Goal: Transaction & Acquisition: Purchase product/service

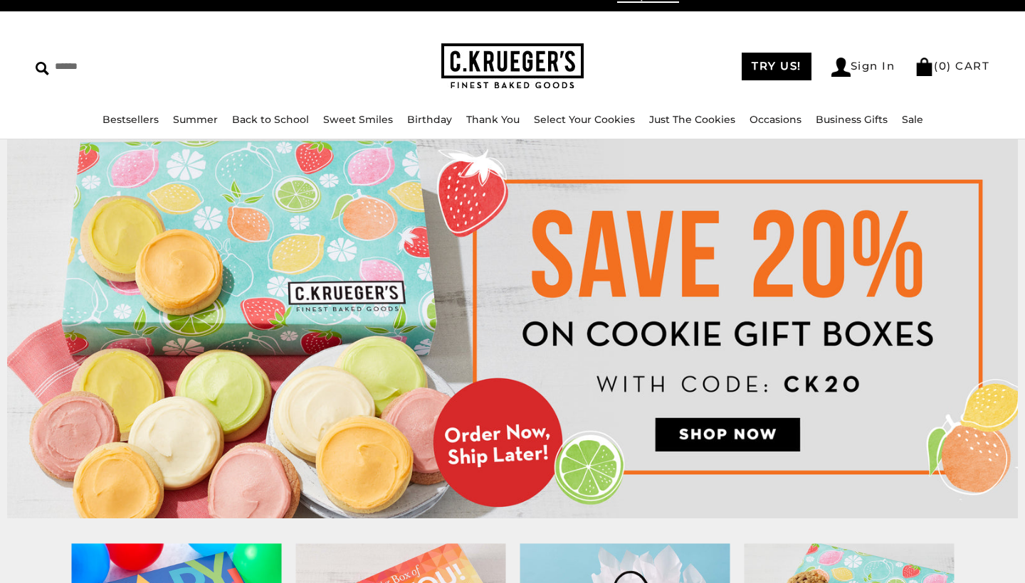
scroll to position [19, 0]
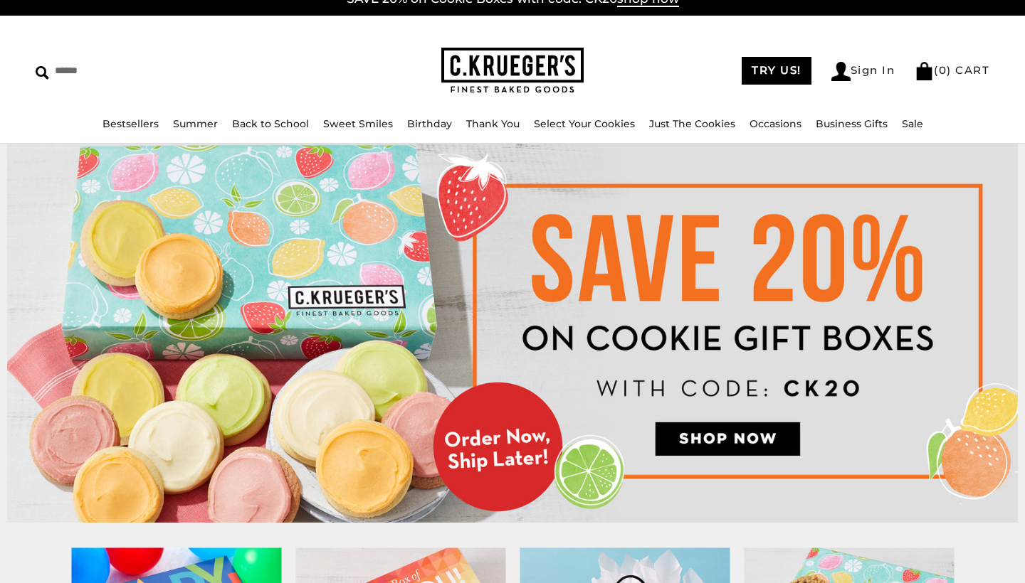
click at [730, 444] on img at bounding box center [512, 333] width 1010 height 379
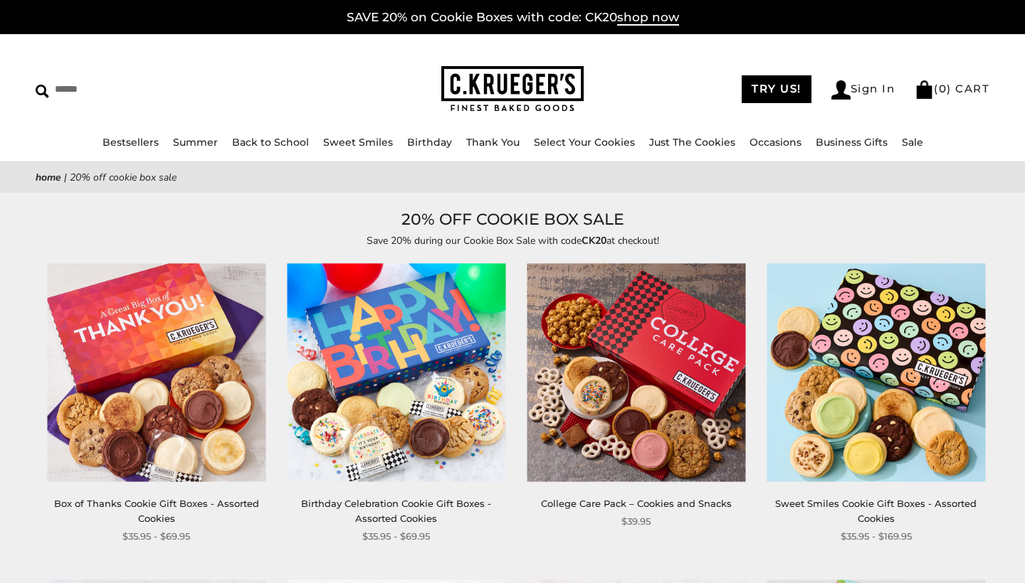
click at [423, 432] on img at bounding box center [396, 373] width 218 height 218
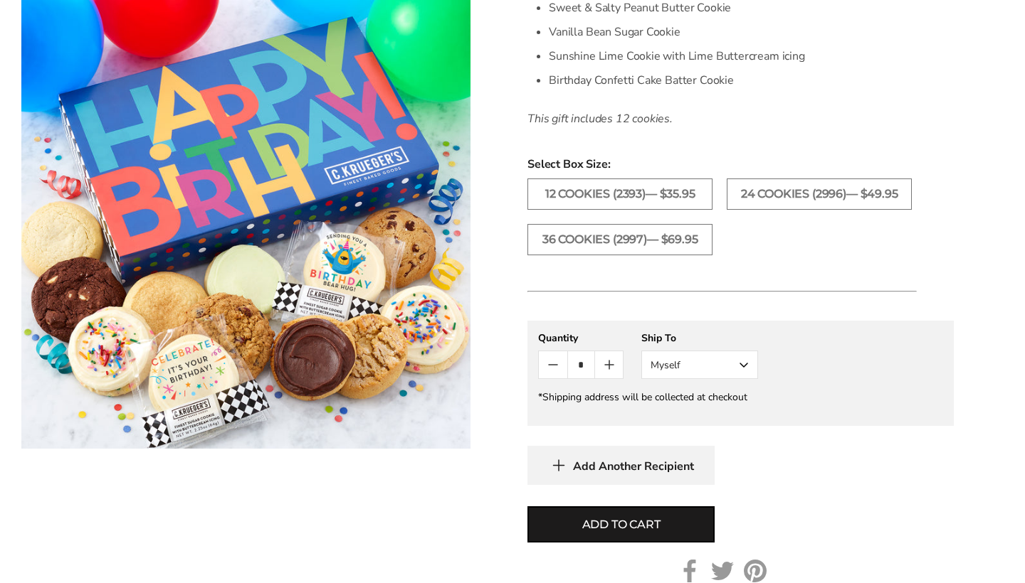
scroll to position [607, 0]
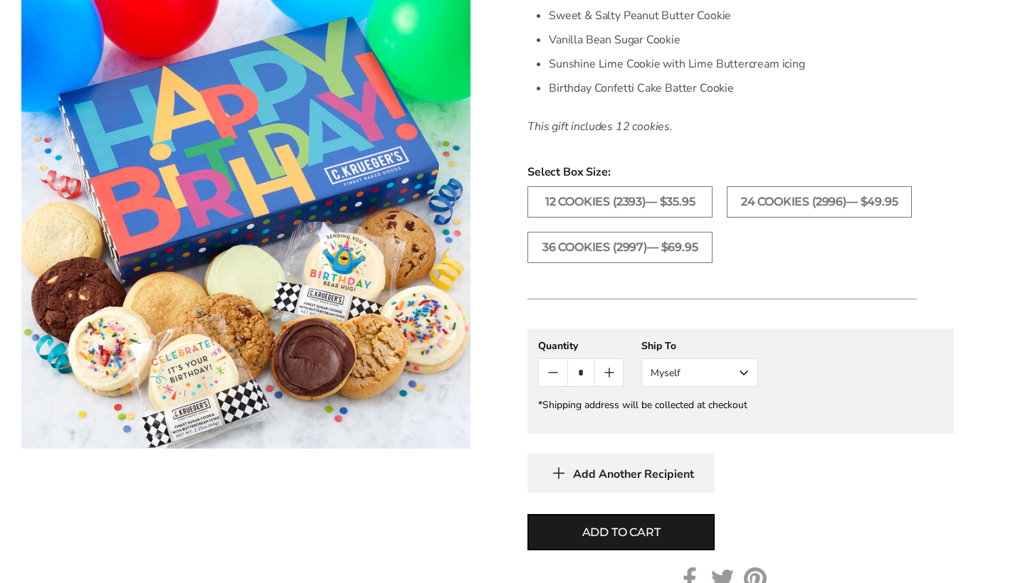
click at [747, 367] on button "Myself" at bounding box center [699, 373] width 117 height 28
click at [682, 427] on button "Other Recipient" at bounding box center [699, 426] width 115 height 26
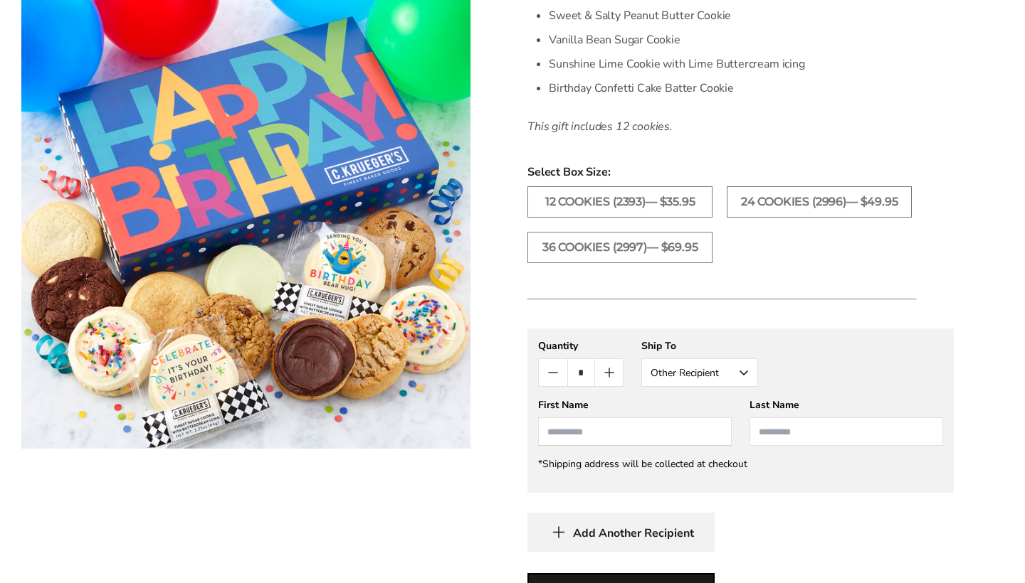
click at [695, 434] on input "First Name" at bounding box center [635, 432] width 194 height 28
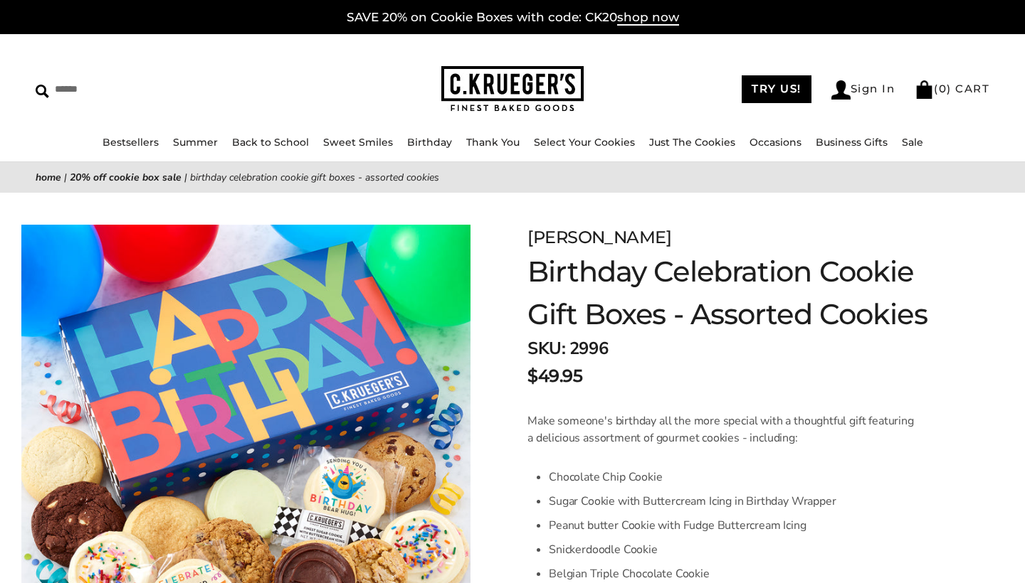
scroll to position [0, 0]
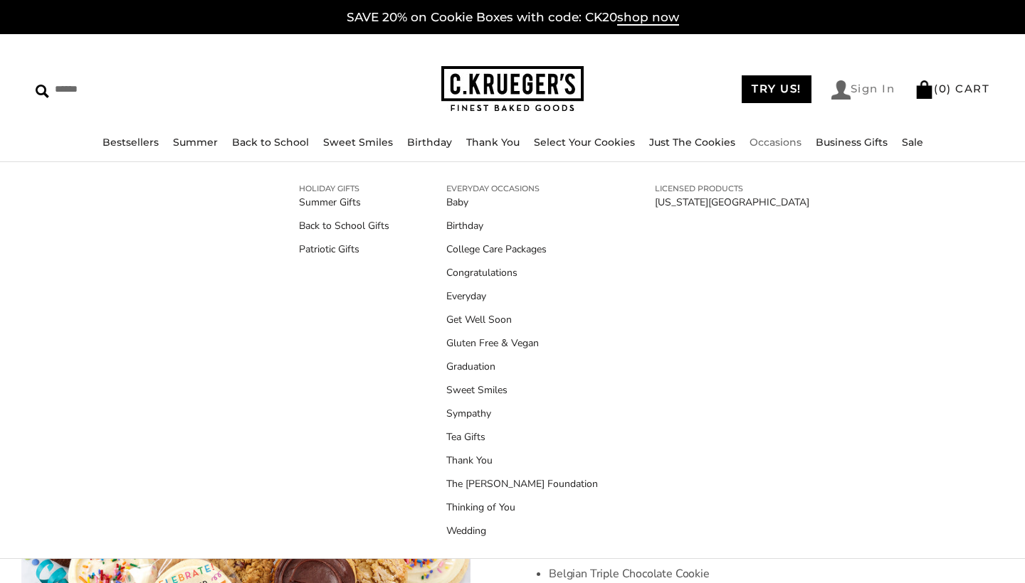
click at [850, 90] on link "Sign In" at bounding box center [863, 89] width 64 height 19
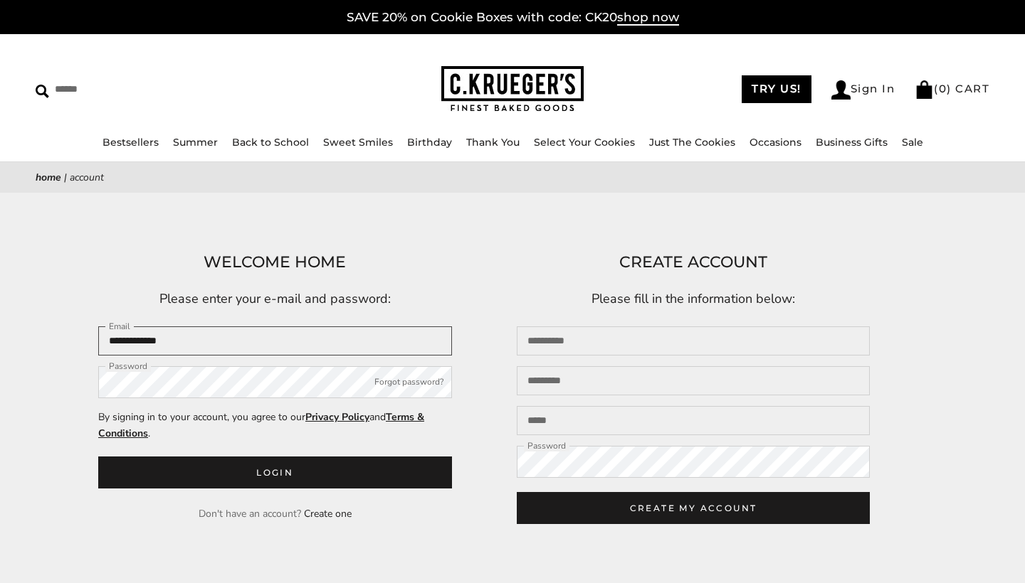
type input "**********"
click at [785, 91] on link "TRY US!" at bounding box center [776, 89] width 70 height 28
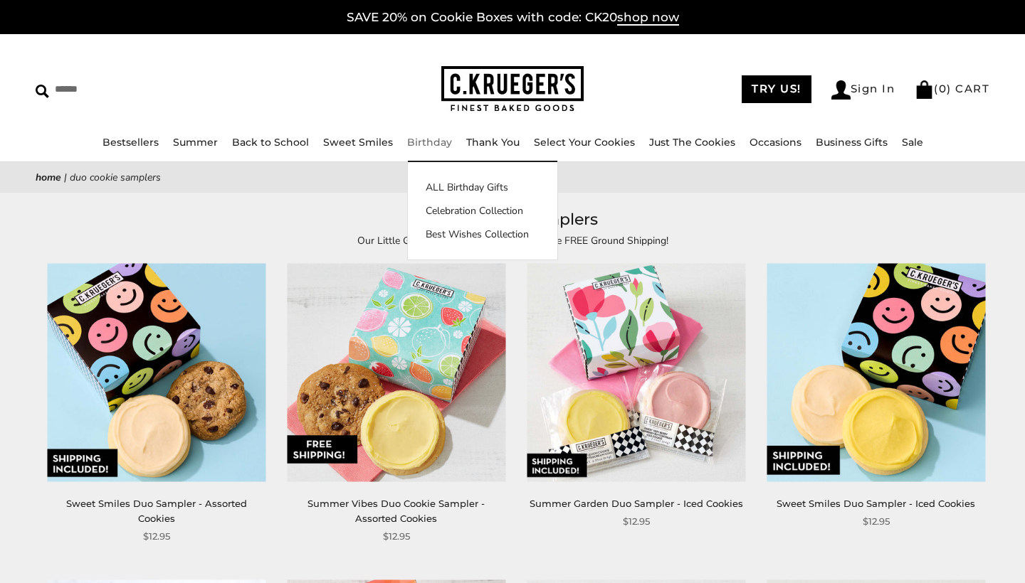
click at [418, 142] on link "Birthday" at bounding box center [429, 142] width 45 height 13
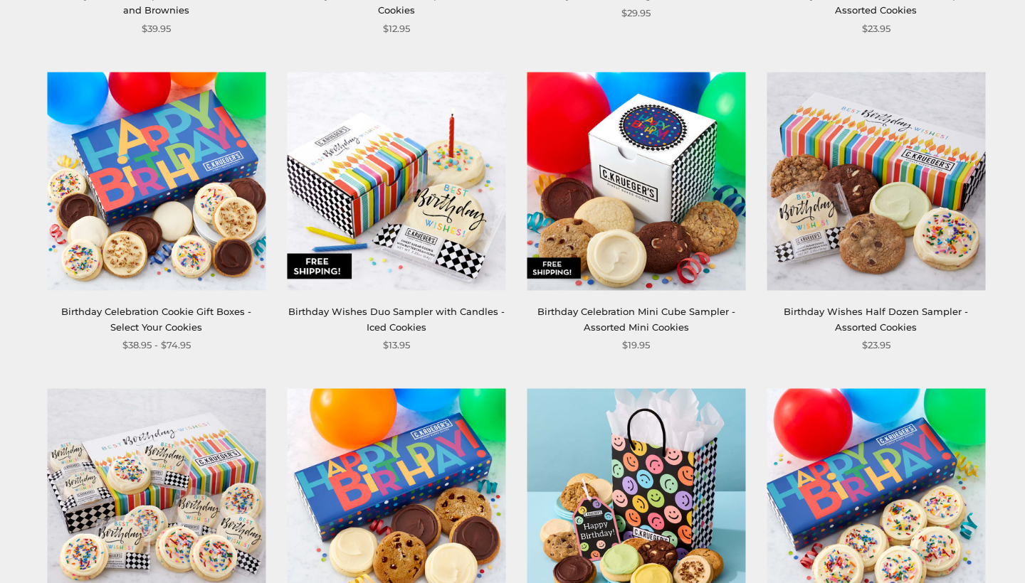
scroll to position [860, 0]
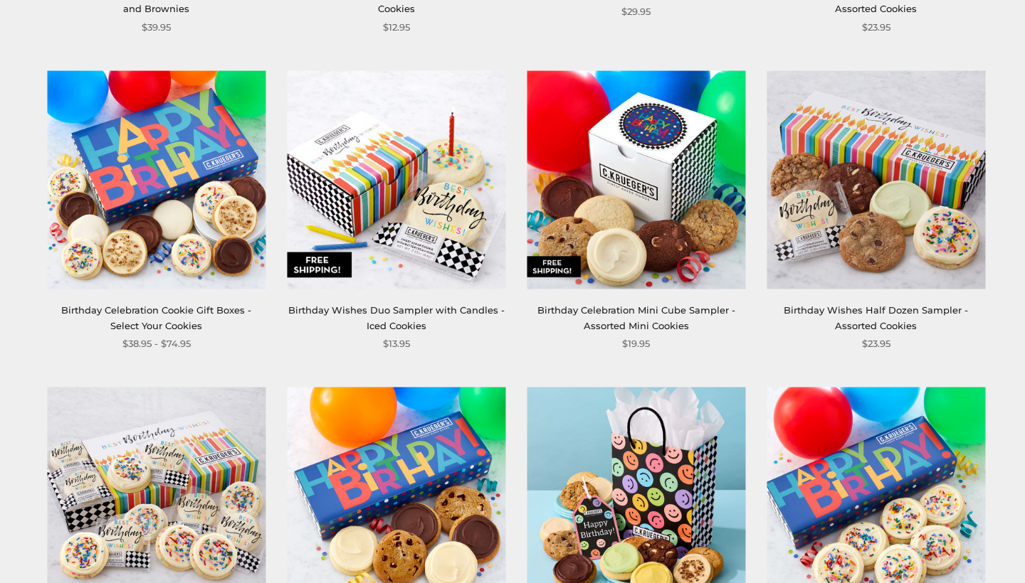
click at [180, 315] on div "Birthday Celebration Cookie Gift Boxes - Select Your Cookies" at bounding box center [156, 318] width 218 height 31
click at [186, 307] on link "Birthday Celebration Cookie Gift Boxes - Select Your Cookies" at bounding box center [156, 318] width 190 height 26
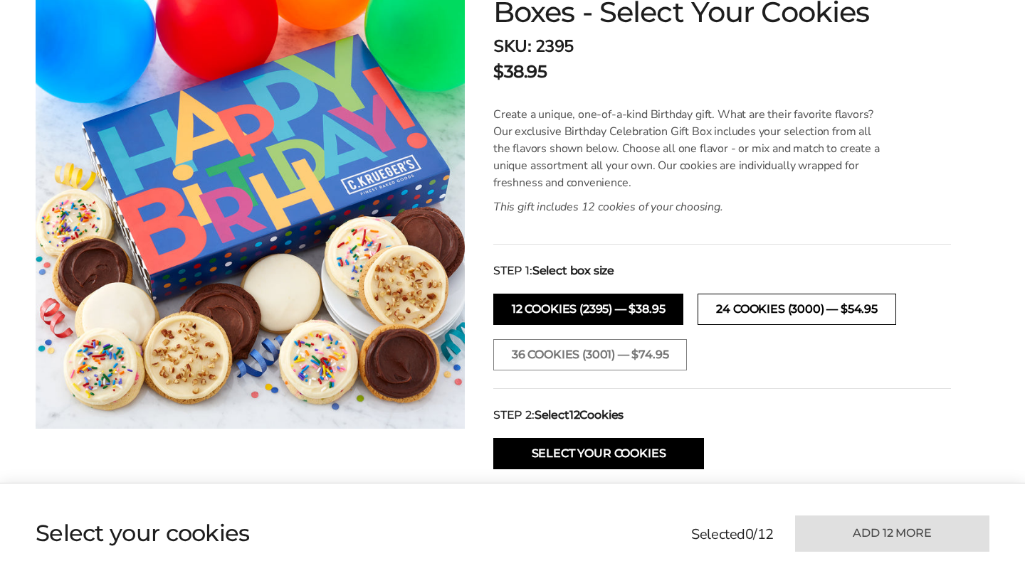
click at [766, 305] on button "24 cookies (3000) — $54.95" at bounding box center [796, 309] width 198 height 31
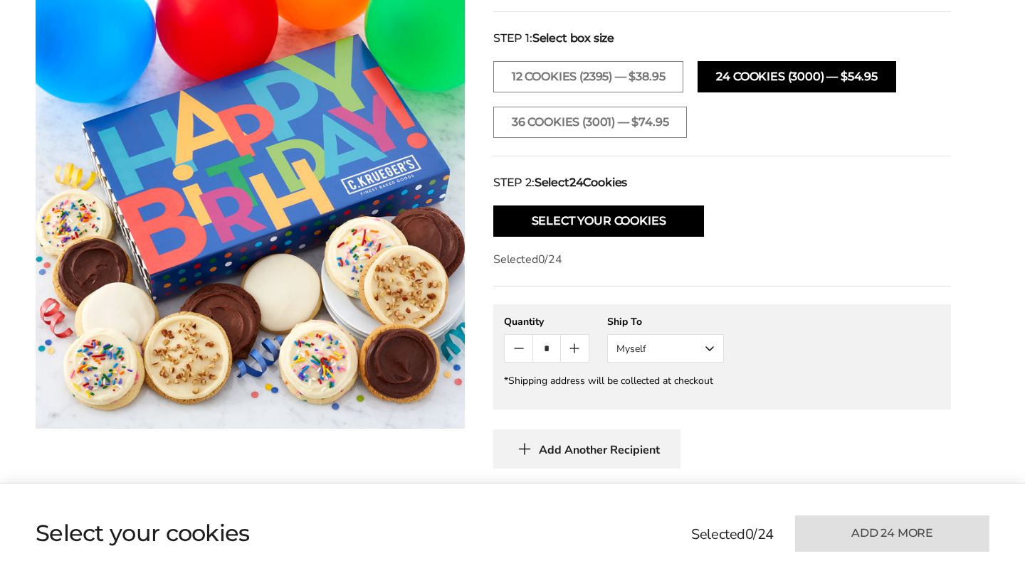
scroll to position [543, 0]
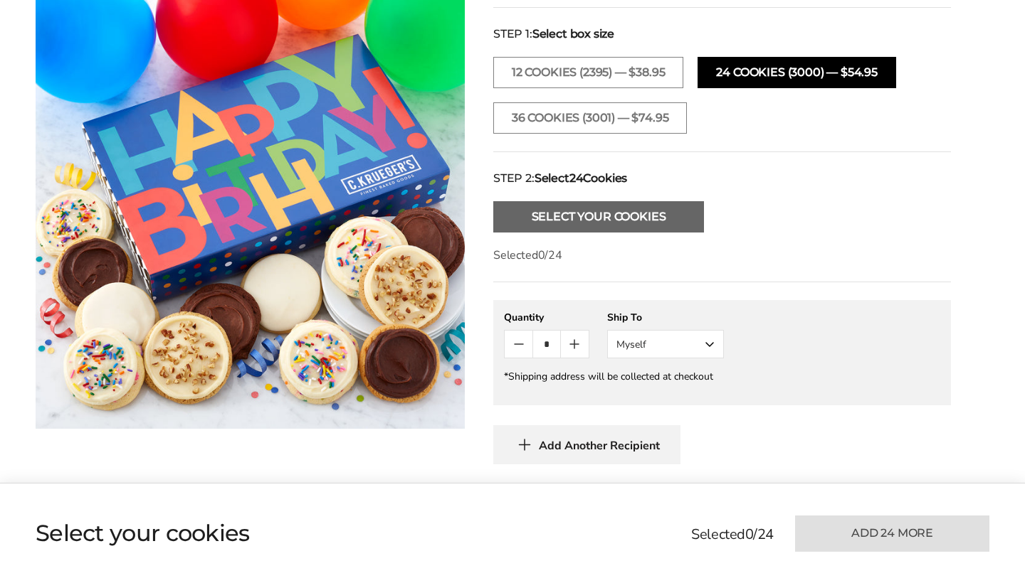
click at [641, 224] on button "Select Your Cookies" at bounding box center [598, 216] width 211 height 31
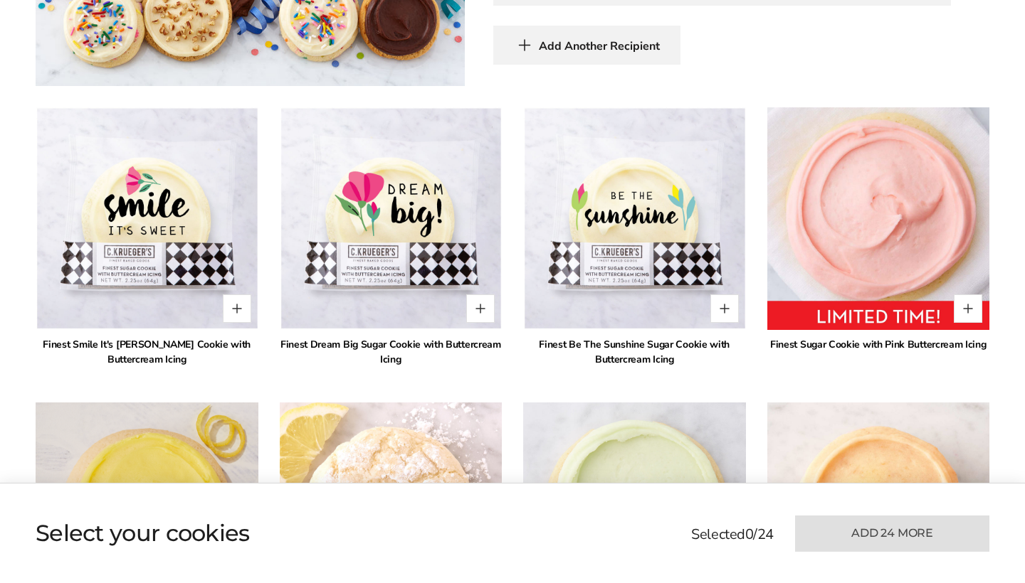
scroll to position [1036, 0]
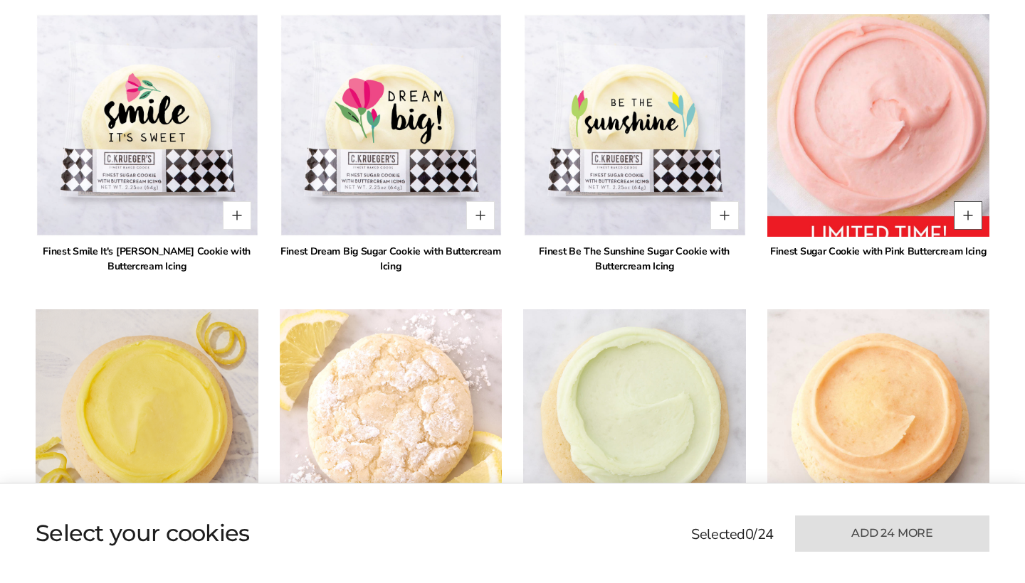
click at [966, 214] on button "Quantity button plus" at bounding box center [968, 215] width 28 height 28
type input "*"
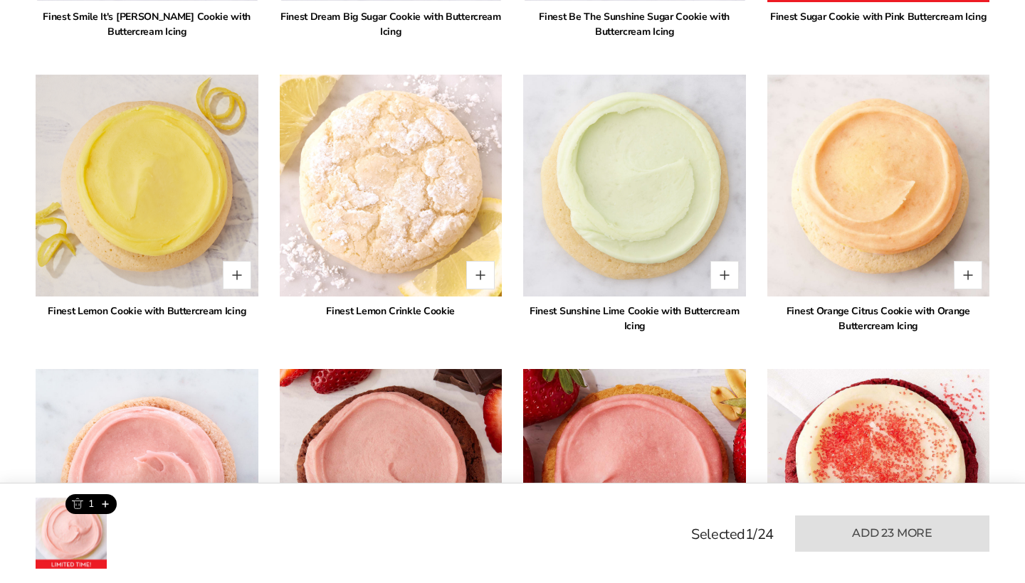
scroll to position [1274, 0]
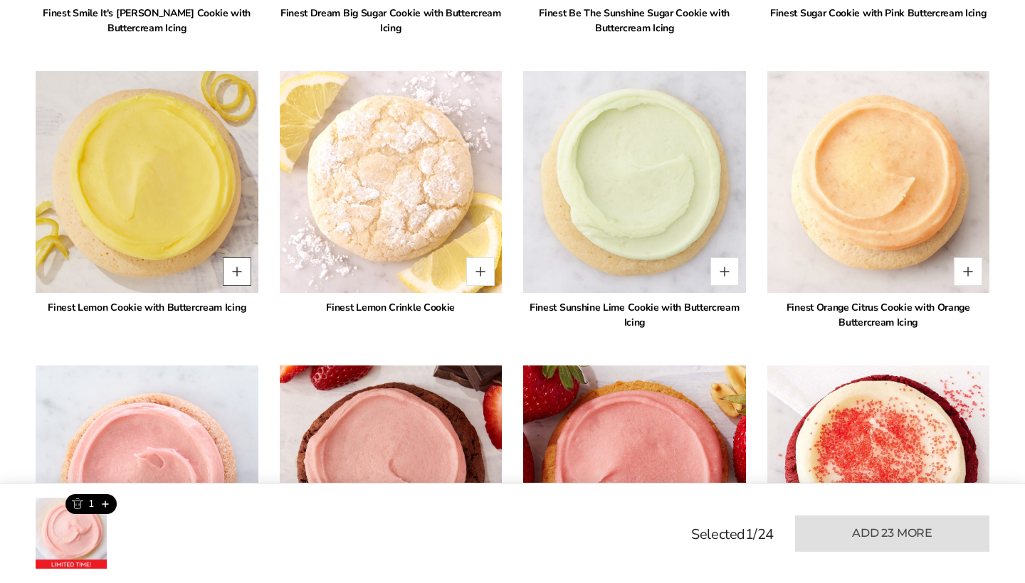
click at [235, 273] on button "Quantity button plus" at bounding box center [237, 272] width 28 height 28
type input "*"
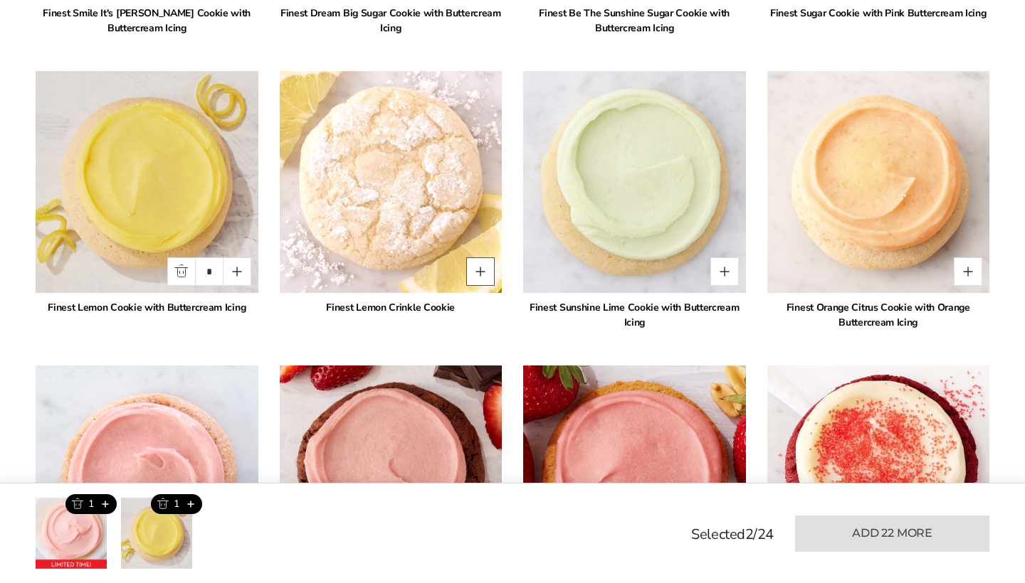
click at [477, 273] on button "Quantity button plus" at bounding box center [480, 272] width 28 height 28
type input "*"
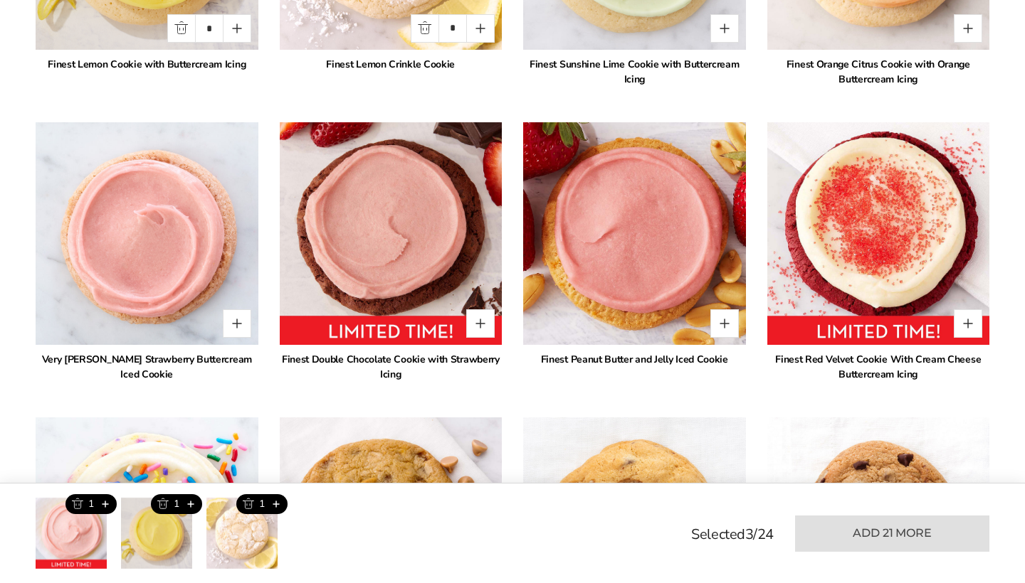
scroll to position [1523, 0]
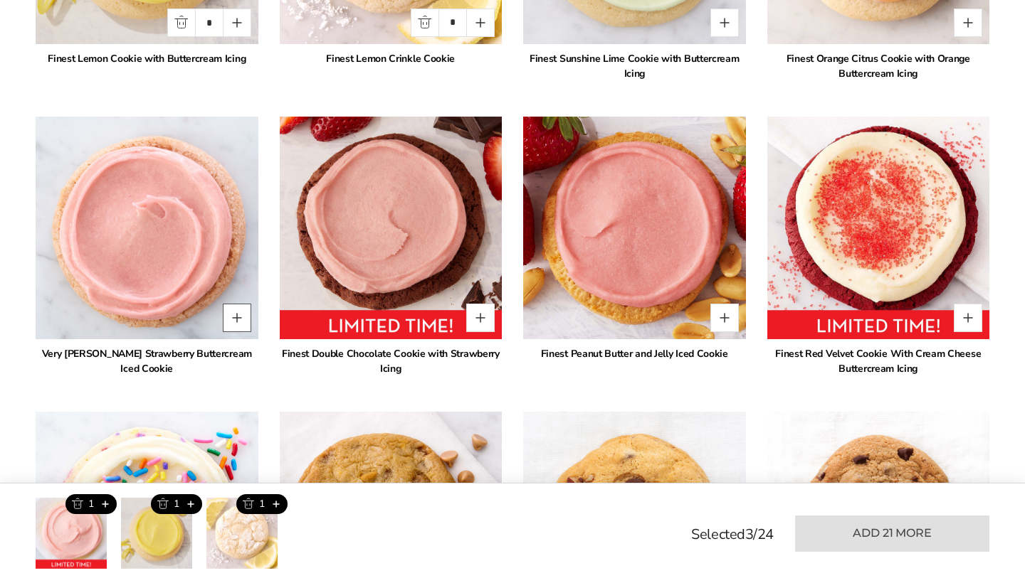
click at [236, 321] on button "Quantity button plus" at bounding box center [237, 318] width 28 height 28
type input "*"
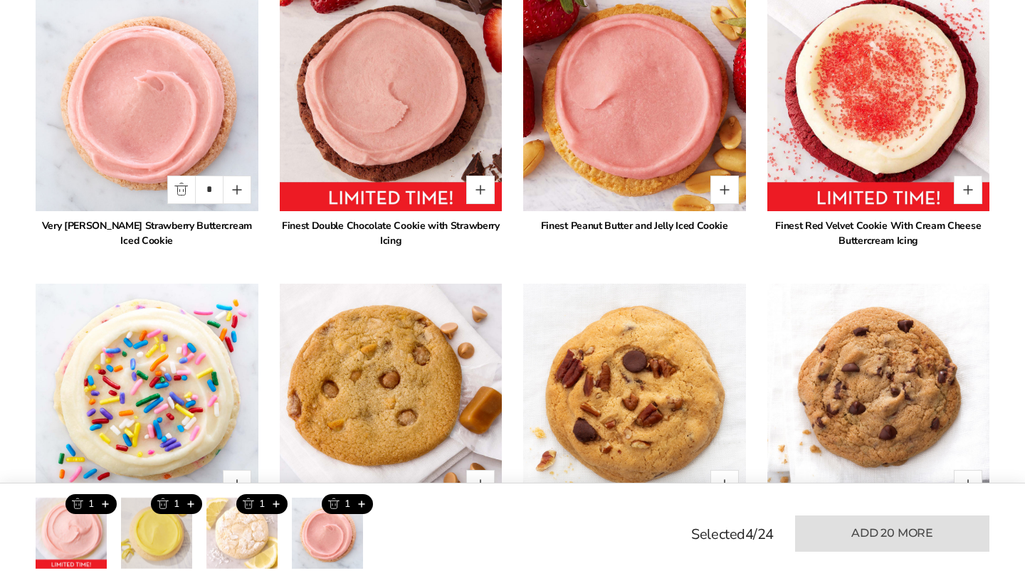
scroll to position [1663, 0]
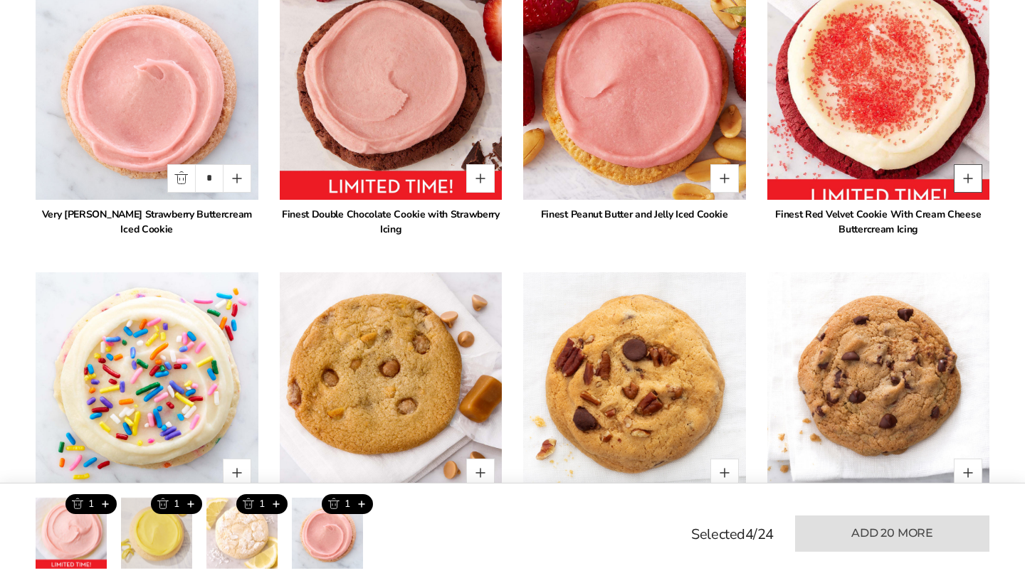
click at [967, 180] on button "Quantity button plus" at bounding box center [968, 178] width 28 height 28
type input "*"
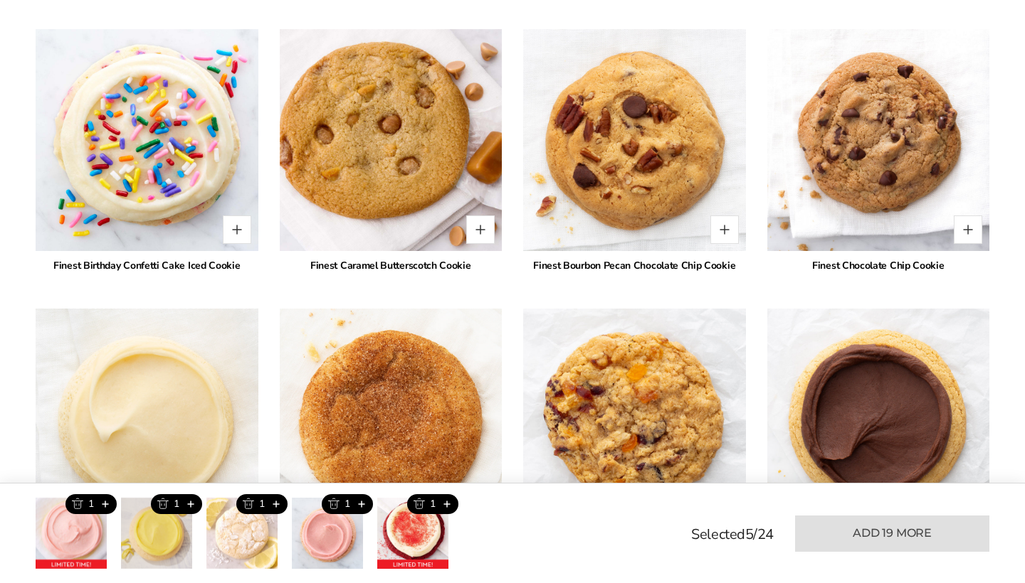
scroll to position [1917, 0]
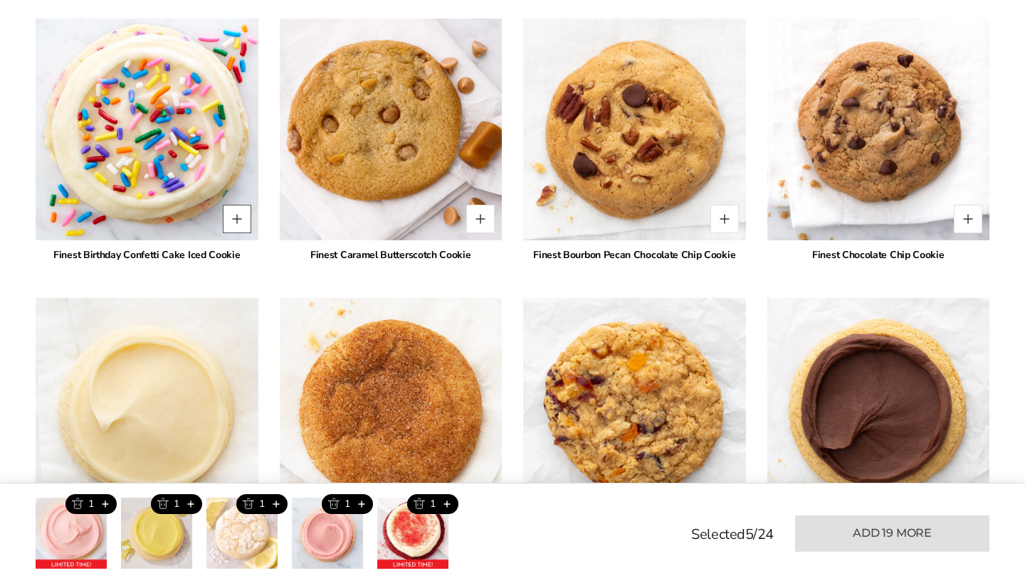
click at [231, 223] on button "Quantity button plus" at bounding box center [237, 219] width 28 height 28
type input "*"
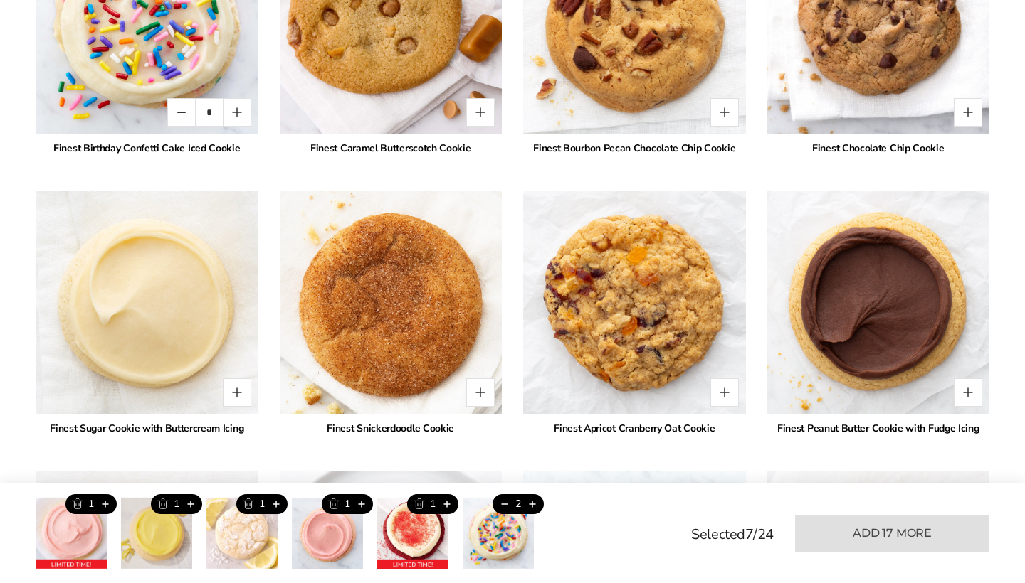
scroll to position [2024, 0]
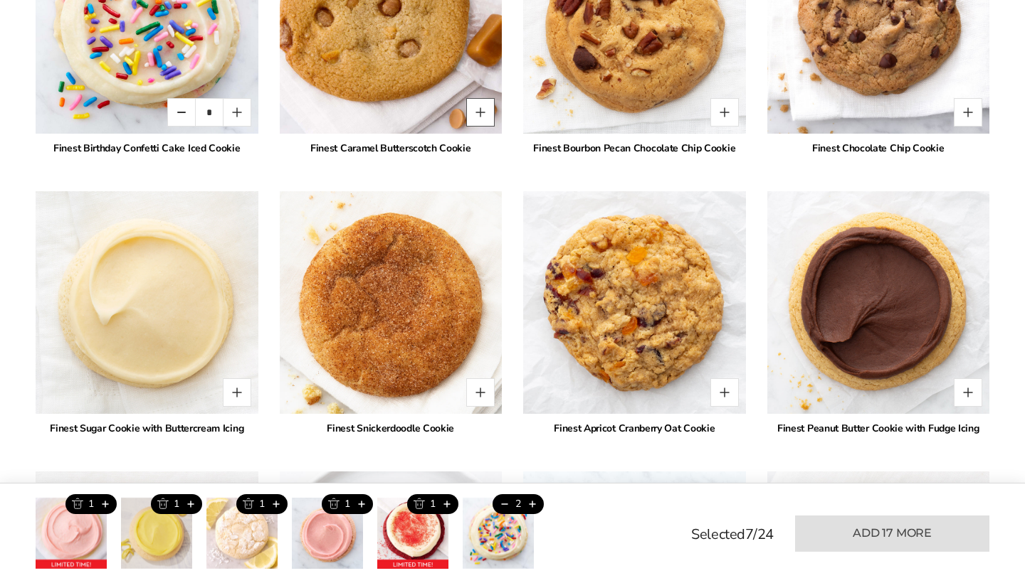
click at [483, 111] on button "Quantity button plus" at bounding box center [480, 112] width 28 height 28
type input "*"
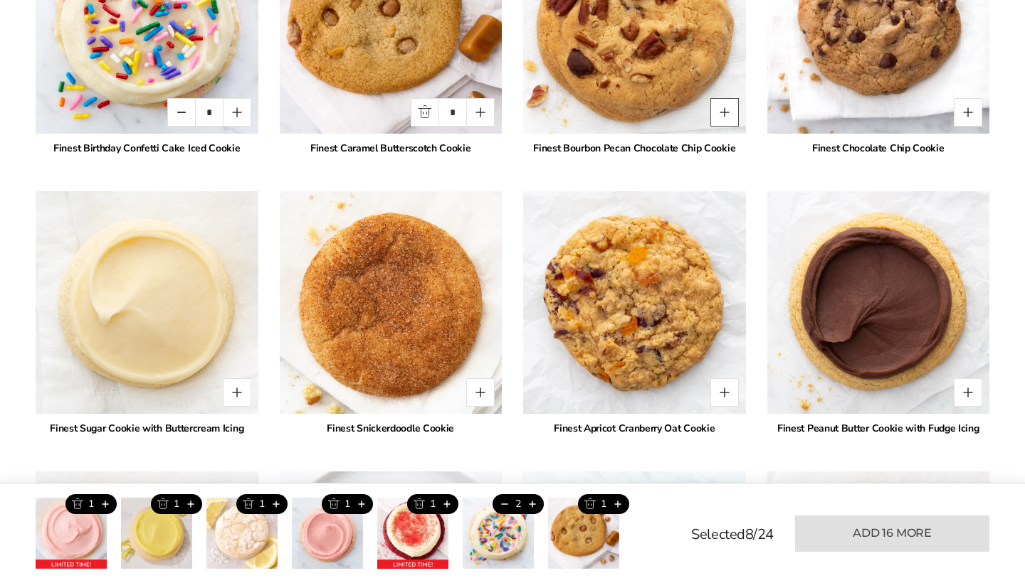
click at [720, 117] on button "Quantity button plus" at bounding box center [724, 112] width 28 height 28
type input "*"
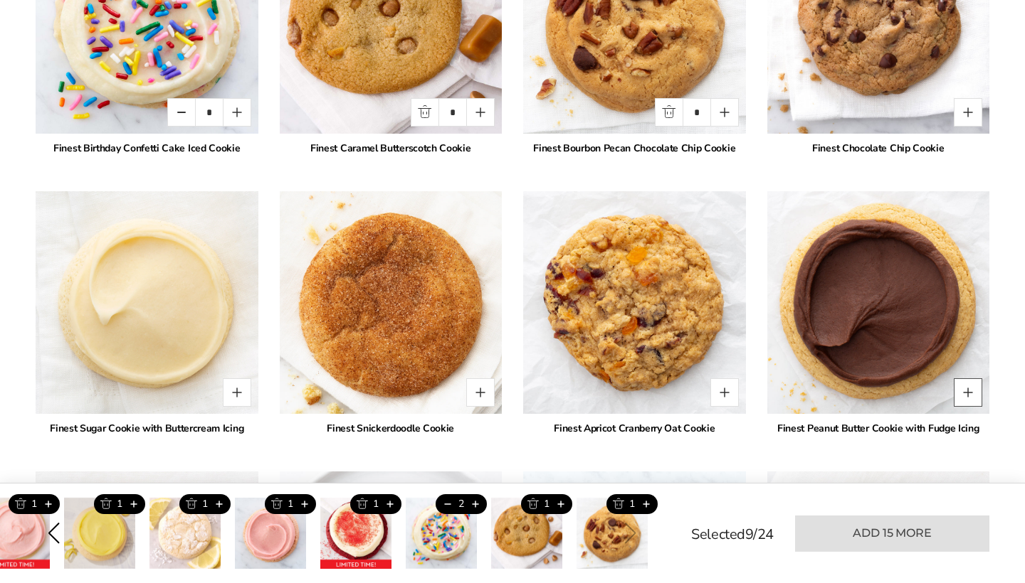
click at [969, 391] on button "Quantity button plus" at bounding box center [968, 393] width 28 height 28
type input "*"
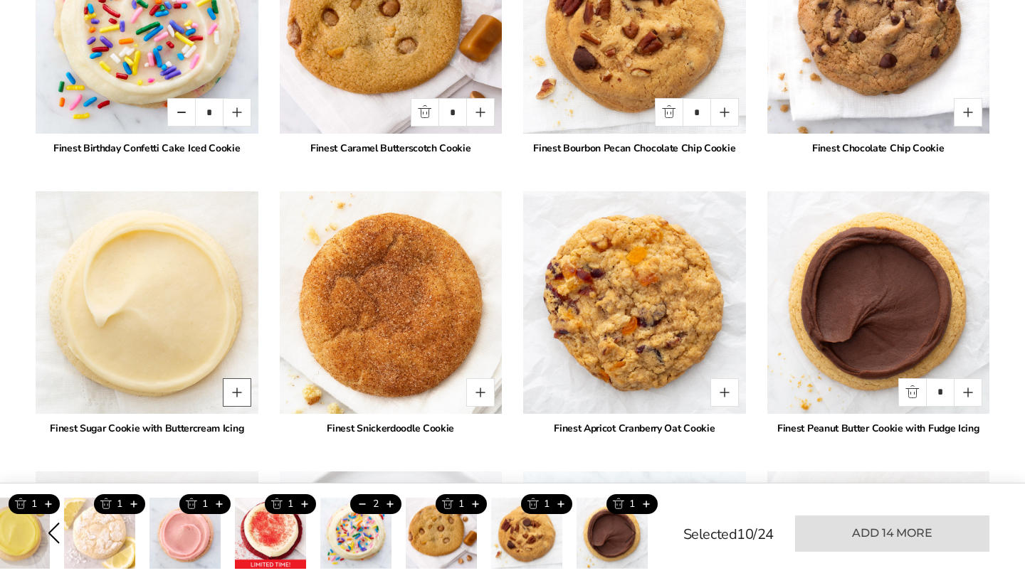
click at [239, 402] on button "Quantity button plus" at bounding box center [237, 393] width 28 height 28
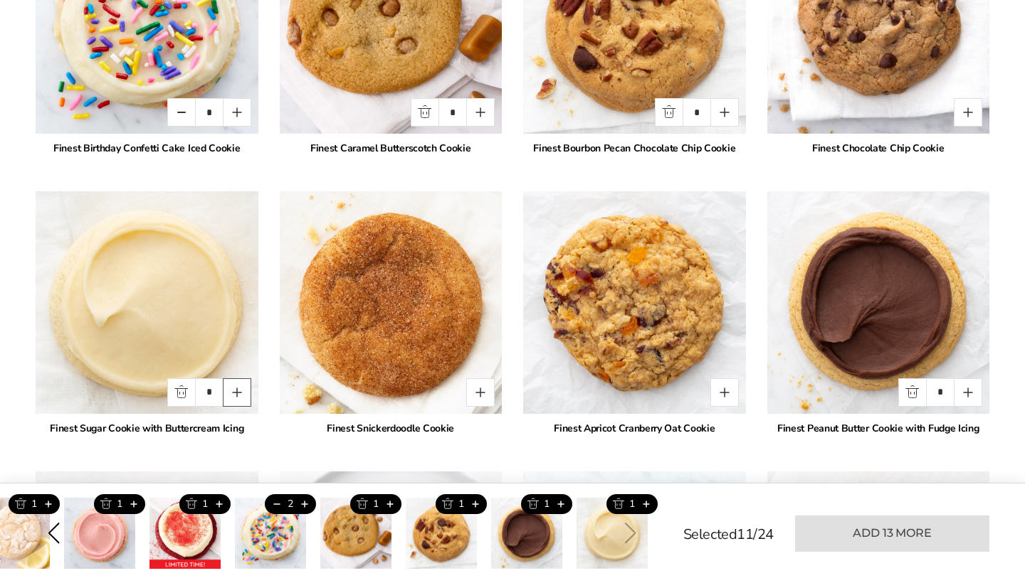
type input "*"
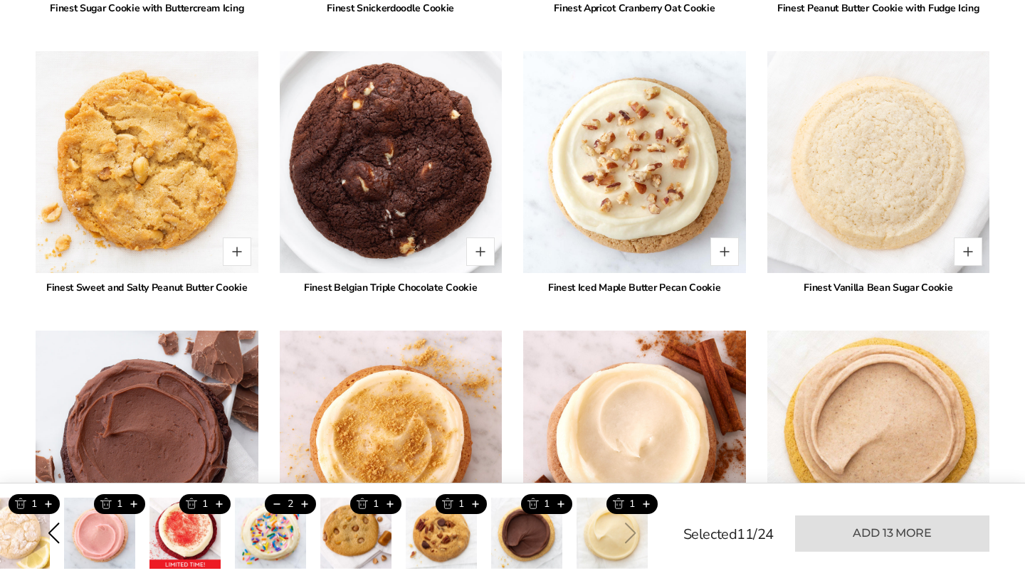
scroll to position [2447, 0]
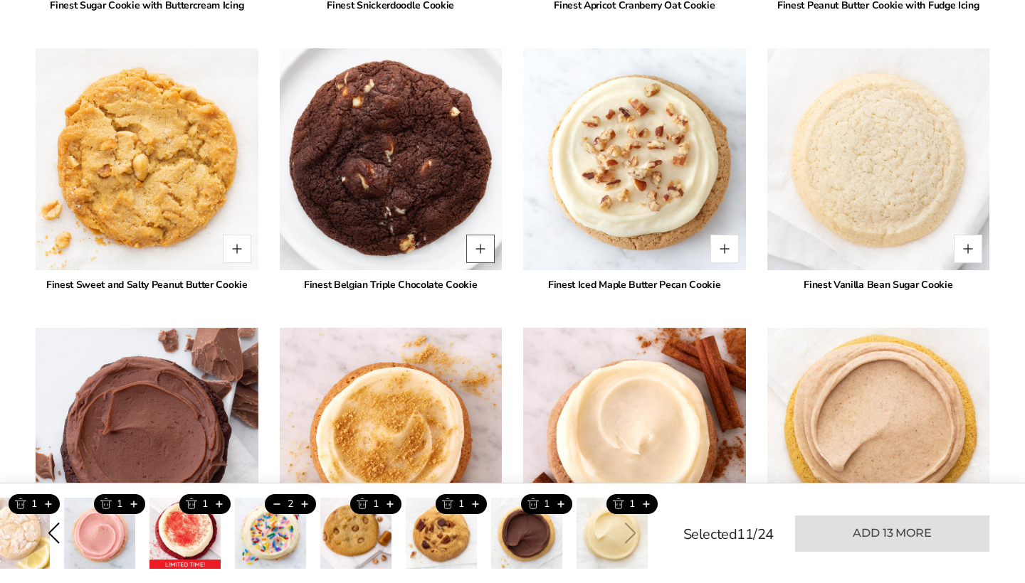
click at [477, 253] on button "Quantity button plus" at bounding box center [480, 249] width 28 height 28
type input "*"
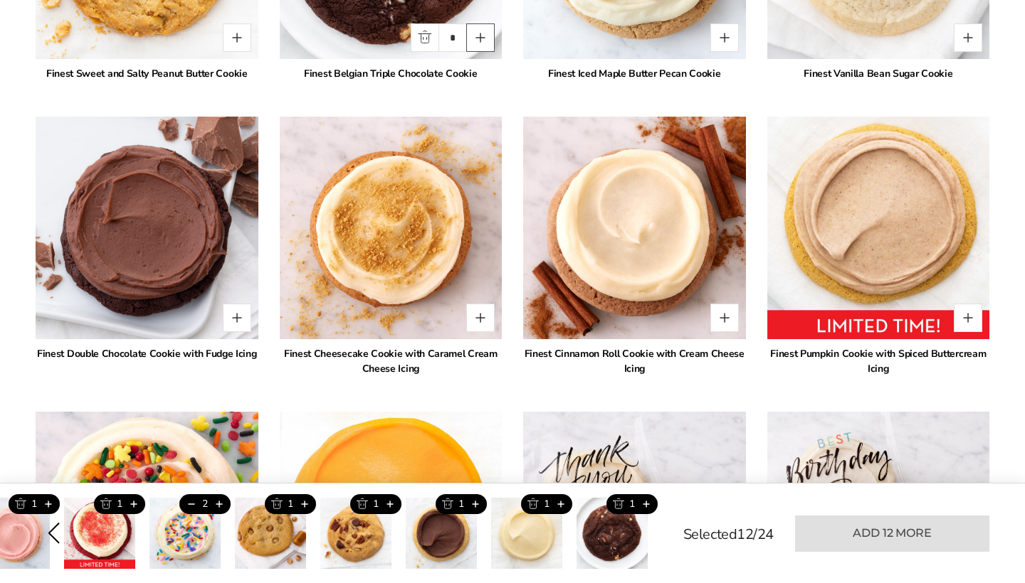
scroll to position [2659, 0]
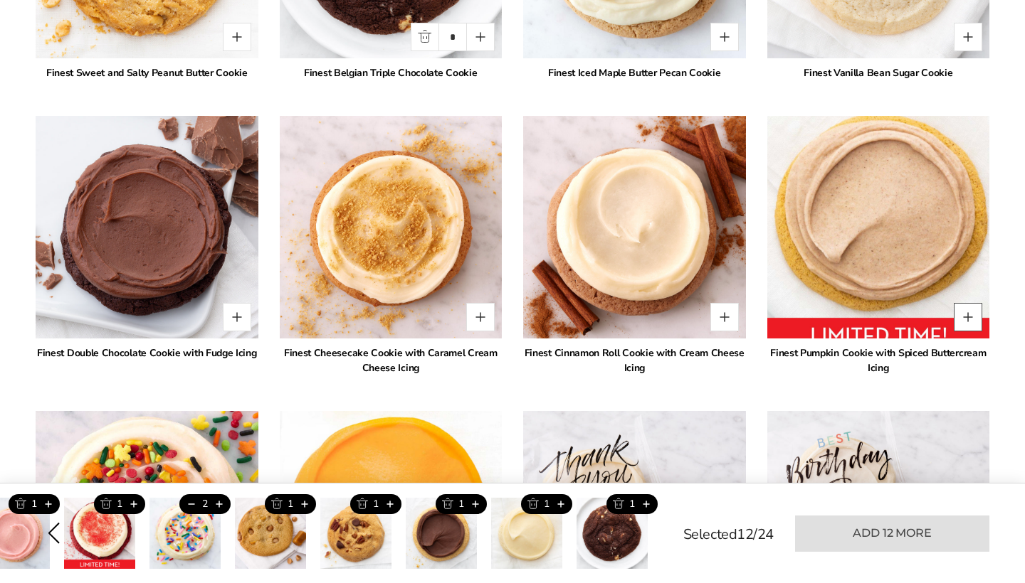
click at [969, 322] on button "Quantity button plus" at bounding box center [968, 317] width 28 height 28
type input "*"
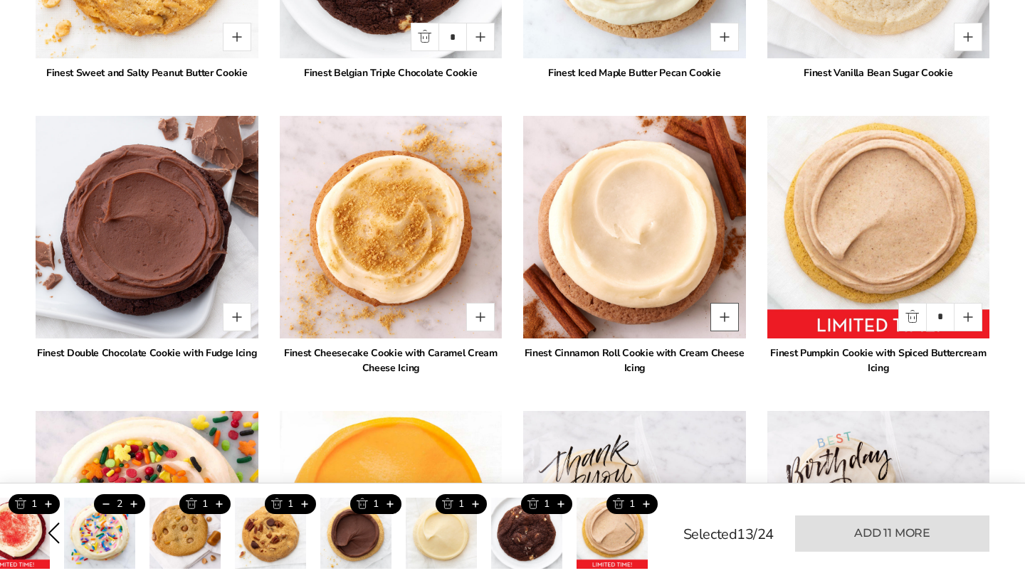
click at [724, 317] on button "Quantity button plus" at bounding box center [724, 317] width 28 height 28
type input "*"
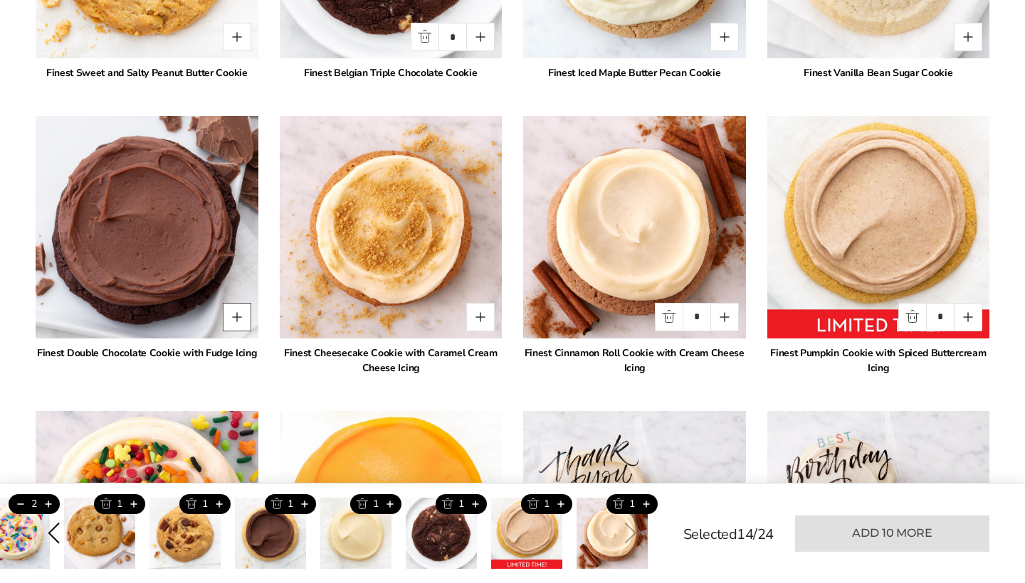
click at [229, 315] on button "Quantity button plus" at bounding box center [237, 317] width 28 height 28
type input "*"
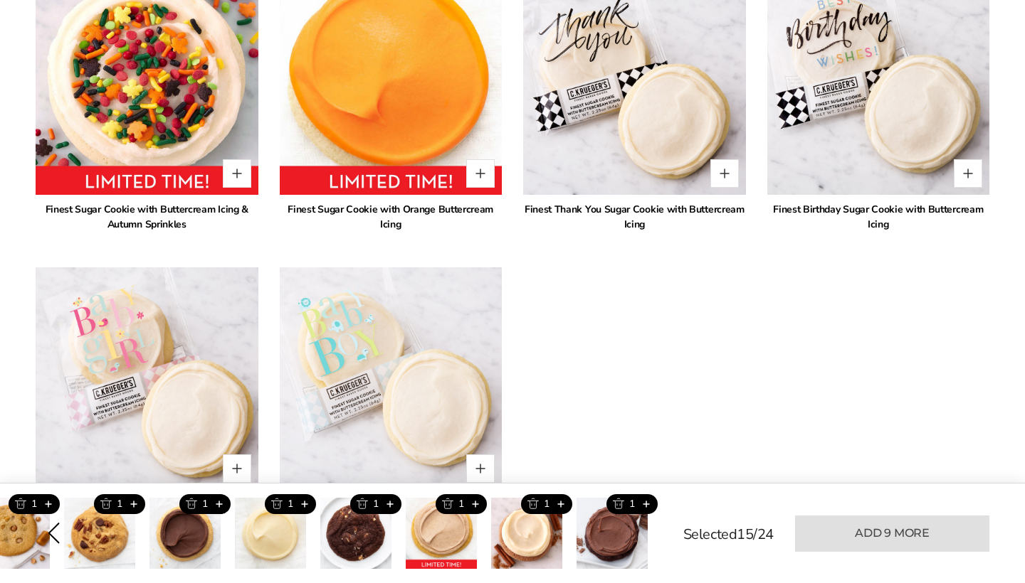
scroll to position [3098, 0]
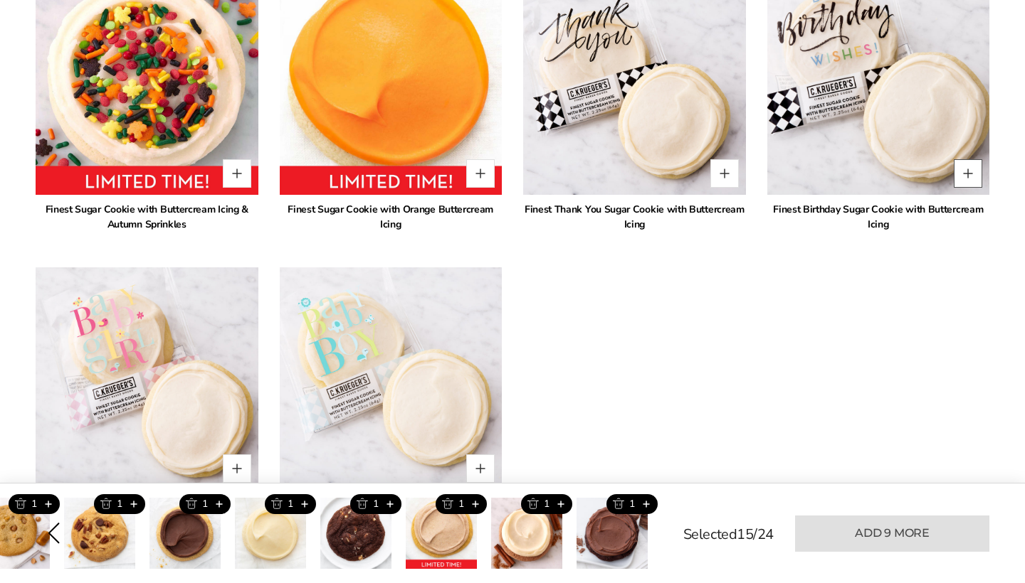
click at [971, 173] on button "Quantity button plus" at bounding box center [968, 173] width 28 height 28
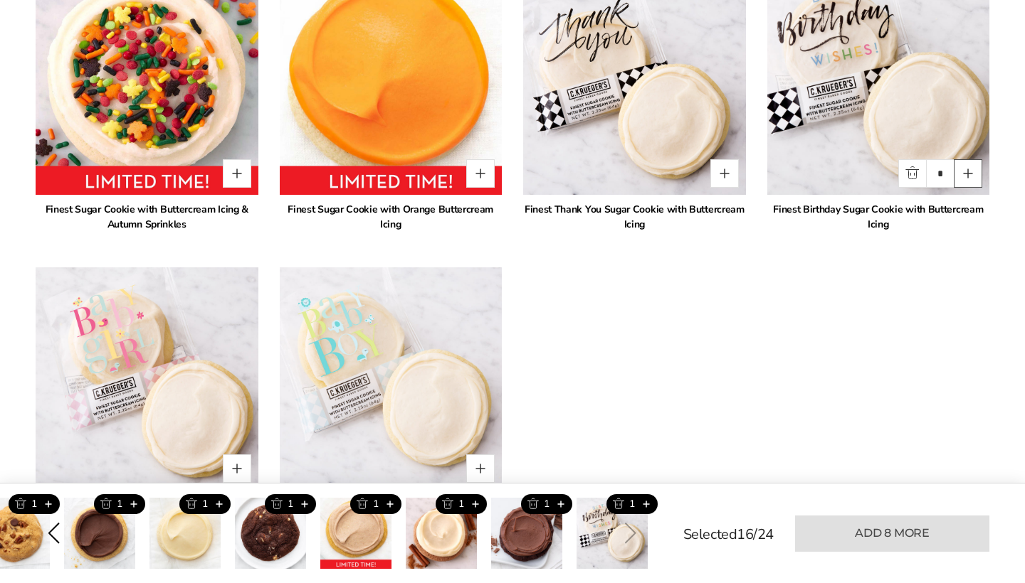
click at [971, 173] on button "Quantity button plus" at bounding box center [968, 173] width 28 height 28
type input "*"
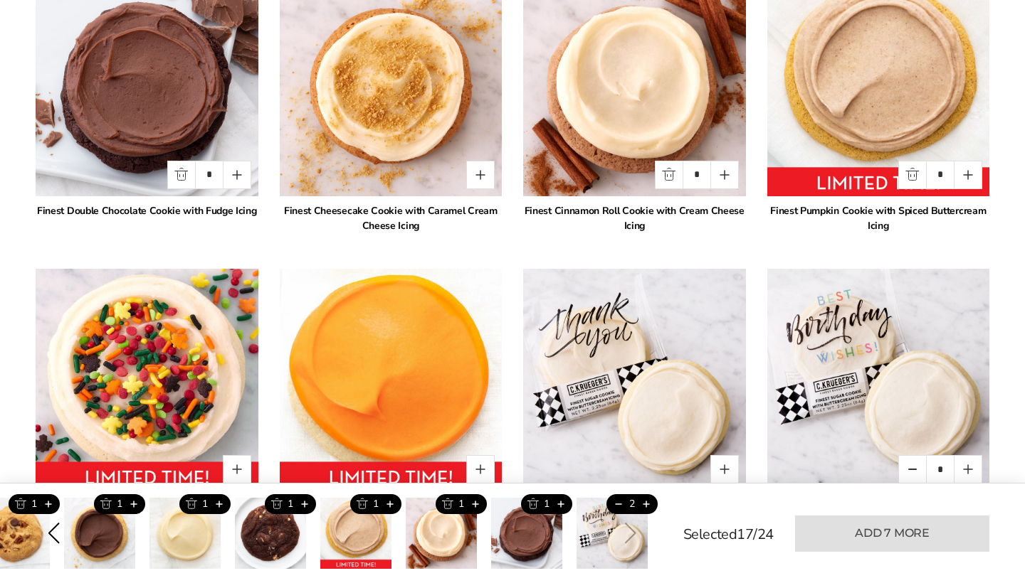
scroll to position [2801, 0]
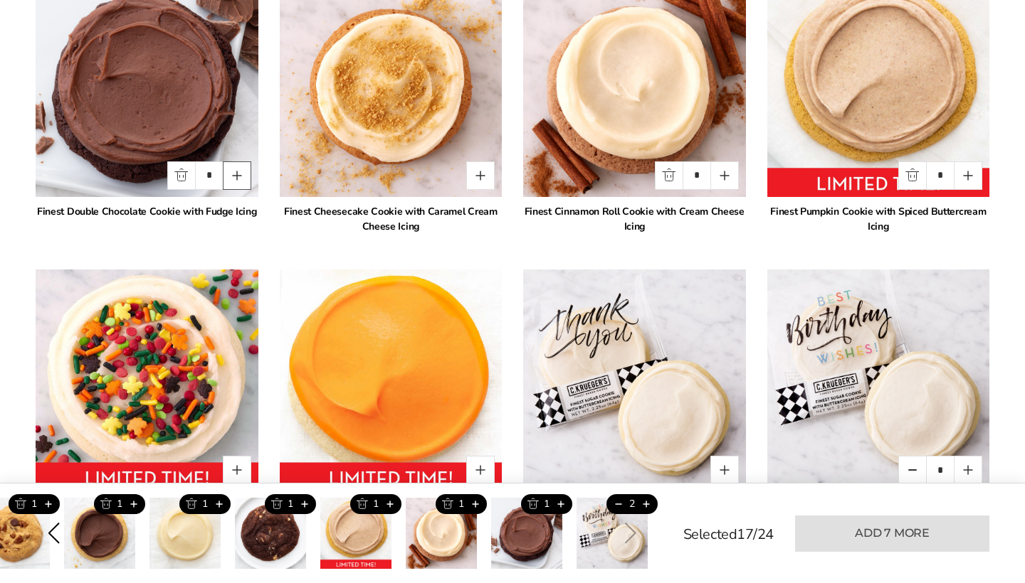
click at [238, 175] on button "Quantity button plus" at bounding box center [237, 176] width 28 height 28
type input "*"
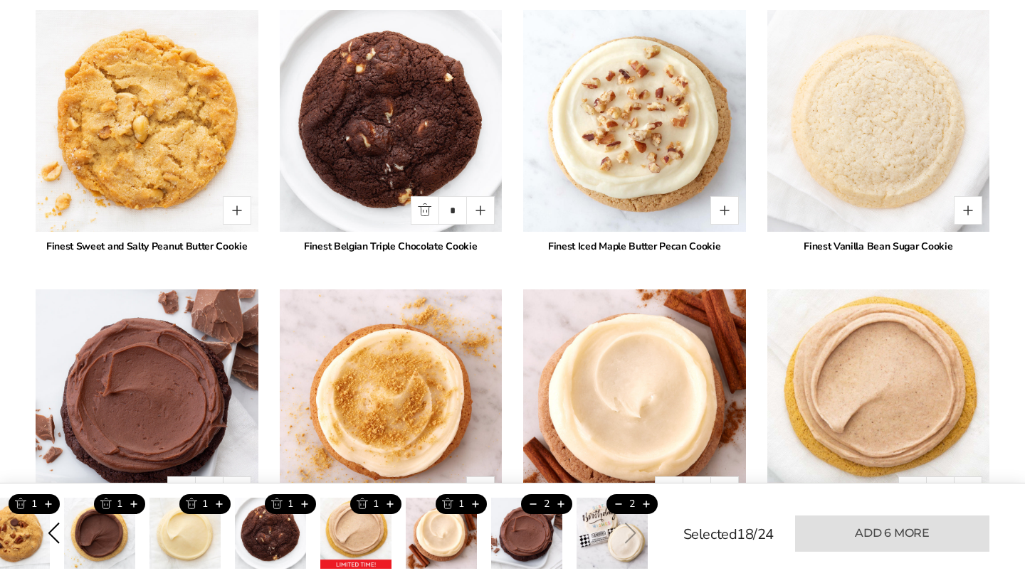
scroll to position [2466, 0]
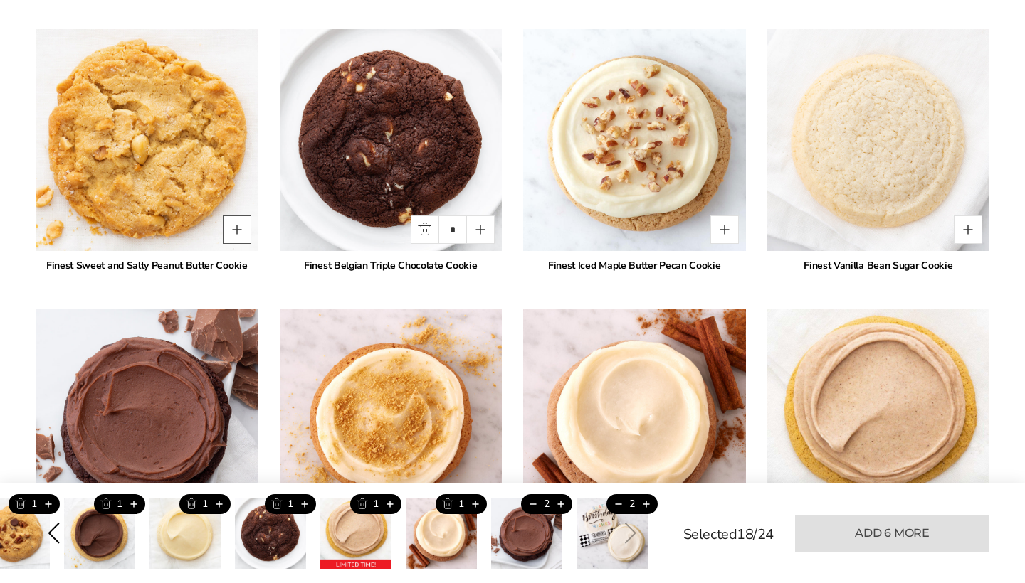
click at [241, 233] on button "Quantity button plus" at bounding box center [237, 230] width 28 height 28
type input "*"
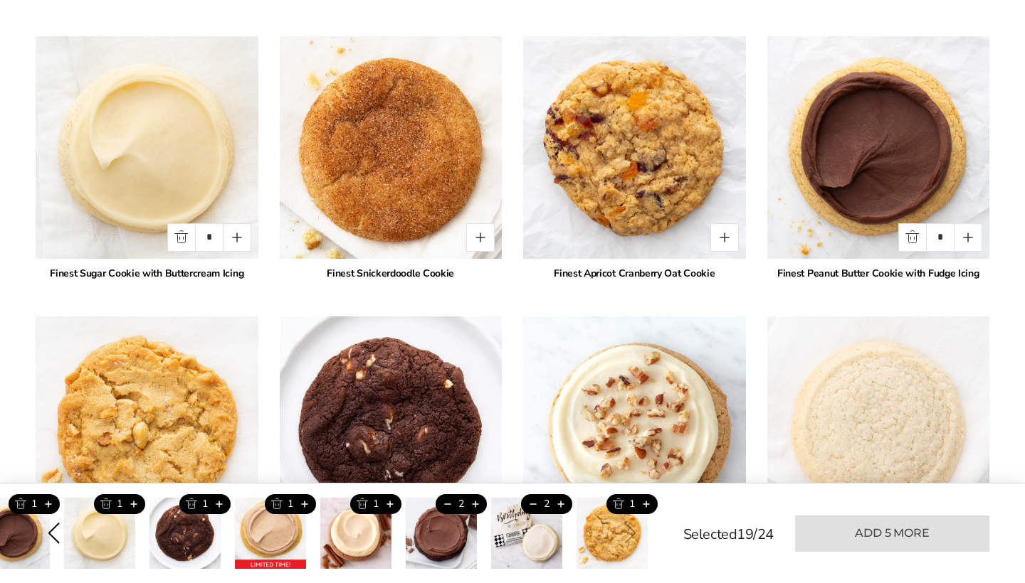
scroll to position [2163, 0]
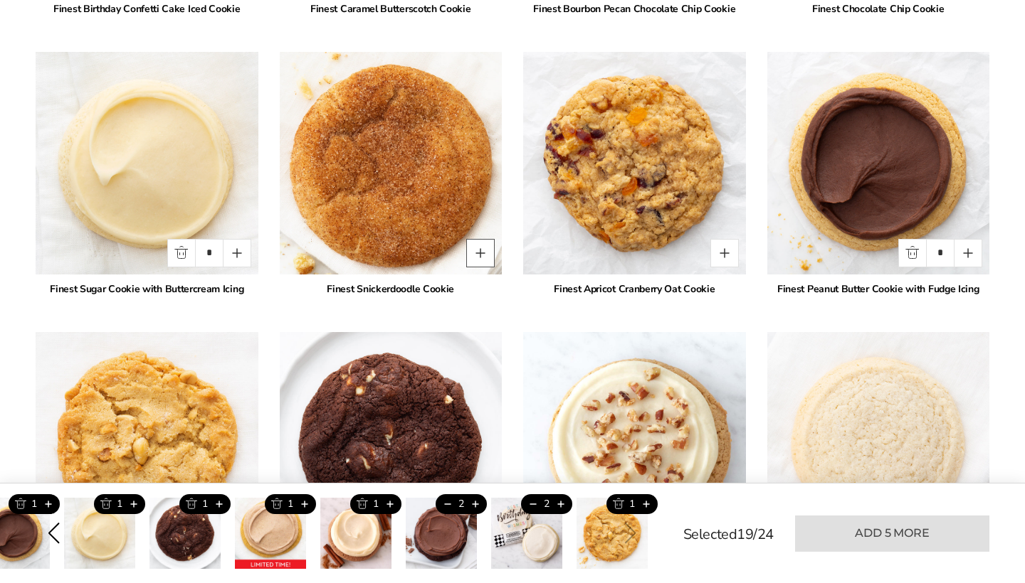
click at [485, 254] on button "Quantity button plus" at bounding box center [480, 253] width 28 height 28
type input "*"
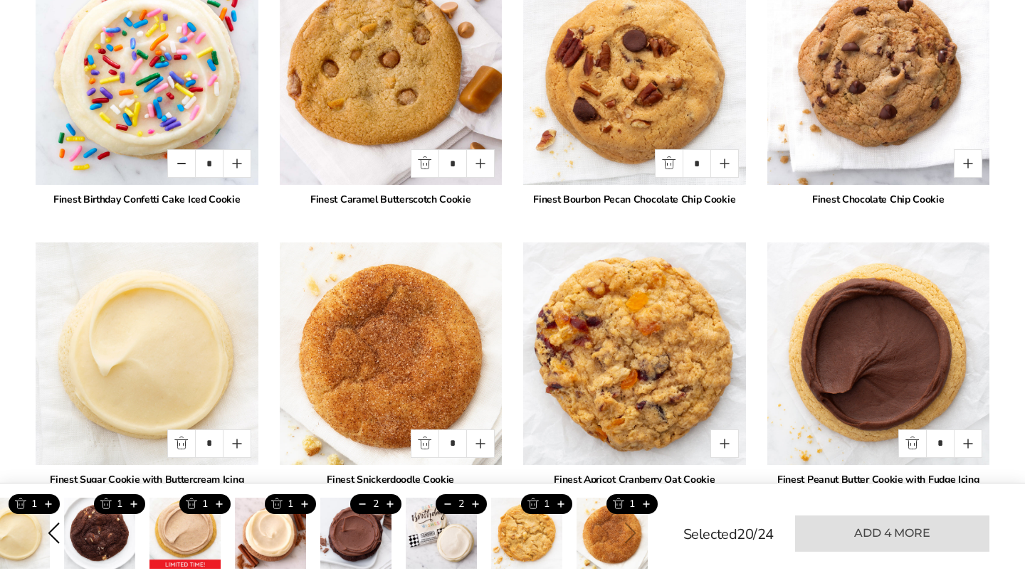
scroll to position [1971, 0]
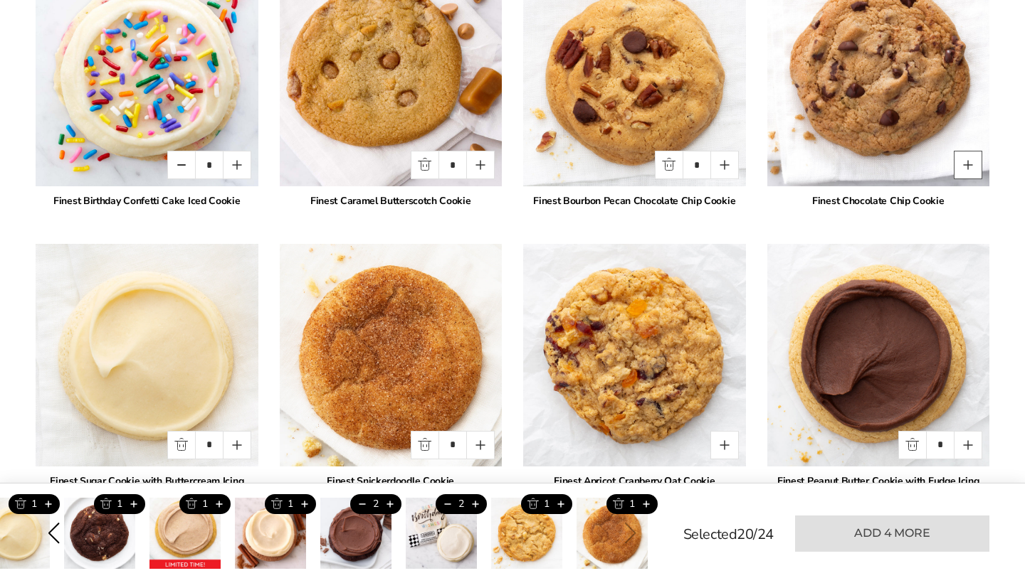
click at [971, 167] on button "Quantity button plus" at bounding box center [968, 165] width 28 height 28
type input "*"
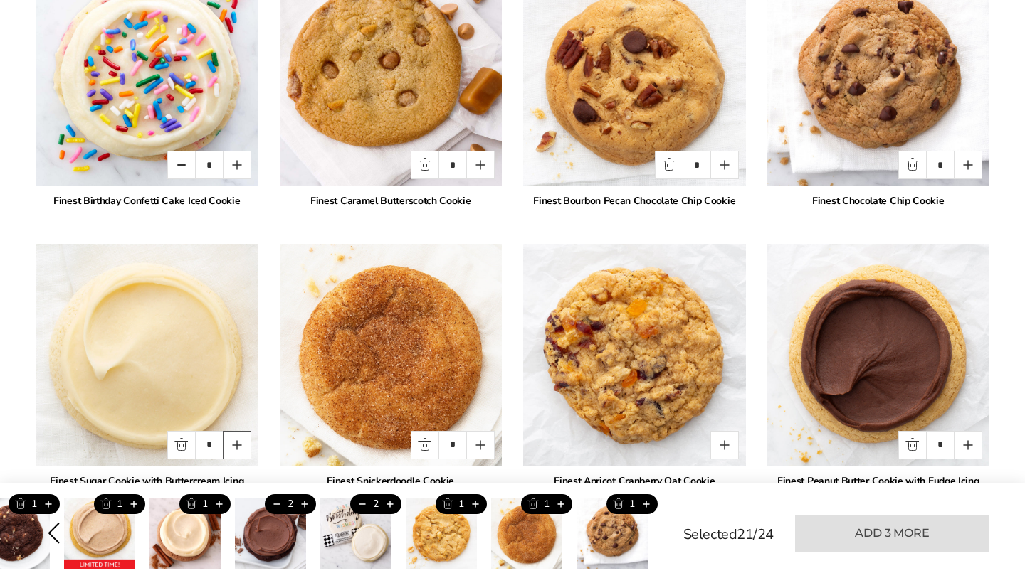
click at [240, 448] on button "Quantity button plus" at bounding box center [237, 445] width 28 height 28
type input "*"
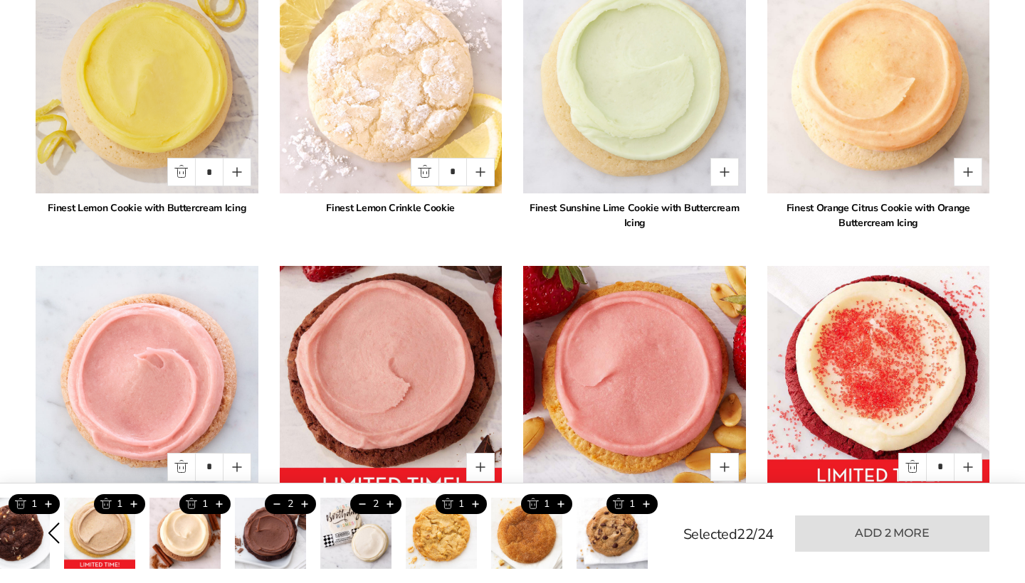
scroll to position [1373, 0]
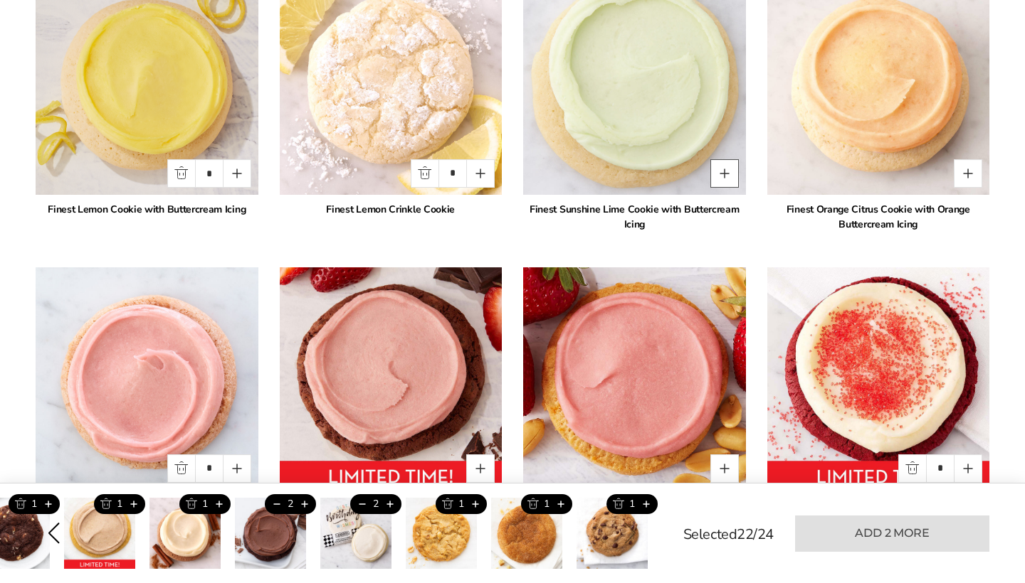
click at [722, 169] on button "Quantity button plus" at bounding box center [724, 173] width 28 height 28
type input "*"
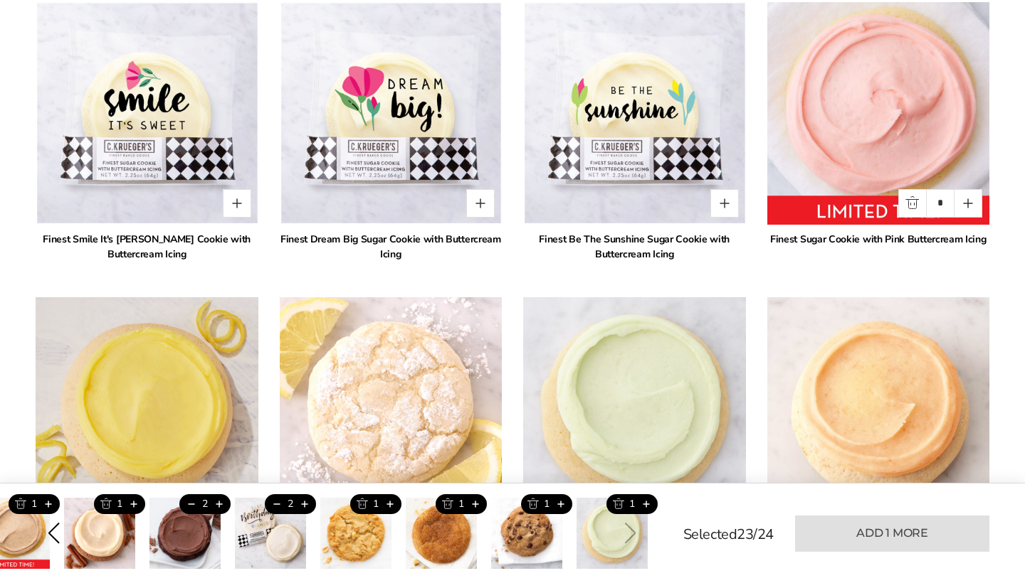
scroll to position [1057, 0]
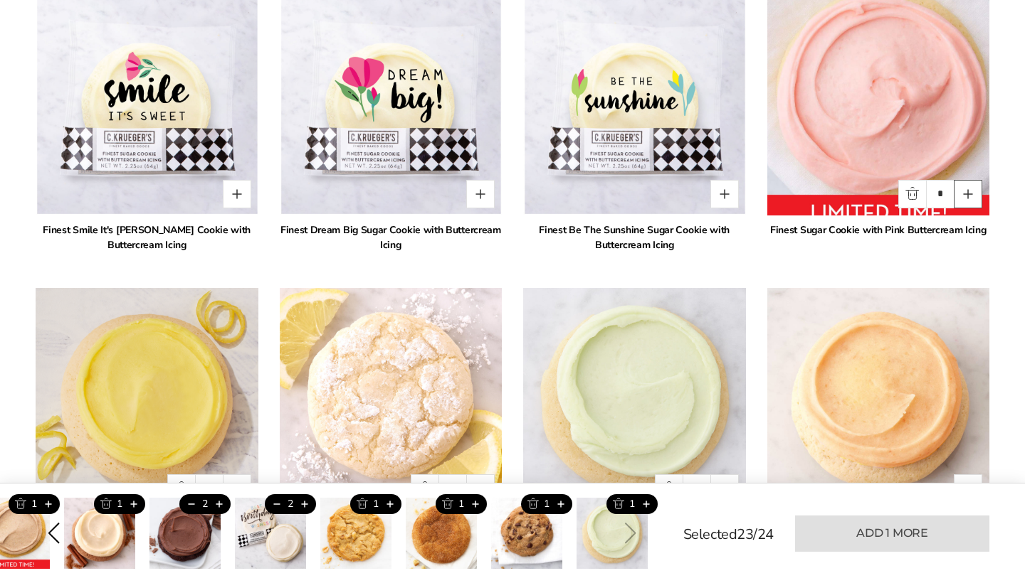
click at [971, 200] on button "Quantity button plus" at bounding box center [968, 194] width 28 height 28
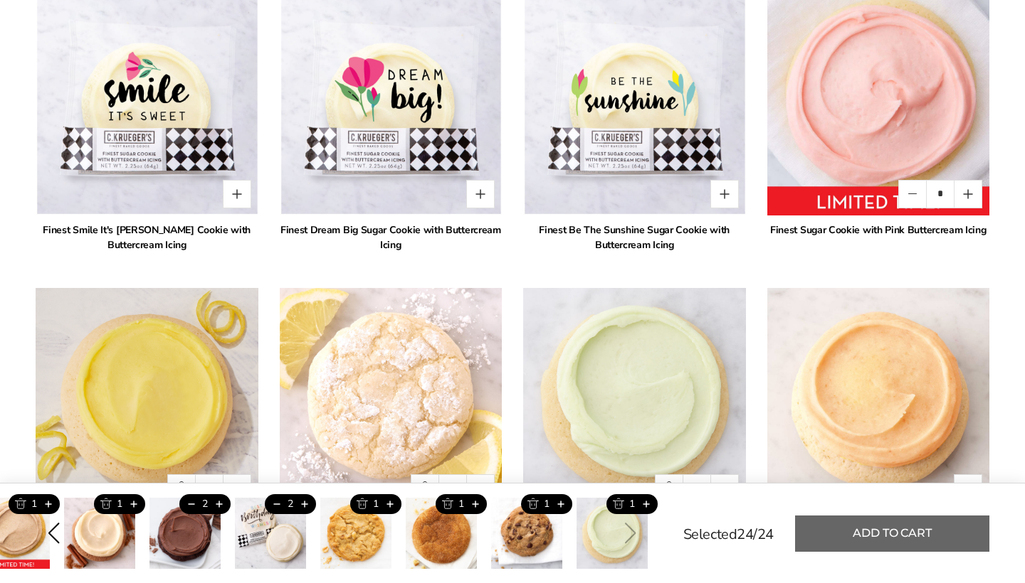
click at [866, 544] on button "Add to cart" at bounding box center [892, 534] width 194 height 36
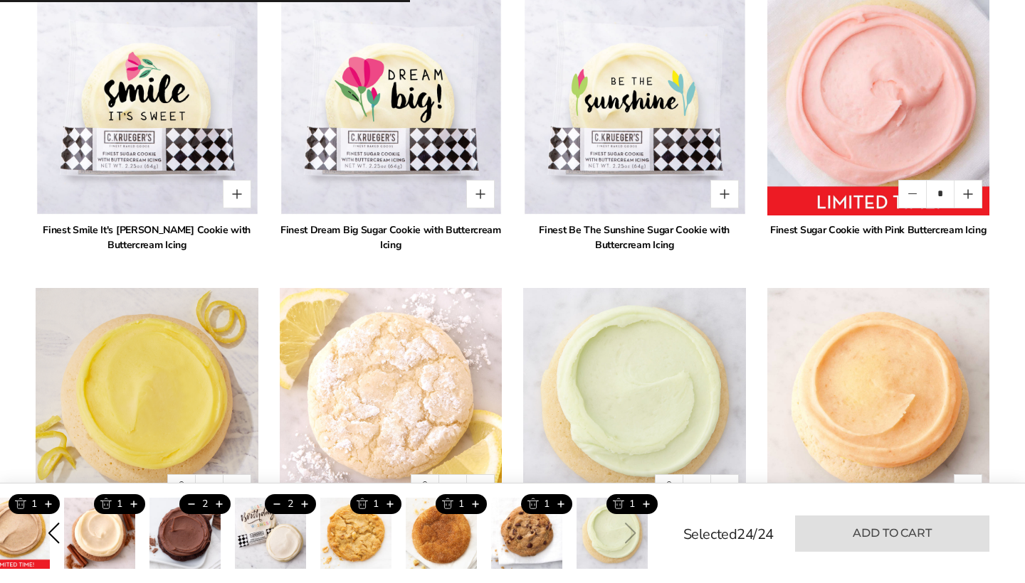
type input "*"
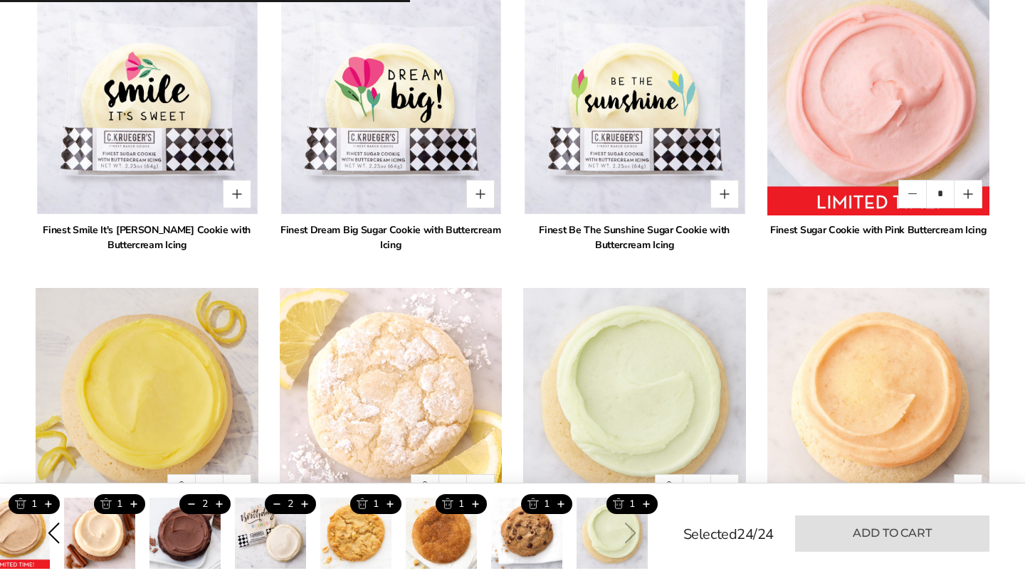
type input "*"
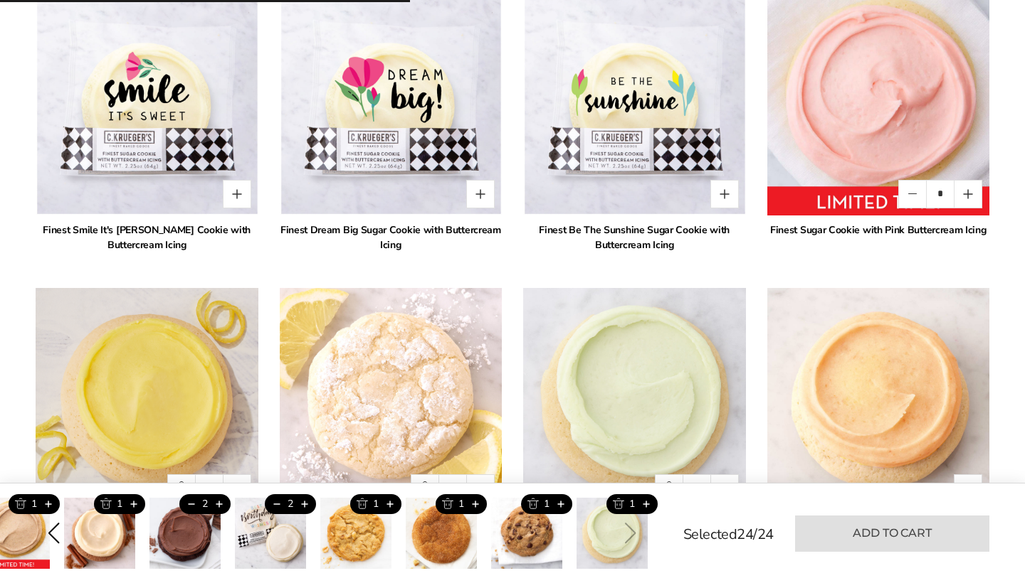
type input "*"
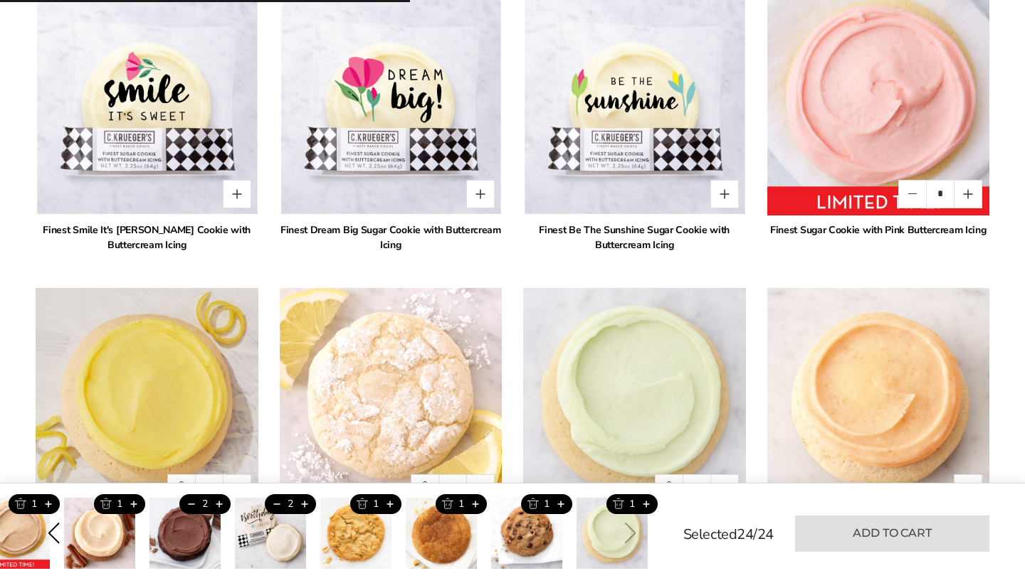
type input "*"
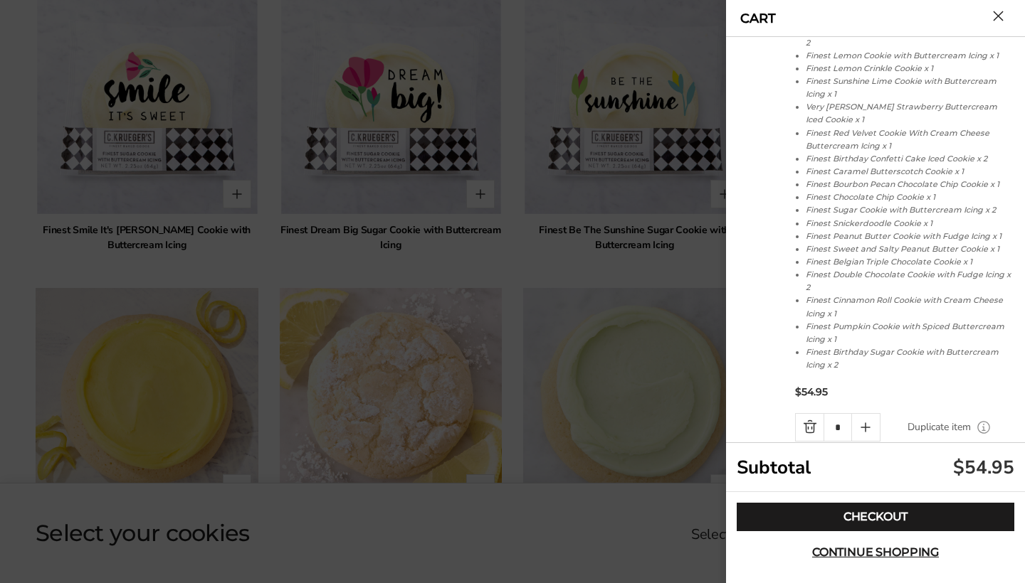
scroll to position [115, 0]
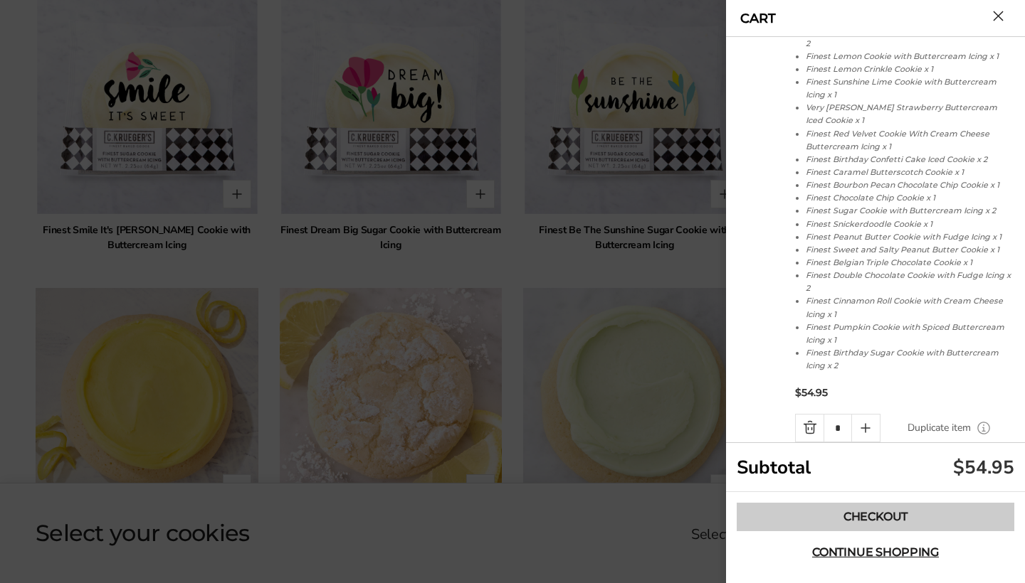
click at [857, 514] on link "Checkout" at bounding box center [875, 517] width 278 height 28
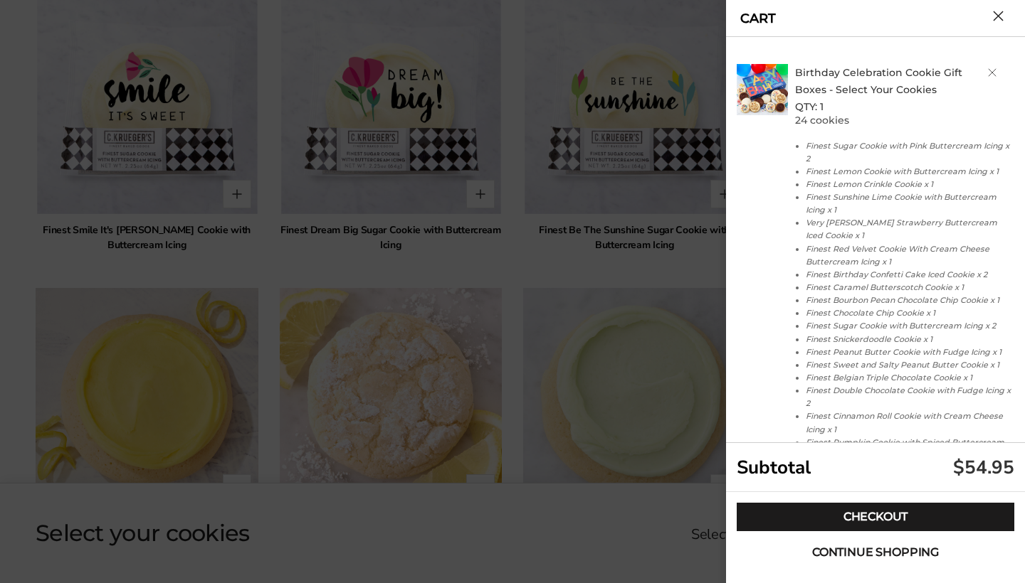
click at [869, 554] on span "Continue shopping" at bounding box center [875, 552] width 127 height 11
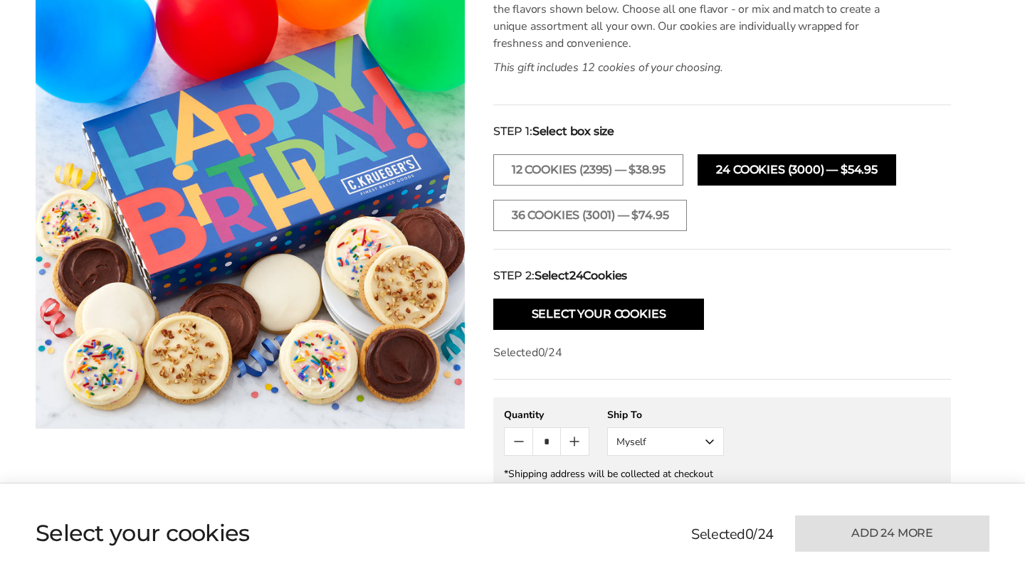
scroll to position [445, 0]
click at [709, 436] on button "Myself" at bounding box center [665, 442] width 117 height 28
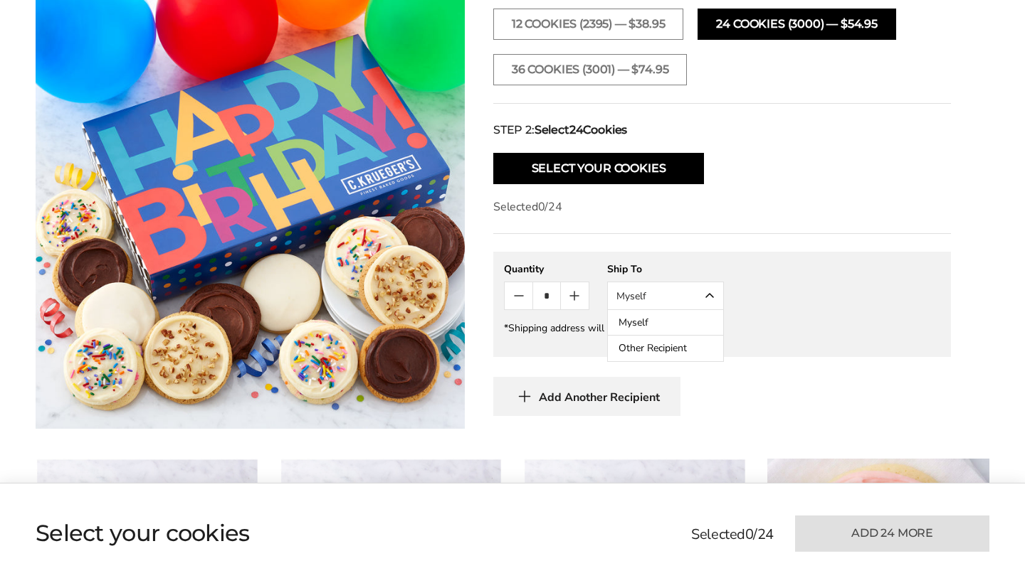
scroll to position [595, 0]
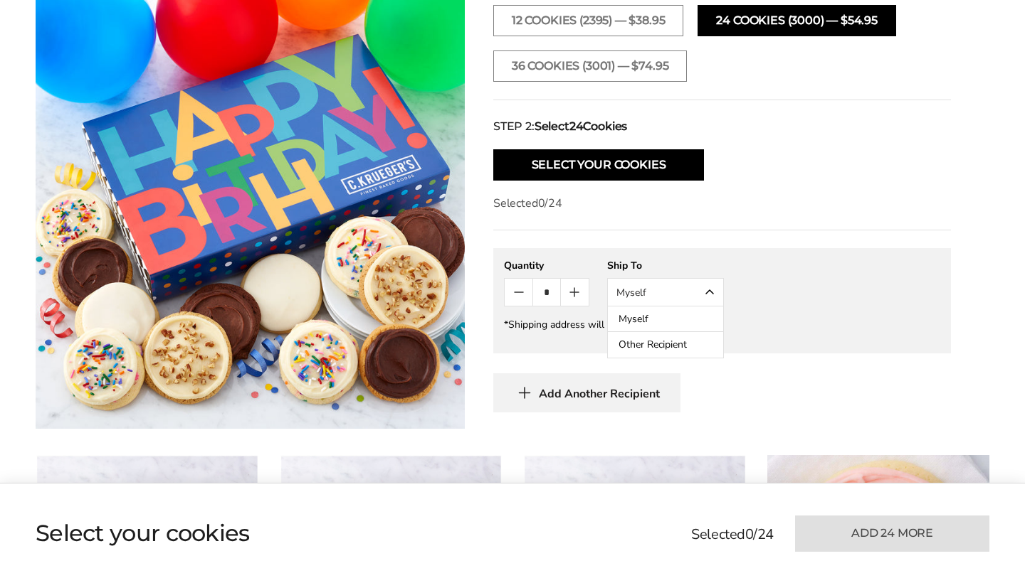
click at [629, 346] on button "Other Recipient" at bounding box center [665, 345] width 115 height 26
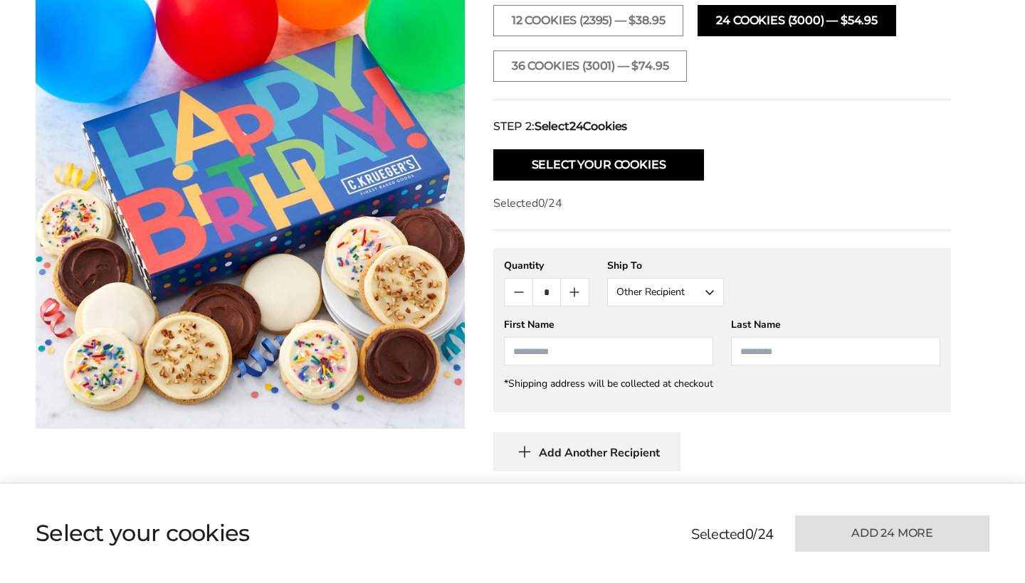
click at [615, 357] on input "First Name" at bounding box center [608, 351] width 209 height 28
type input "*"
type input "**********"
click at [761, 356] on input "Last Name" at bounding box center [835, 351] width 209 height 28
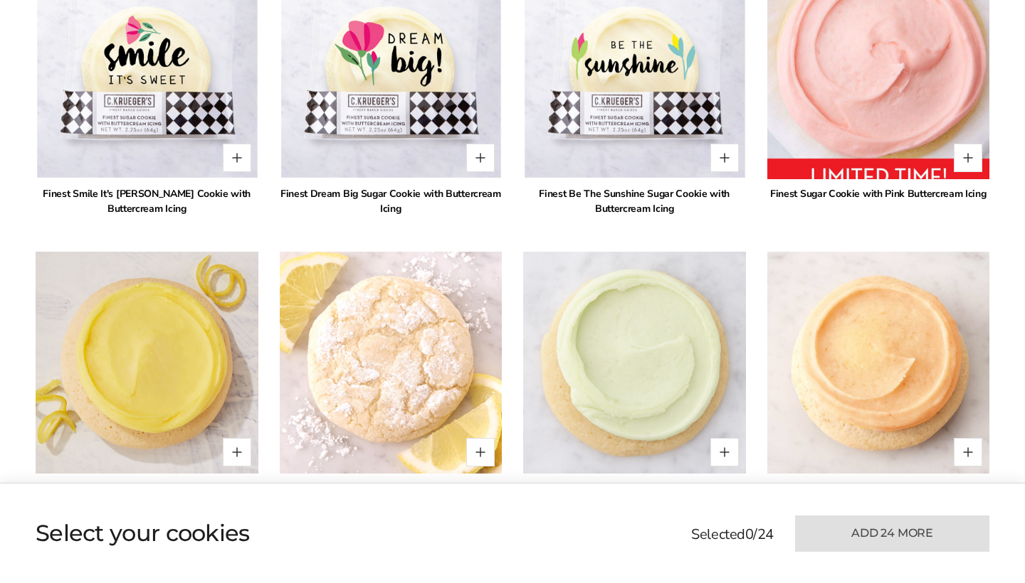
scroll to position [1157, 0]
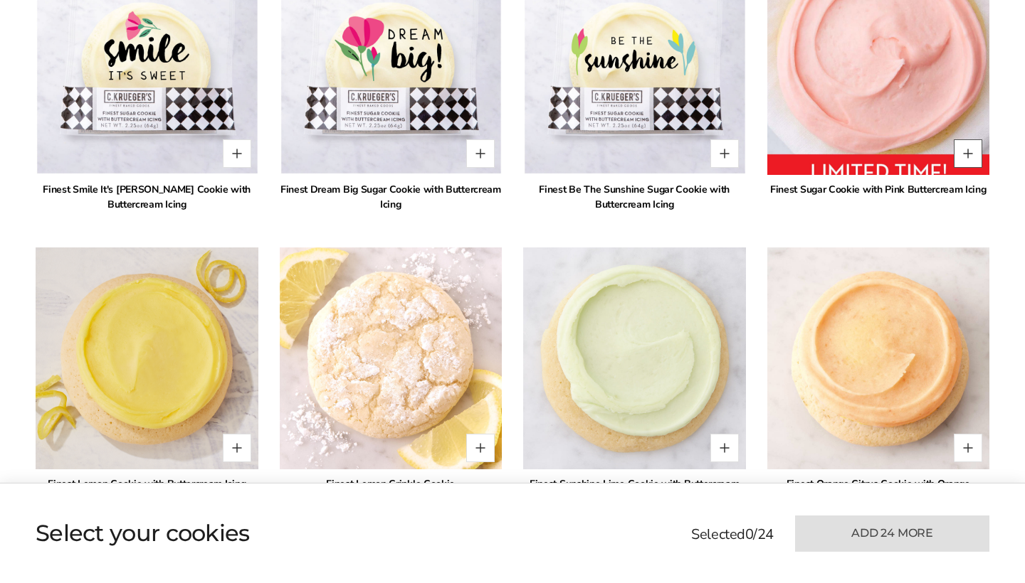
type input "**********"
click at [961, 159] on button "Quantity button plus" at bounding box center [968, 153] width 28 height 28
type input "*"
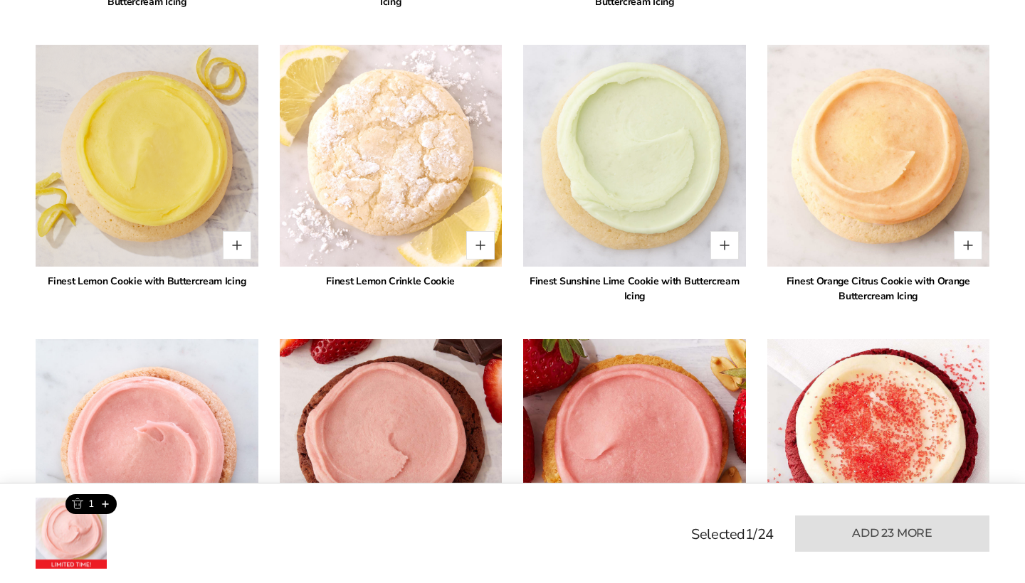
scroll to position [1363, 0]
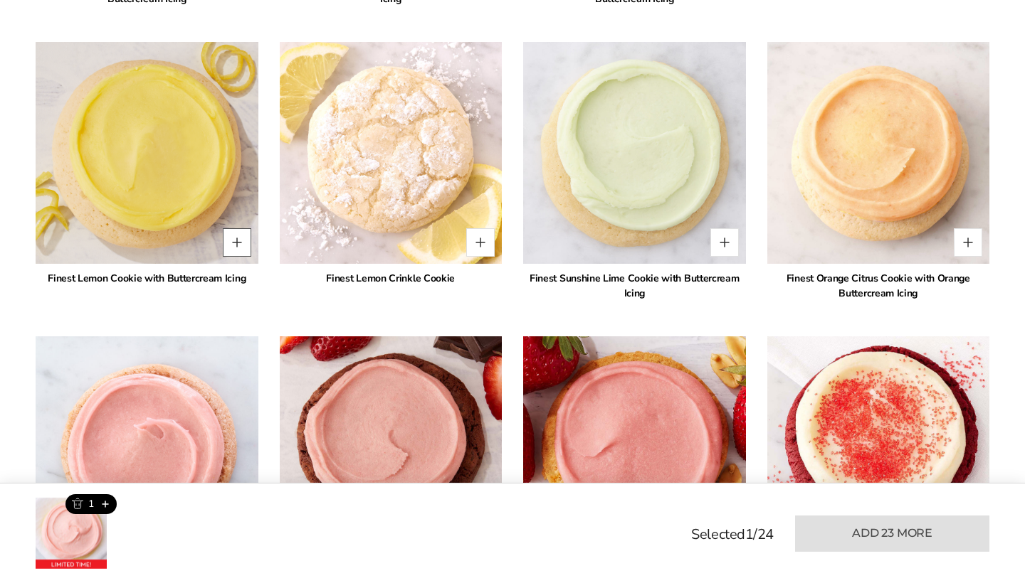
click at [248, 244] on button "Quantity button plus" at bounding box center [237, 242] width 28 height 28
type input "*"
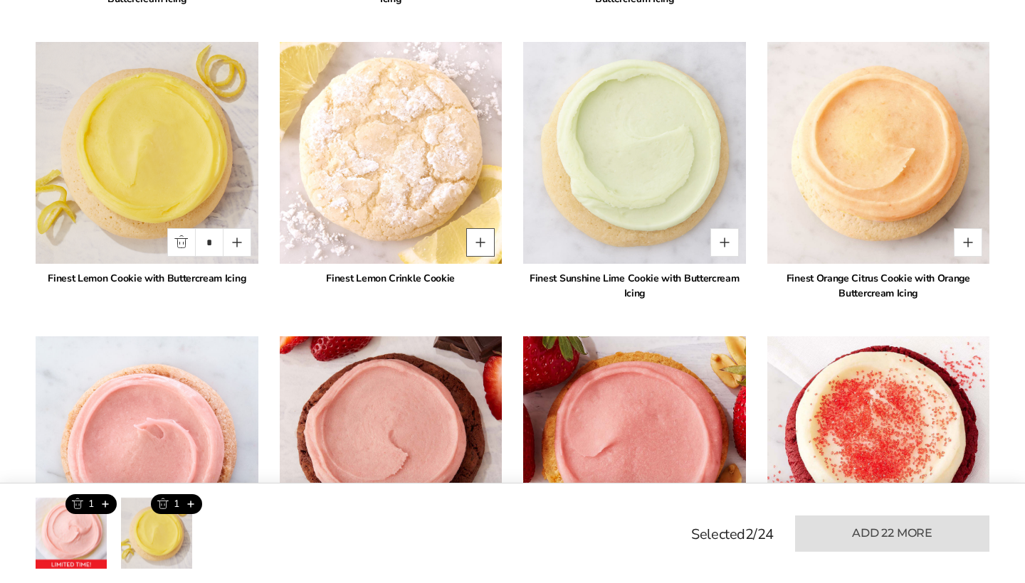
click at [484, 245] on button "Quantity button plus" at bounding box center [480, 242] width 28 height 28
type input "*"
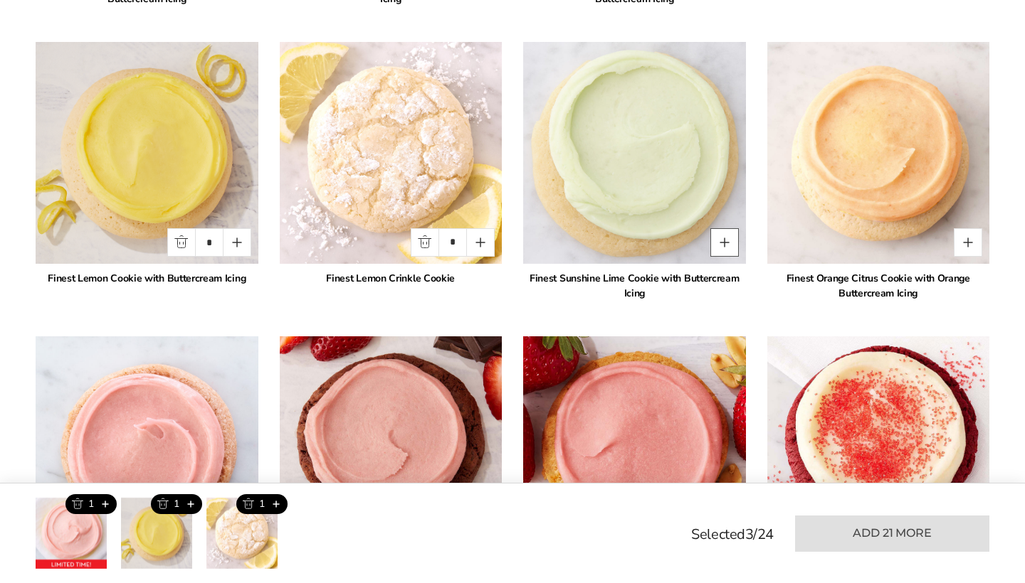
click at [724, 241] on button "Quantity button plus" at bounding box center [724, 242] width 28 height 28
type input "*"
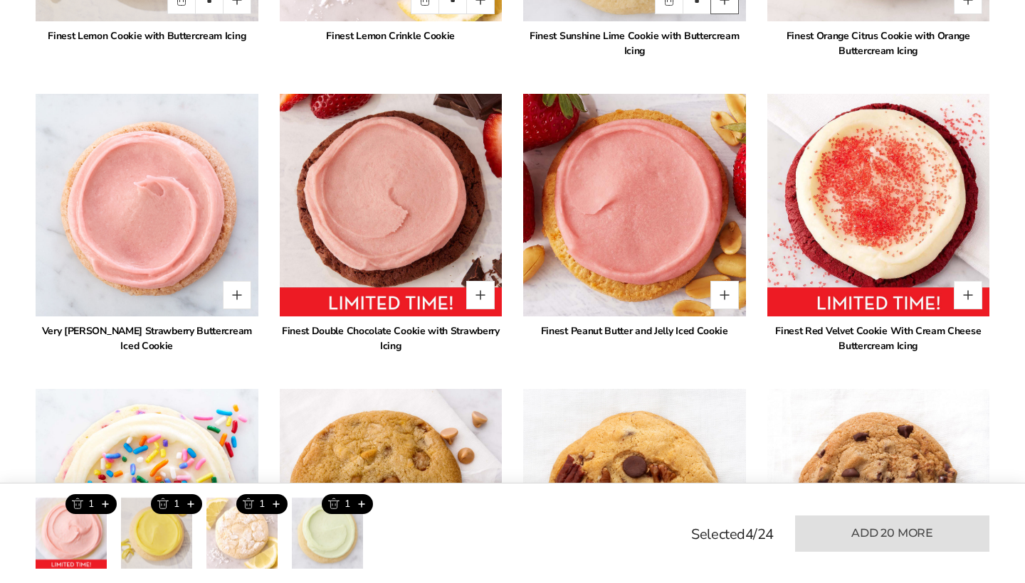
scroll to position [1610, 0]
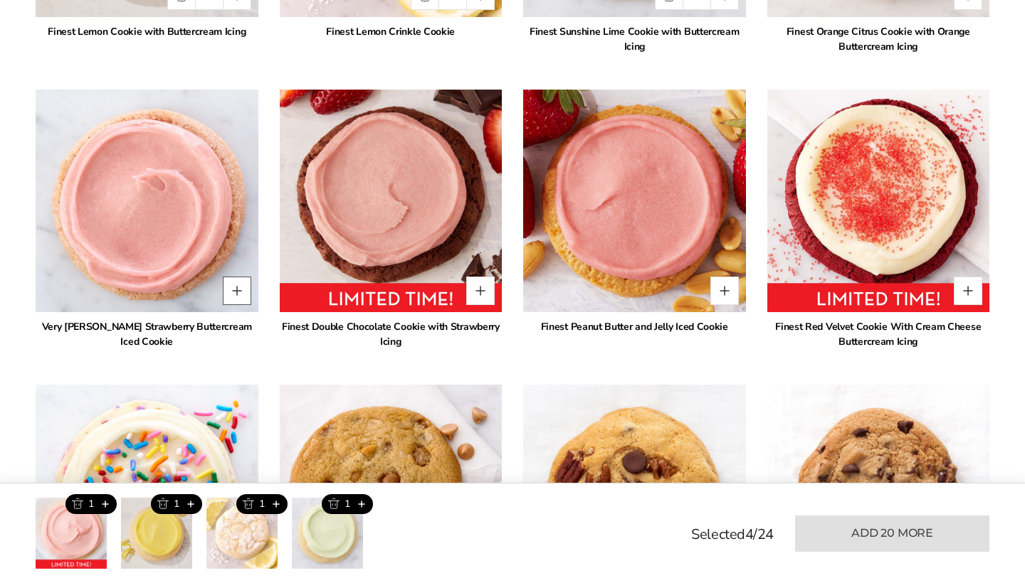
click at [233, 293] on button "Quantity button plus" at bounding box center [237, 291] width 28 height 28
type input "*"
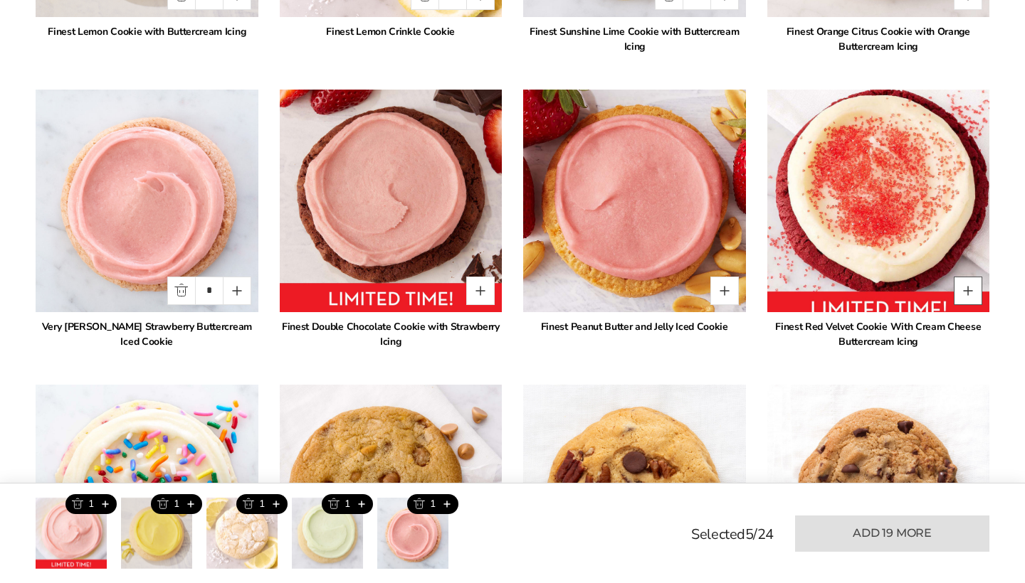
click at [976, 292] on button "Quantity button plus" at bounding box center [968, 291] width 28 height 28
type input "*"
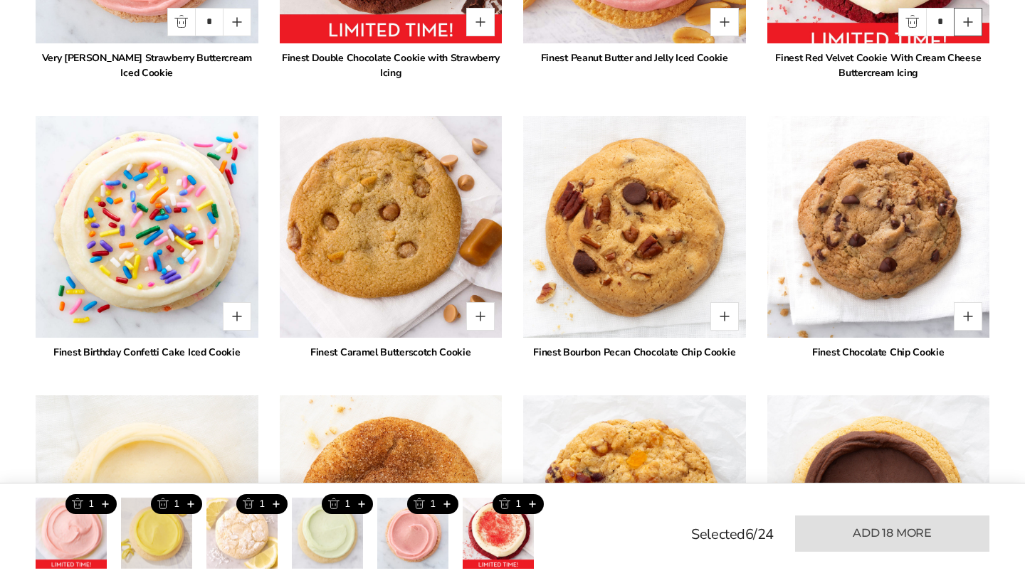
scroll to position [1888, 0]
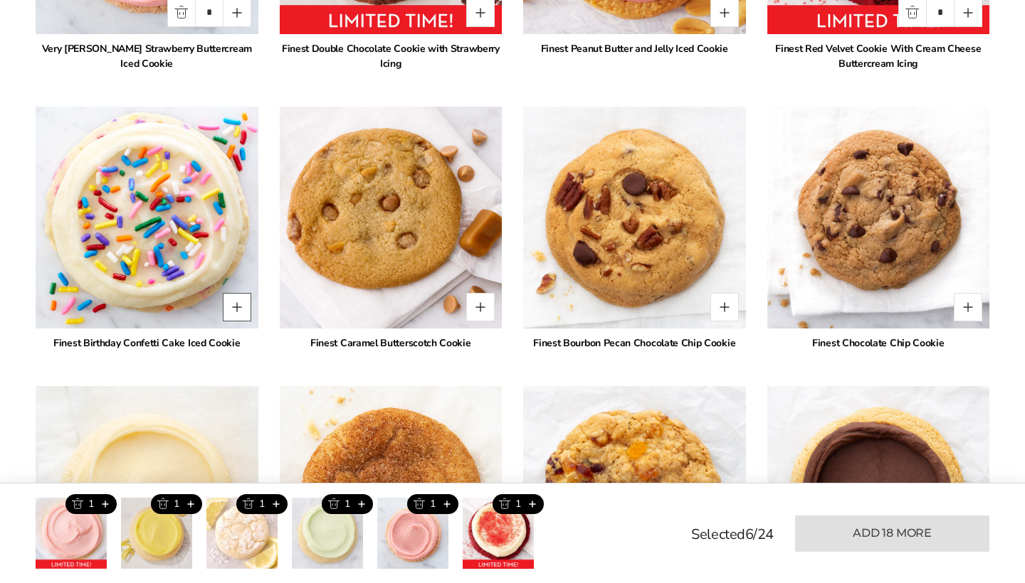
click at [233, 302] on button "Quantity button plus" at bounding box center [237, 307] width 28 height 28
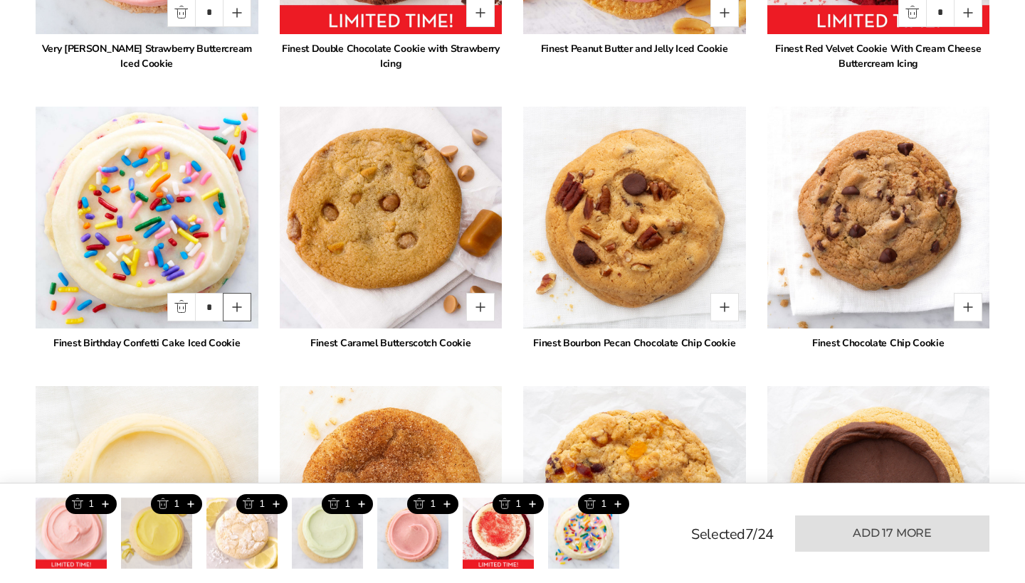
click at [233, 302] on button "Quantity button plus" at bounding box center [237, 307] width 28 height 28
type input "*"
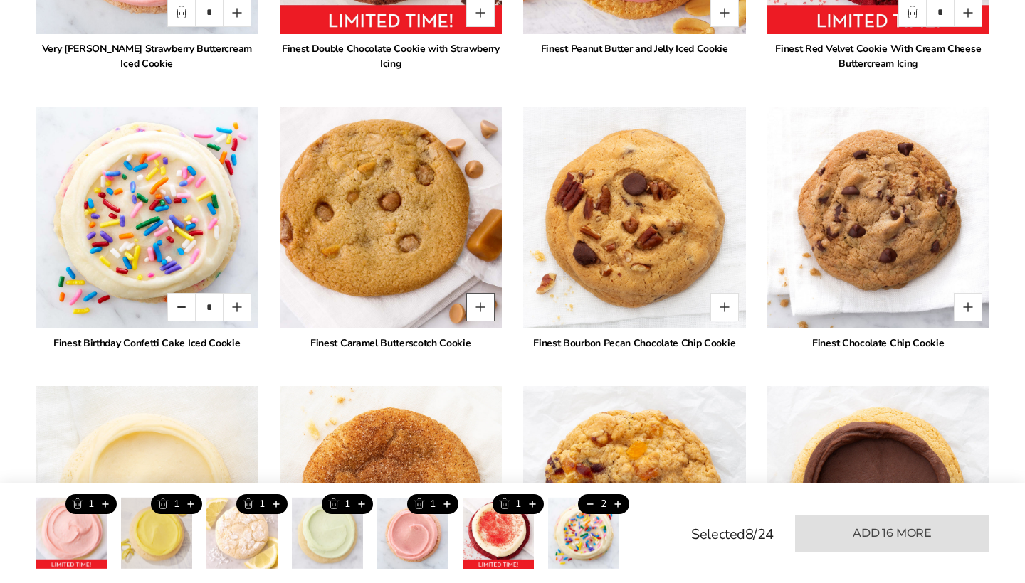
click at [482, 309] on button "Quantity button plus" at bounding box center [480, 307] width 28 height 28
type input "*"
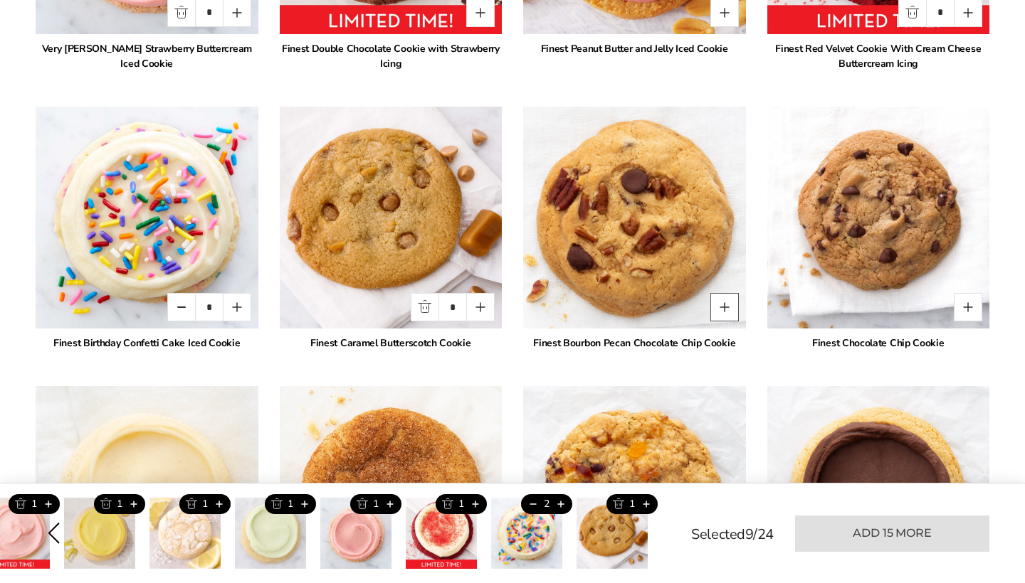
click at [727, 308] on button "Quantity button plus" at bounding box center [724, 307] width 28 height 28
type input "*"
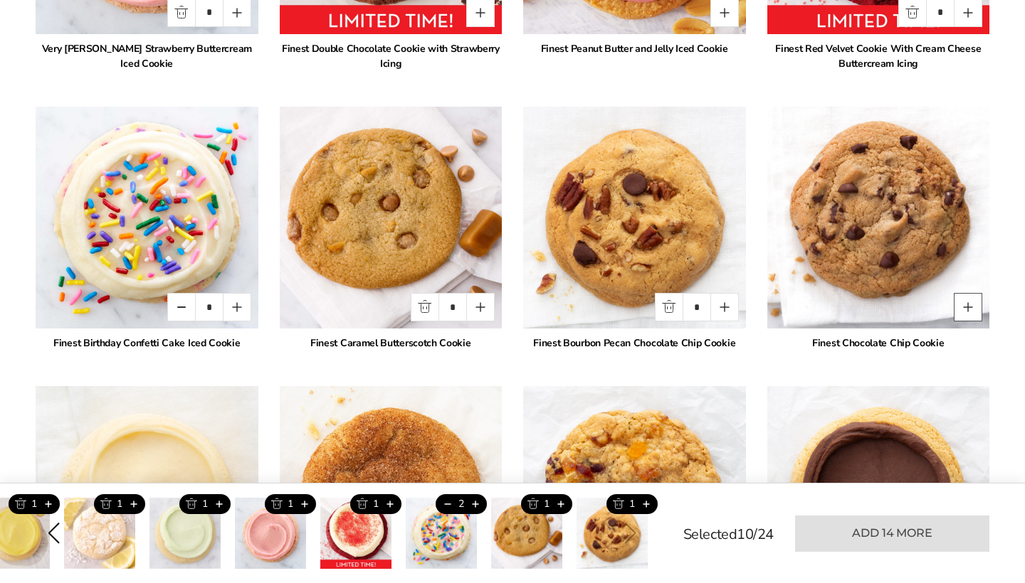
click at [967, 310] on button "Quantity button plus" at bounding box center [968, 307] width 28 height 28
type input "*"
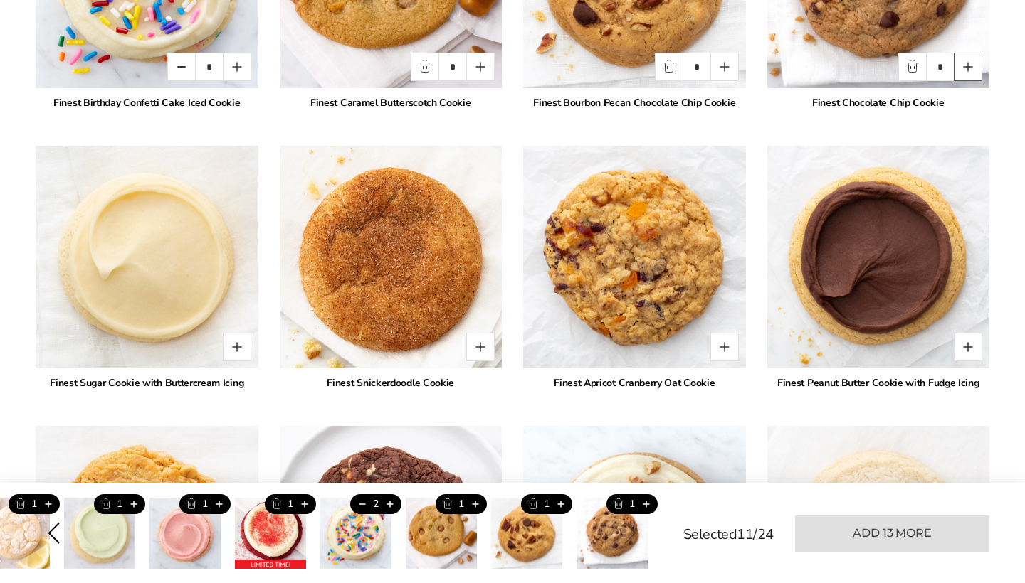
scroll to position [2133, 0]
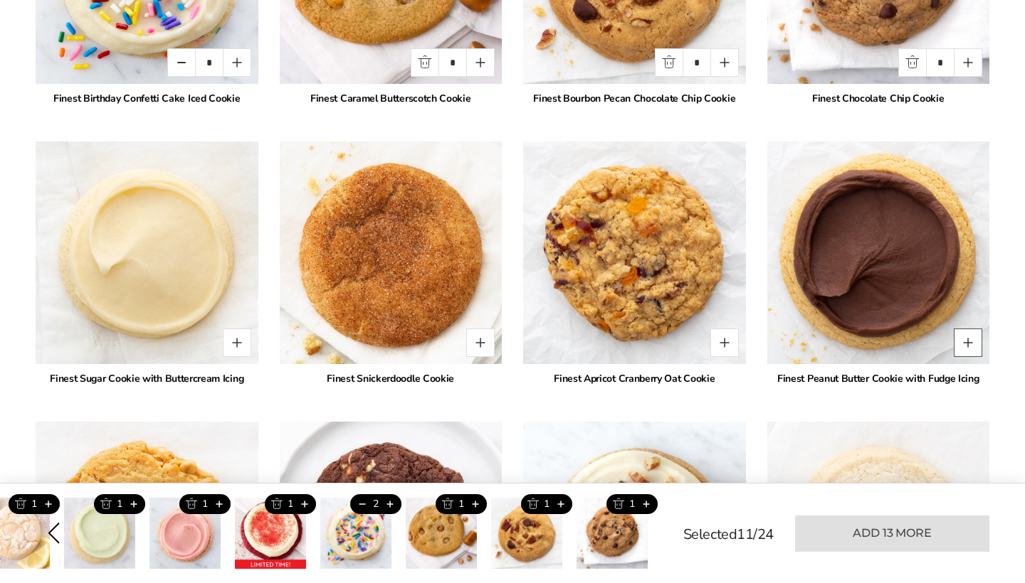
click at [967, 352] on button "Quantity button plus" at bounding box center [968, 343] width 28 height 28
type input "*"
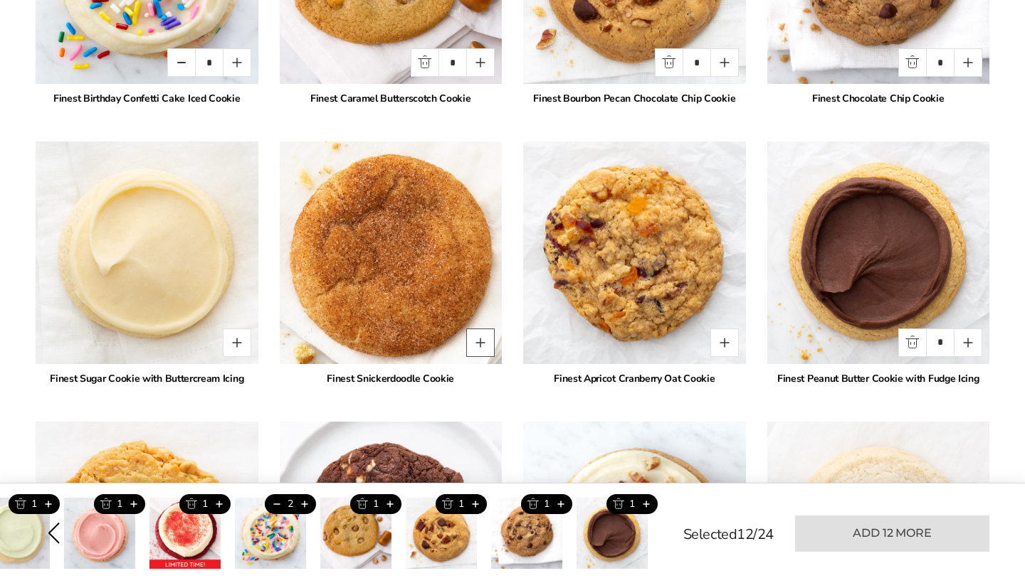
click at [478, 343] on button "Quantity button plus" at bounding box center [480, 343] width 28 height 28
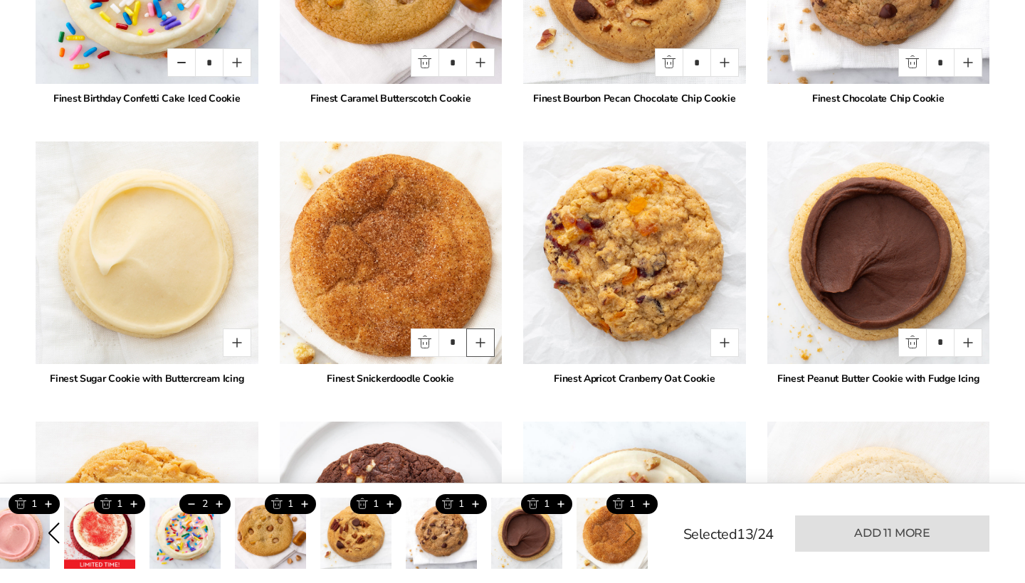
type input "*"
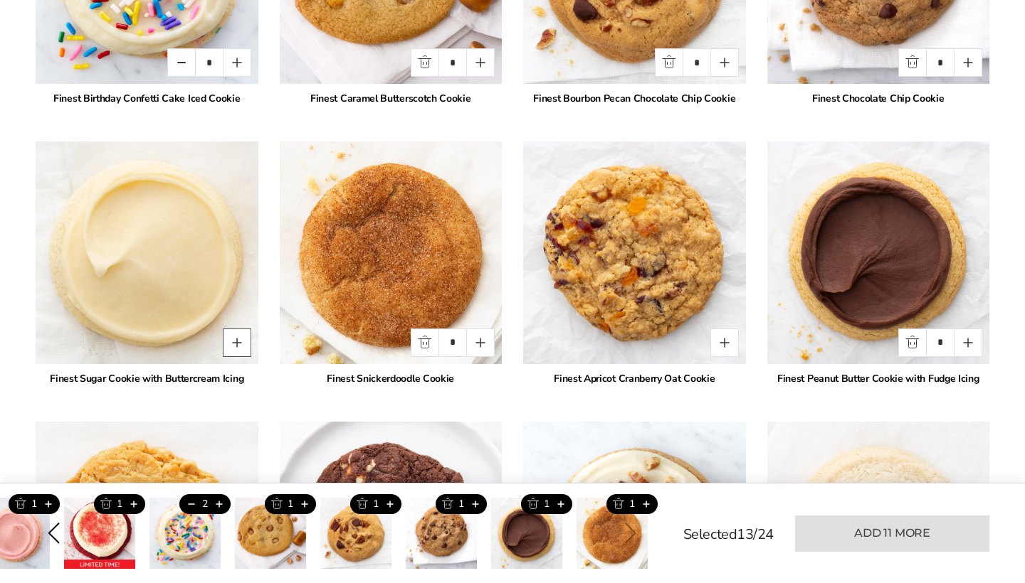
click at [231, 344] on button "Quantity button plus" at bounding box center [237, 343] width 28 height 28
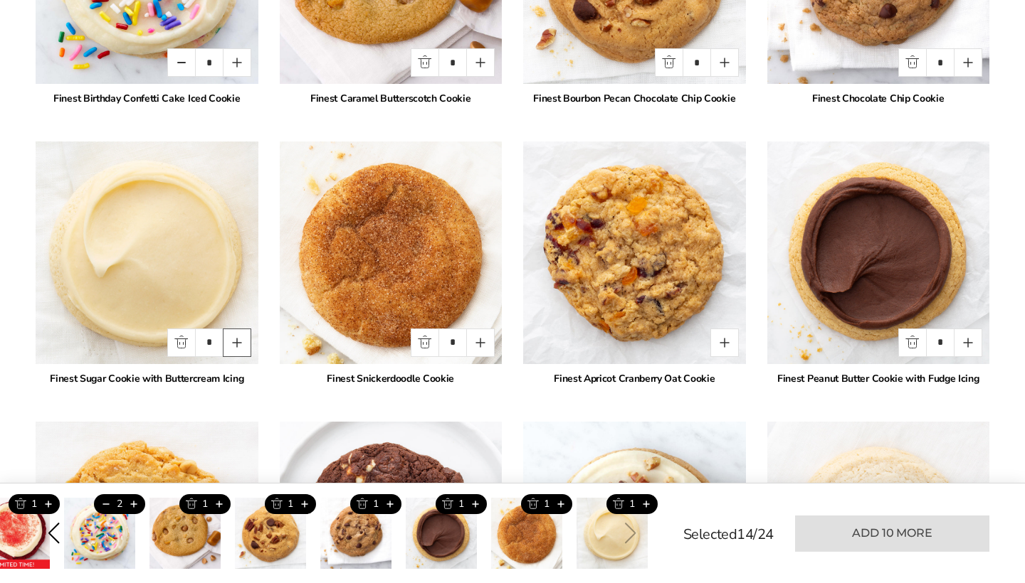
click at [231, 344] on button "Quantity button plus" at bounding box center [237, 343] width 28 height 28
type input "*"
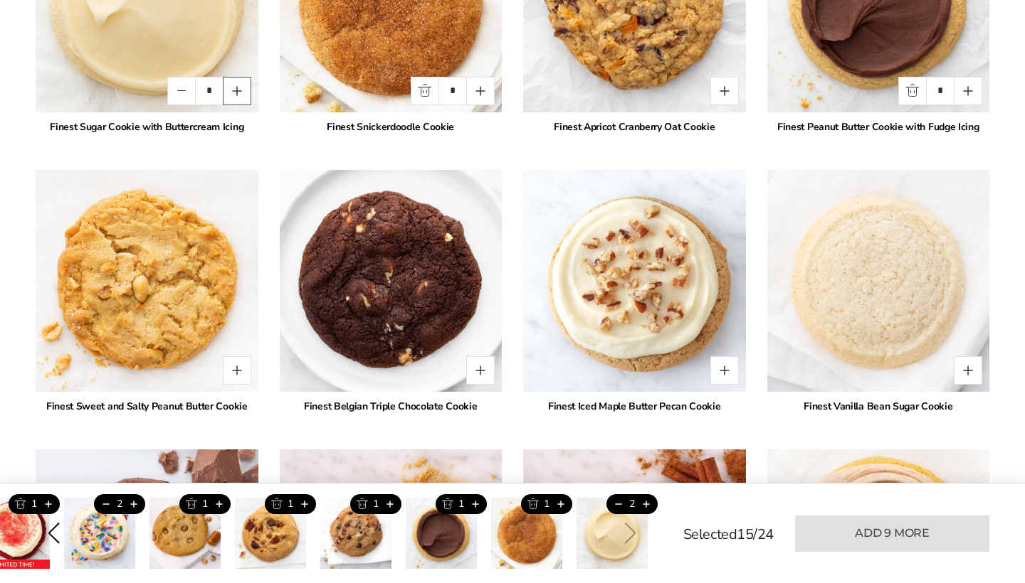
scroll to position [2394, 0]
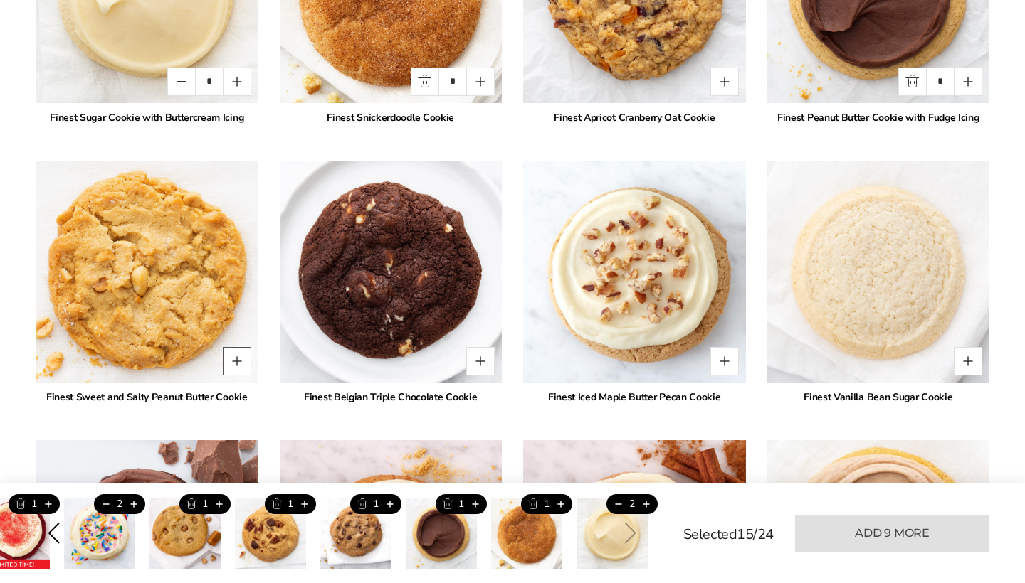
click at [231, 361] on button "Quantity button plus" at bounding box center [237, 361] width 28 height 28
type input "*"
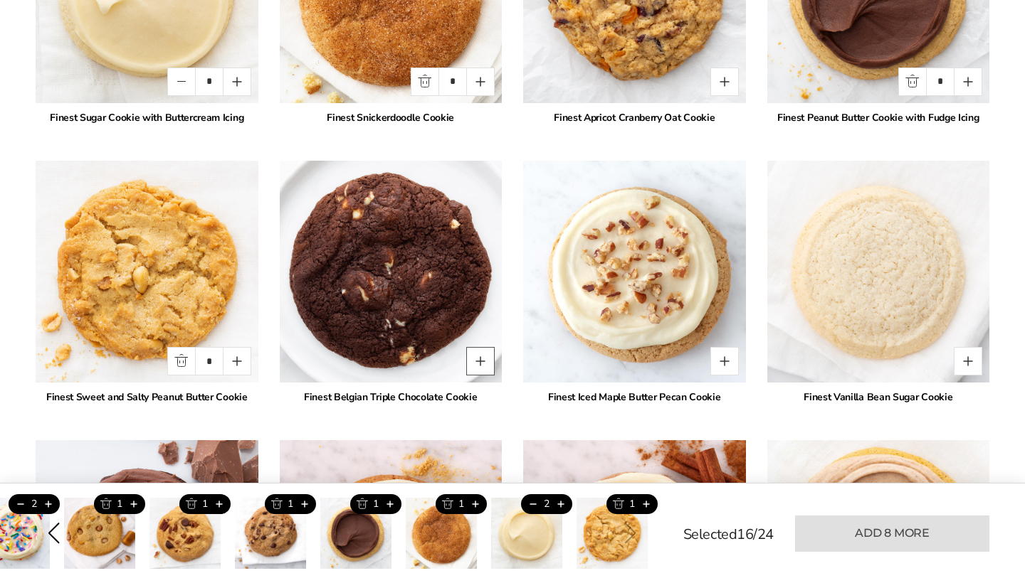
click at [480, 366] on button "Quantity button plus" at bounding box center [480, 361] width 28 height 28
type input "*"
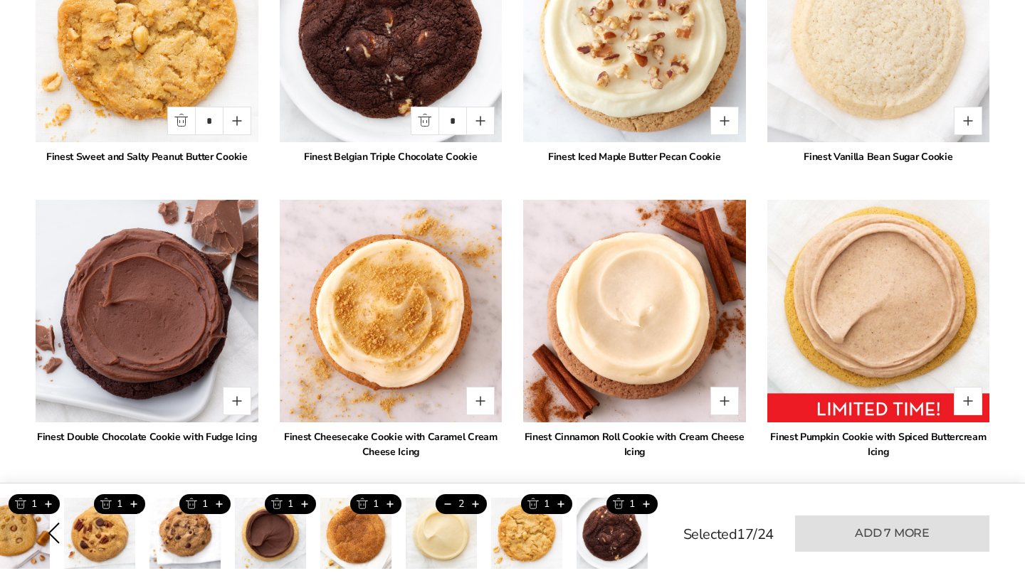
scroll to position [2658, 0]
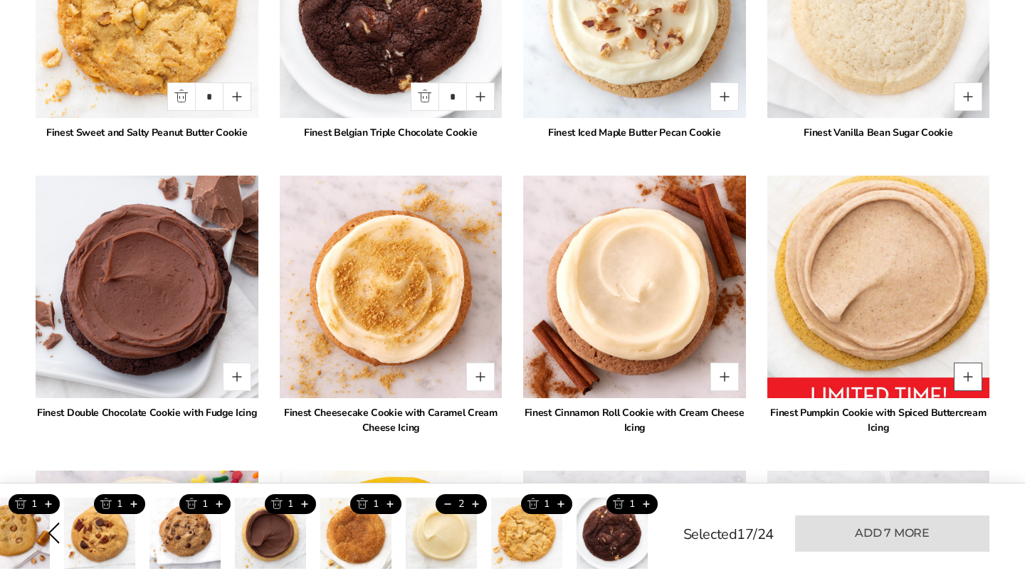
click at [966, 378] on button "Quantity button plus" at bounding box center [968, 377] width 28 height 28
type input "*"
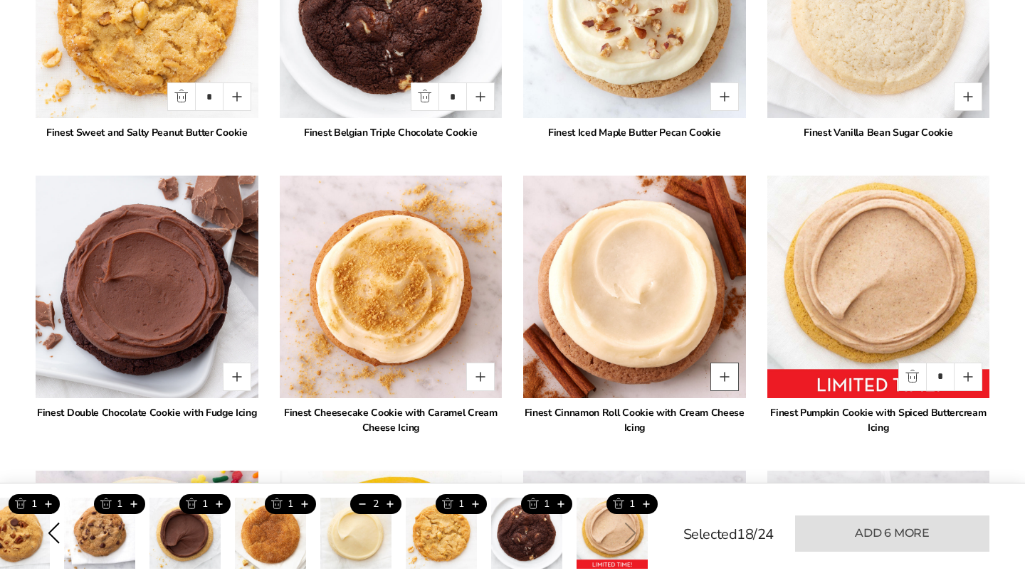
click at [722, 376] on button "Quantity button plus" at bounding box center [724, 377] width 28 height 28
type input "*"
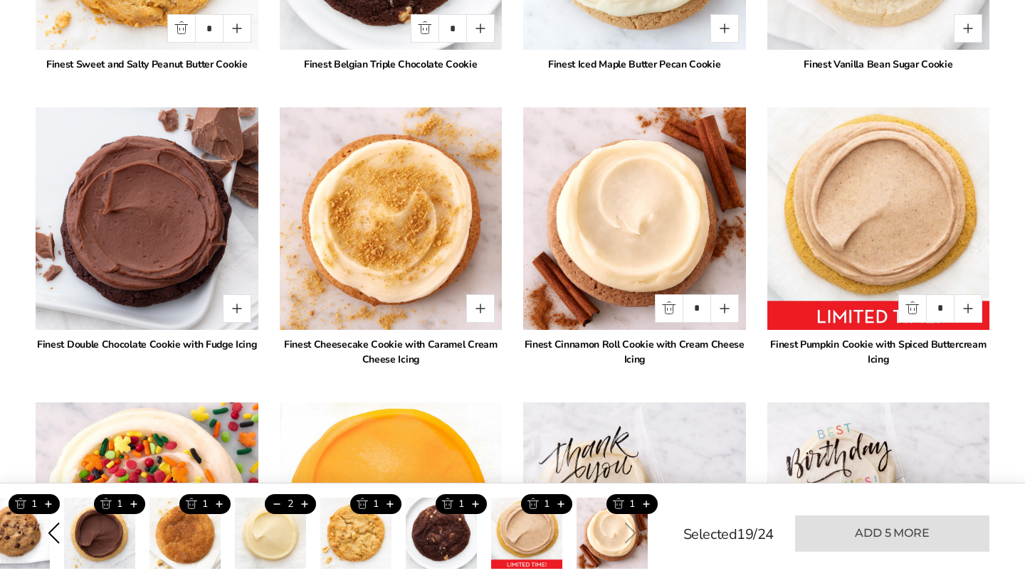
scroll to position [2727, 0]
click at [473, 305] on button "Quantity button plus" at bounding box center [480, 308] width 28 height 28
type input "*"
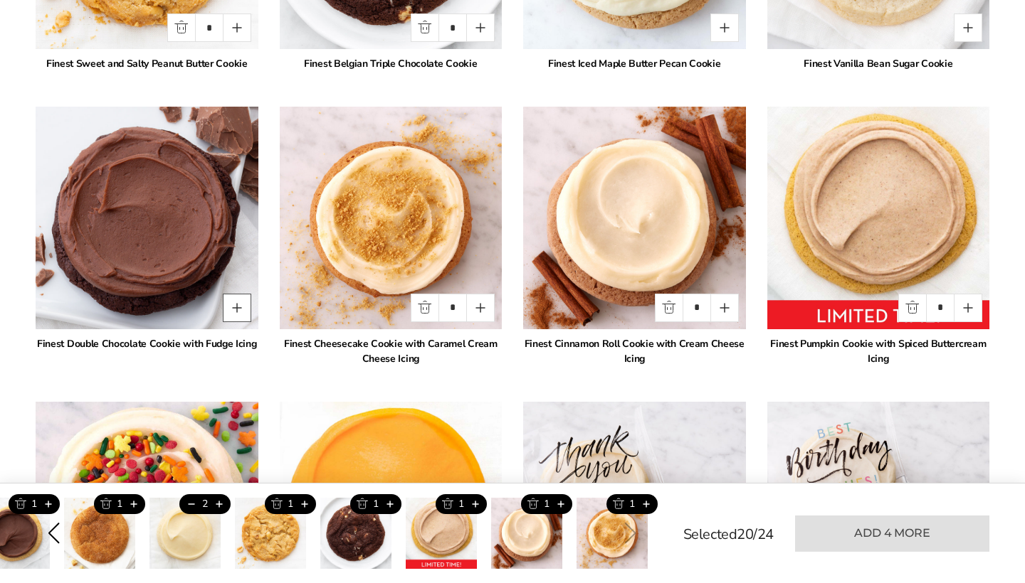
click at [232, 305] on button "Quantity button plus" at bounding box center [237, 308] width 28 height 28
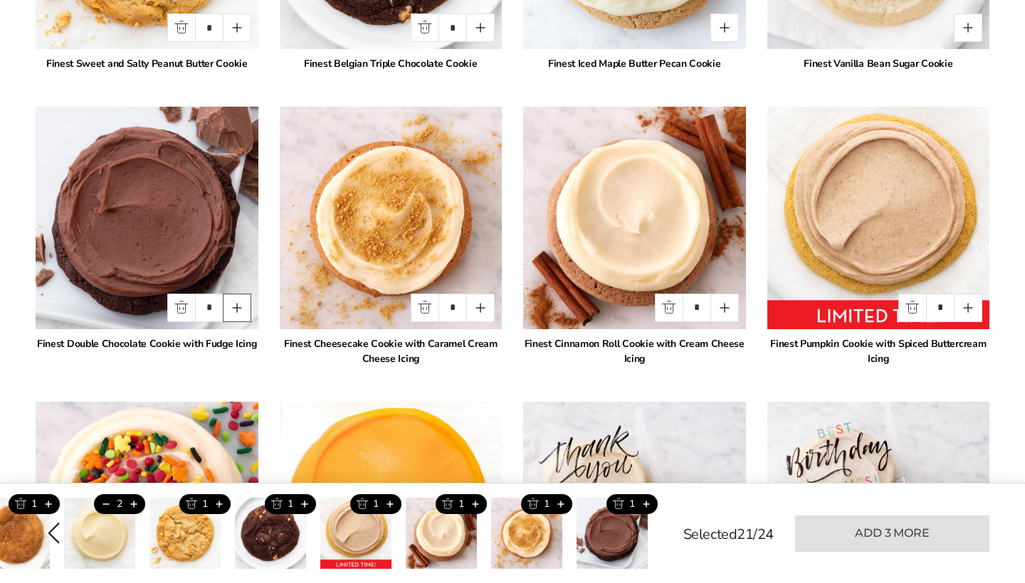
click at [232, 305] on button "Quantity button plus" at bounding box center [237, 308] width 28 height 28
type input "*"
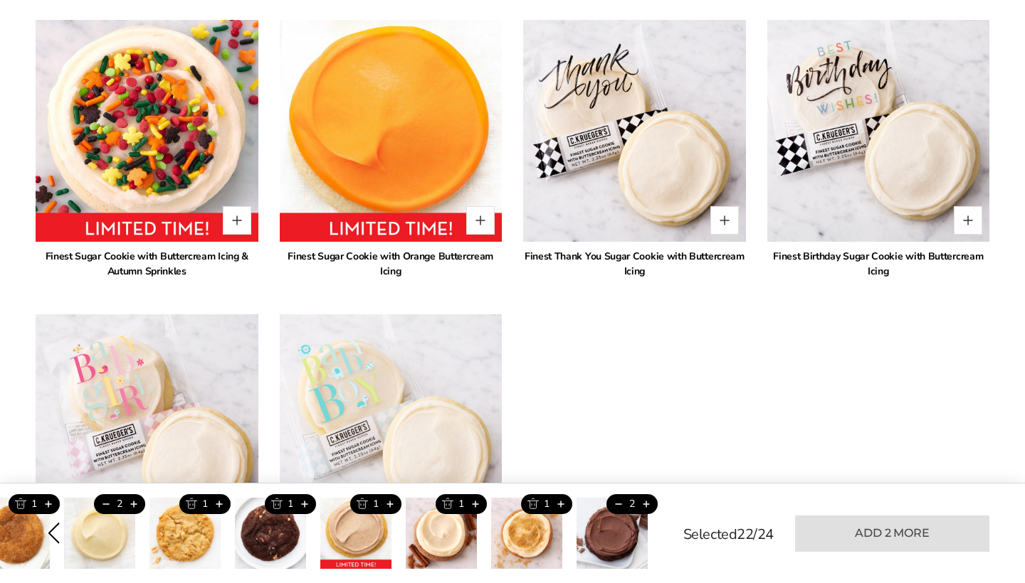
scroll to position [3105, 0]
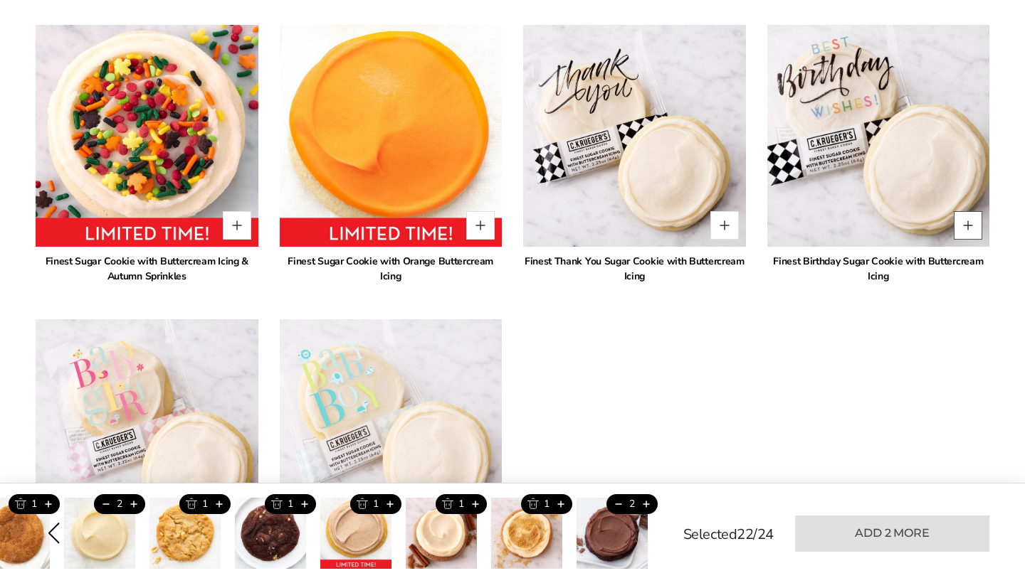
click at [964, 227] on button "Quantity button plus" at bounding box center [968, 225] width 28 height 28
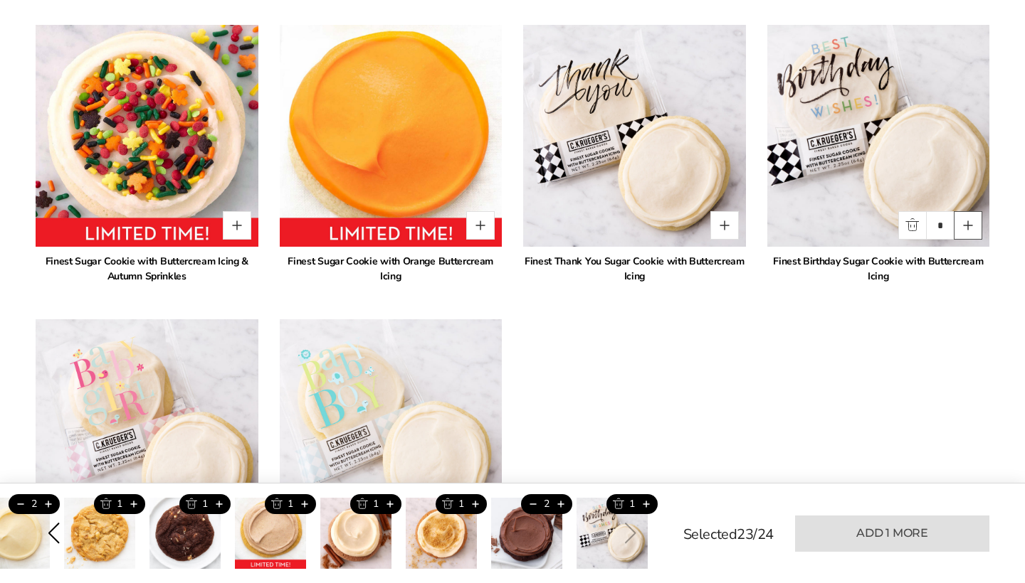
click at [964, 227] on button "Quantity button plus" at bounding box center [968, 225] width 28 height 28
type input "*"
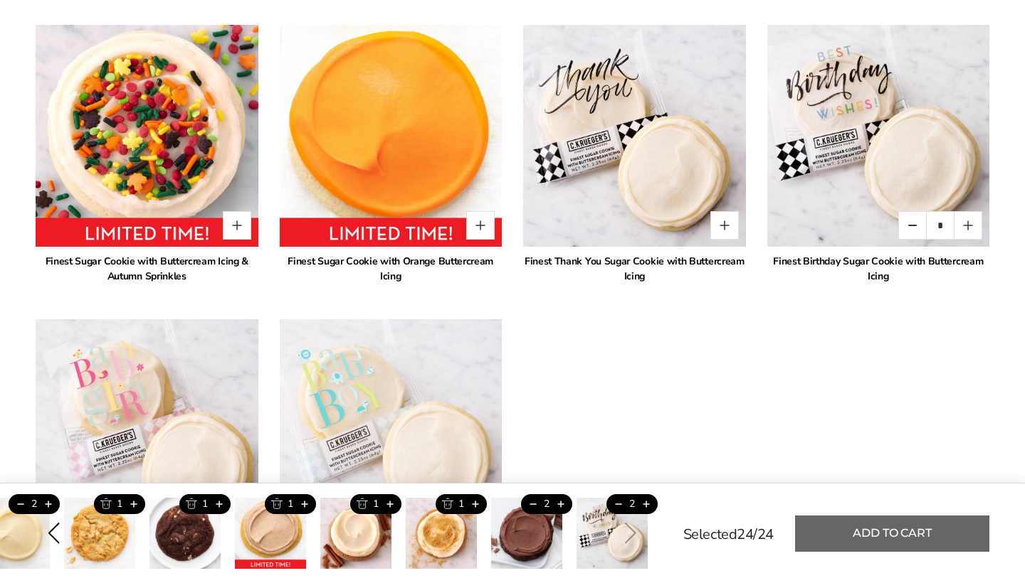
click at [887, 525] on button "Add to cart" at bounding box center [892, 534] width 194 height 36
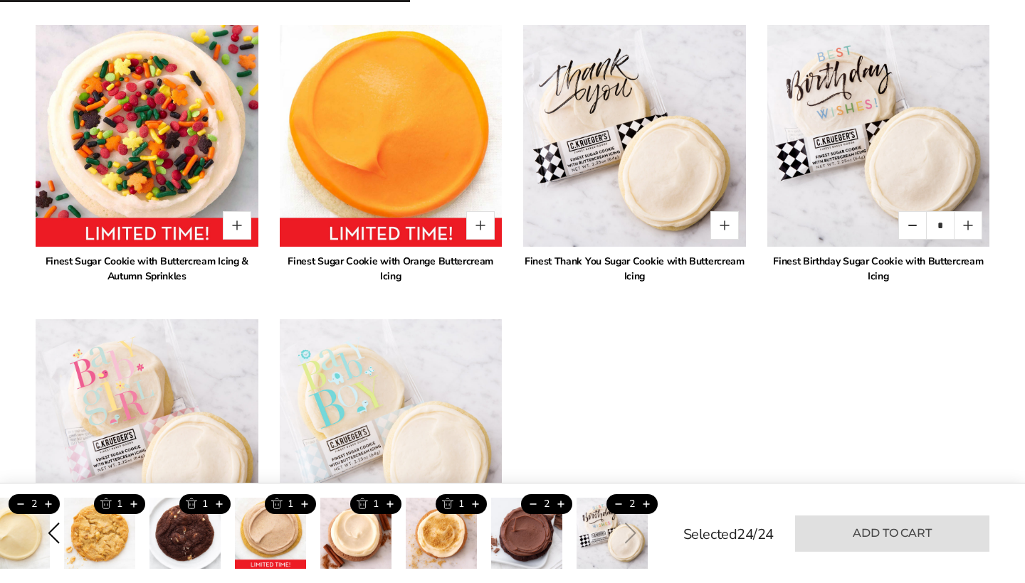
type input "*"
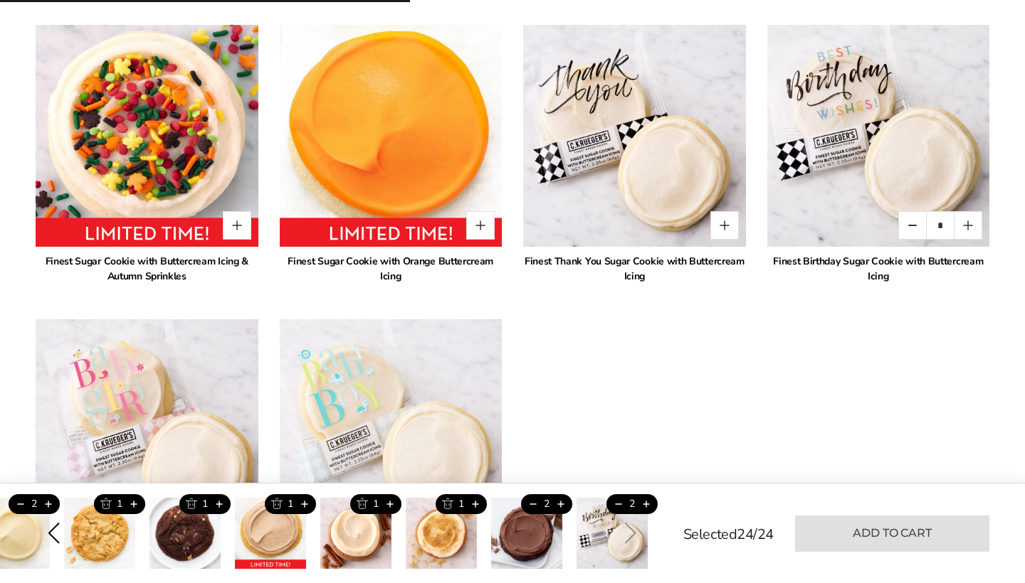
type input "*"
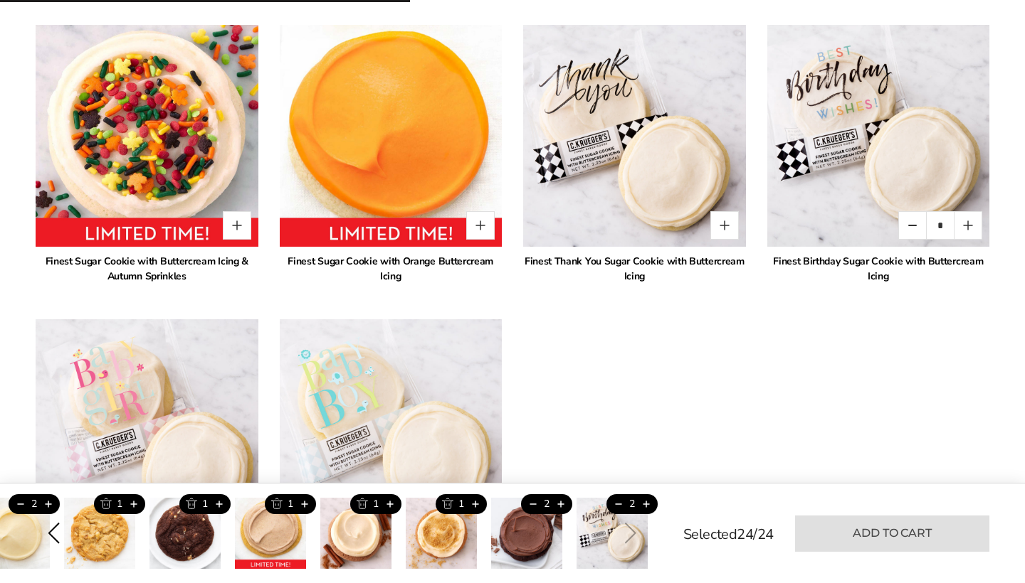
type input "*"
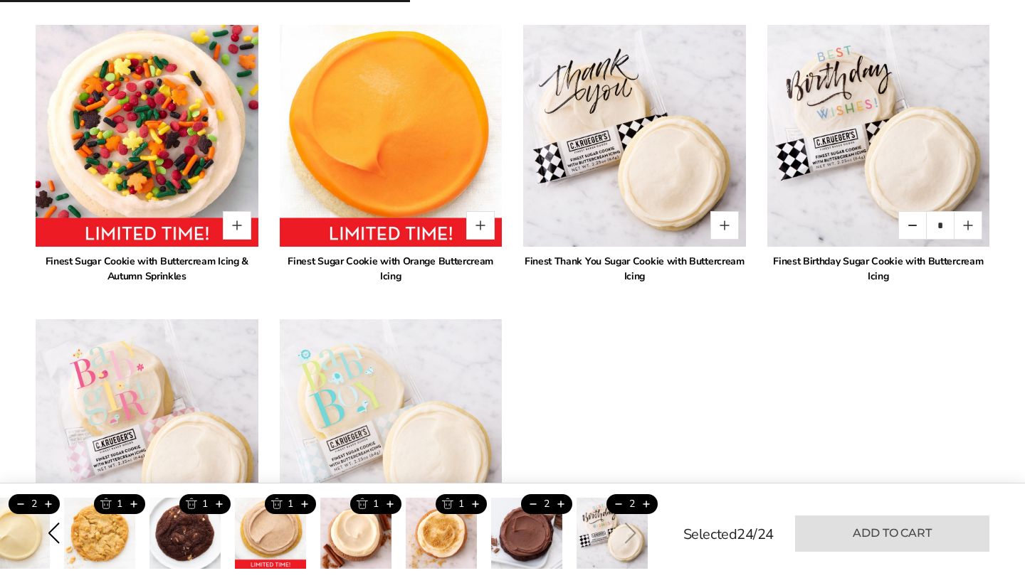
type input "*"
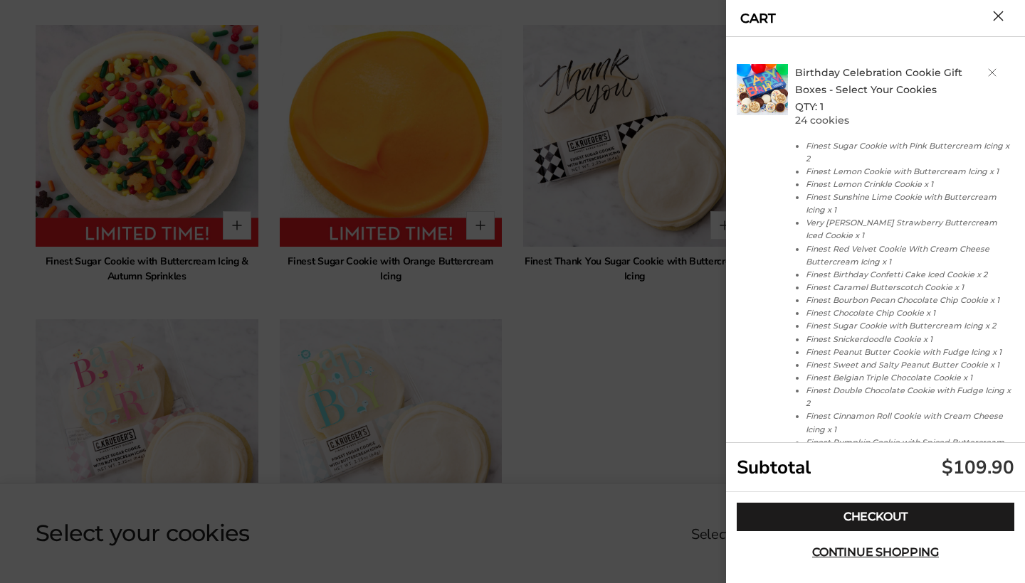
scroll to position [0, 0]
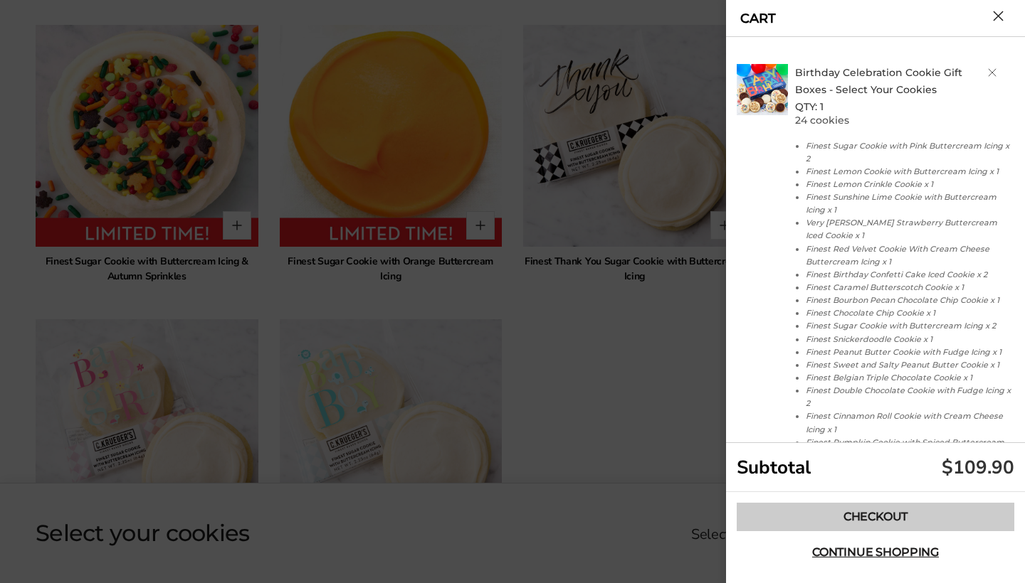
click at [907, 517] on link "Checkout" at bounding box center [875, 517] width 278 height 28
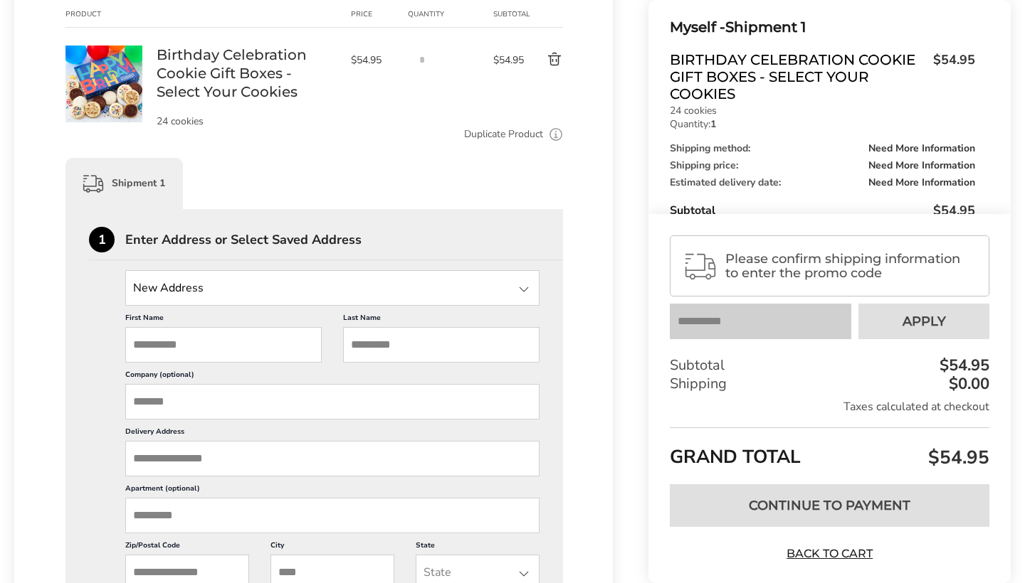
scroll to position [214, 0]
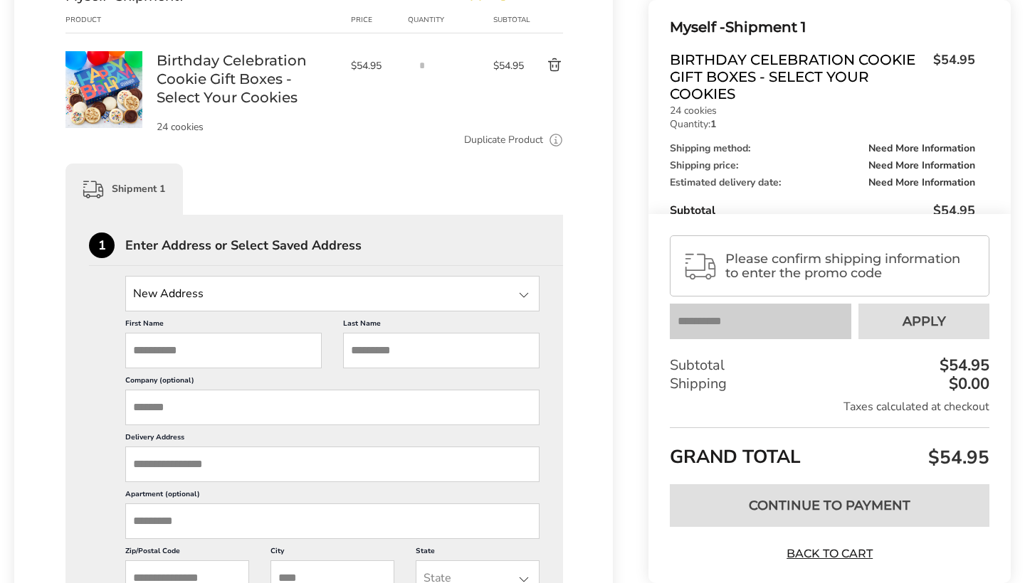
click at [517, 295] on div at bounding box center [523, 295] width 17 height 17
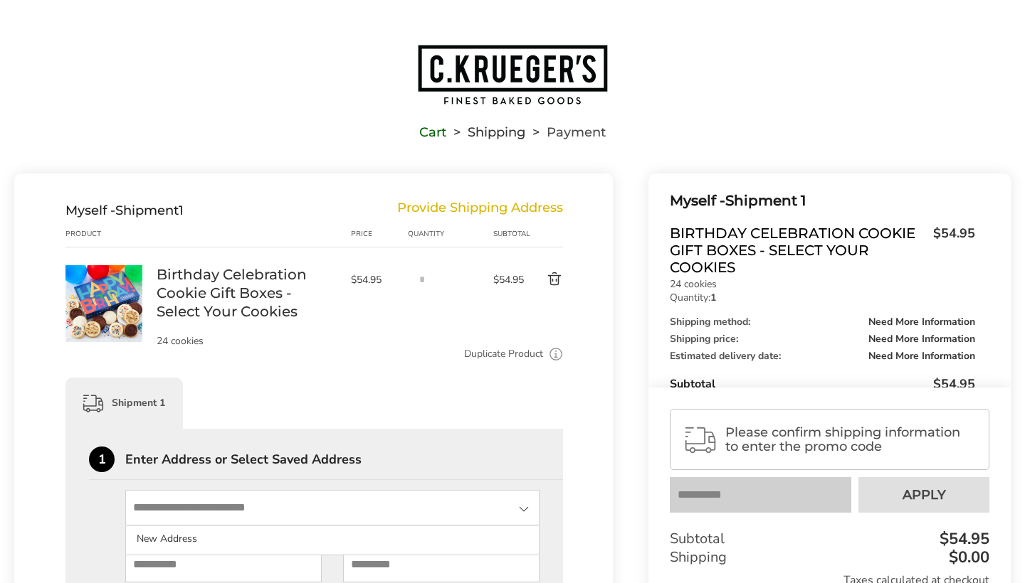
scroll to position [0, 0]
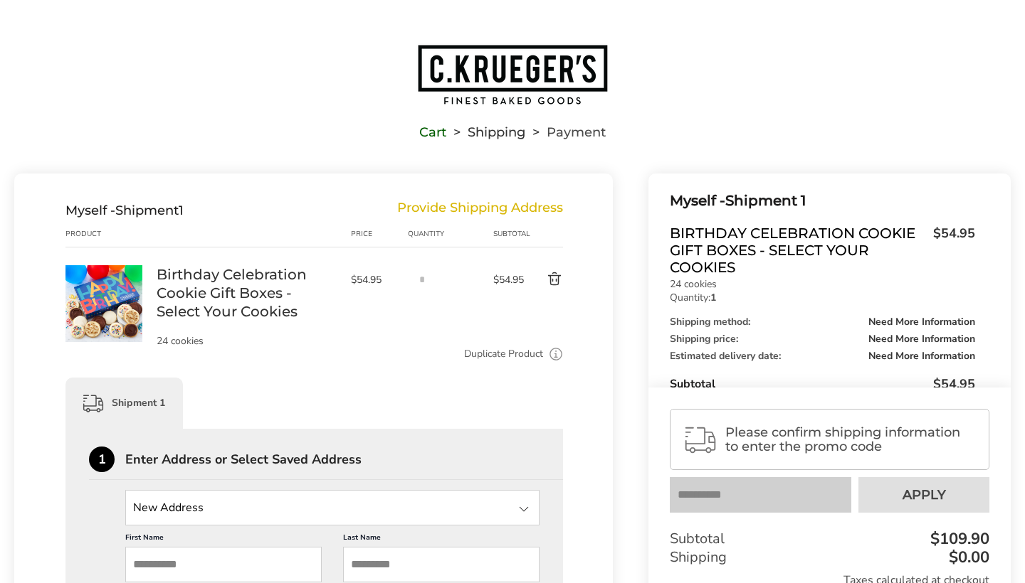
click at [556, 280] on button "Delete product" at bounding box center [543, 279] width 38 height 17
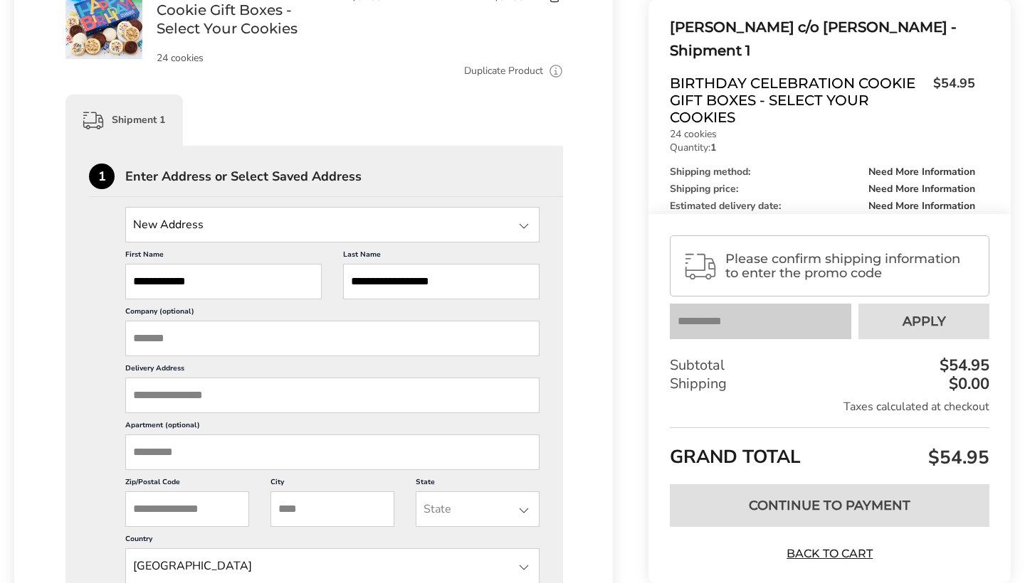
scroll to position [287, 0]
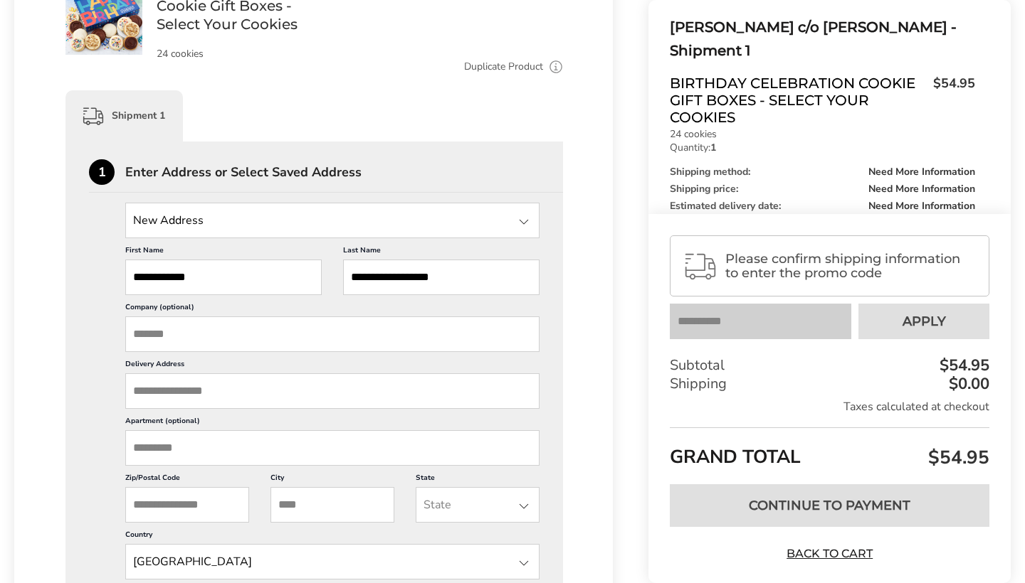
click at [529, 218] on div at bounding box center [523, 221] width 17 height 17
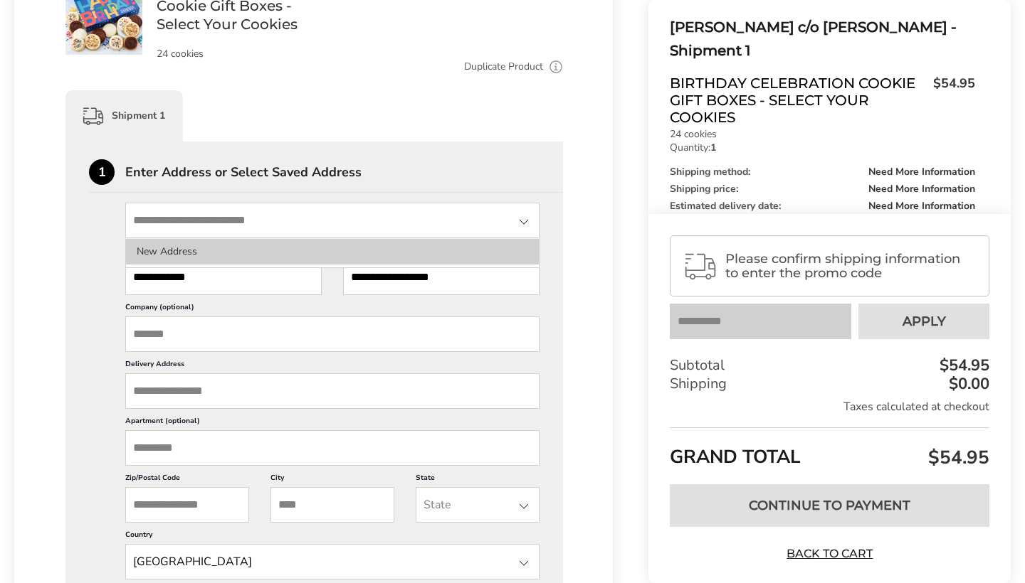
click at [476, 259] on li "New Address" at bounding box center [332, 252] width 413 height 26
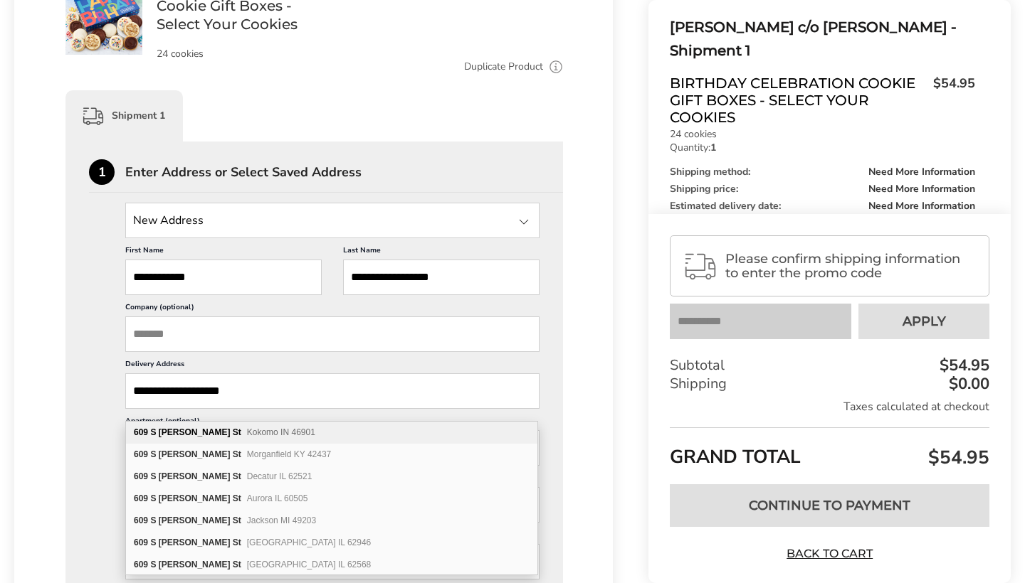
type input "**********"
click at [570, 285] on div "**********" at bounding box center [313, 559] width 598 height 1346
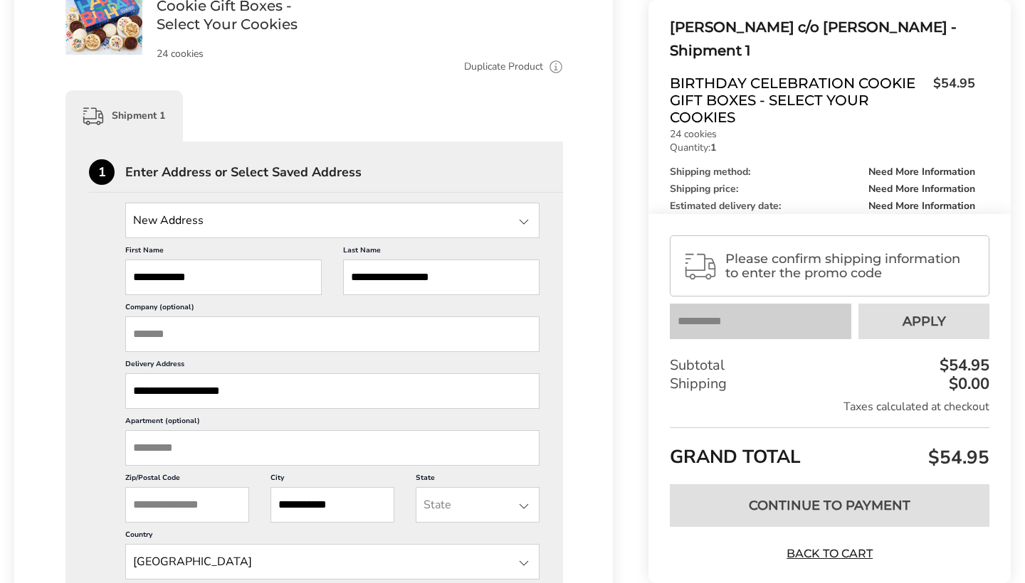
type input "**********"
click at [519, 515] on div at bounding box center [523, 506] width 17 height 17
click at [442, 552] on li "[US_STATE]" at bounding box center [477, 557] width 122 height 26
click at [205, 514] on input "Zip/Postal Code" at bounding box center [187, 505] width 124 height 36
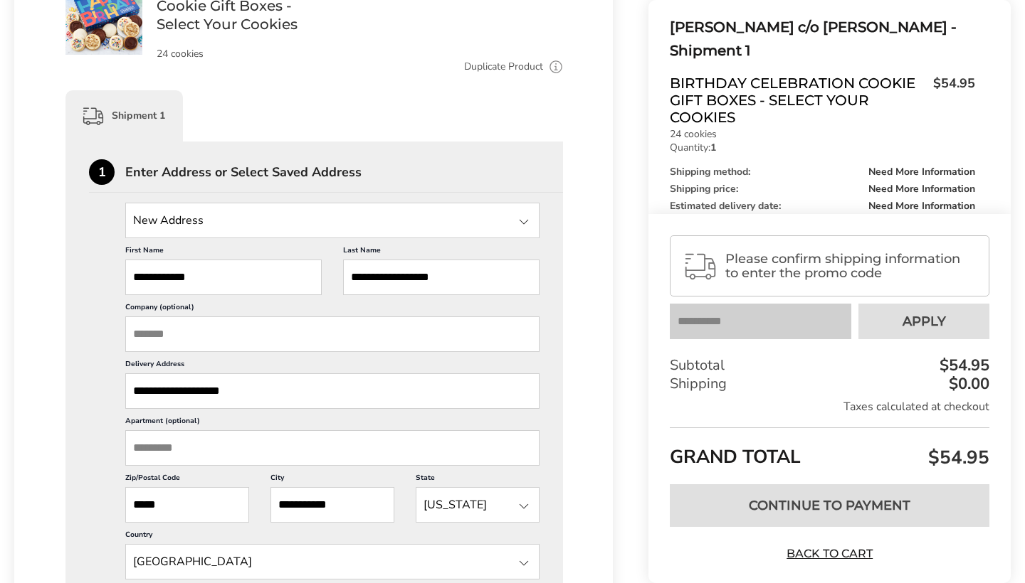
type input "*****"
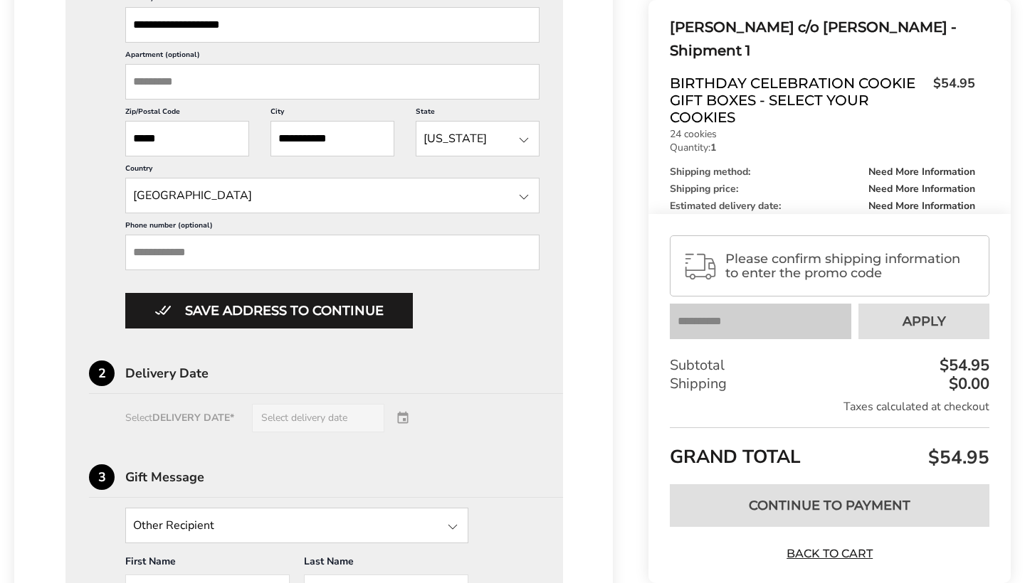
scroll to position [673, 0]
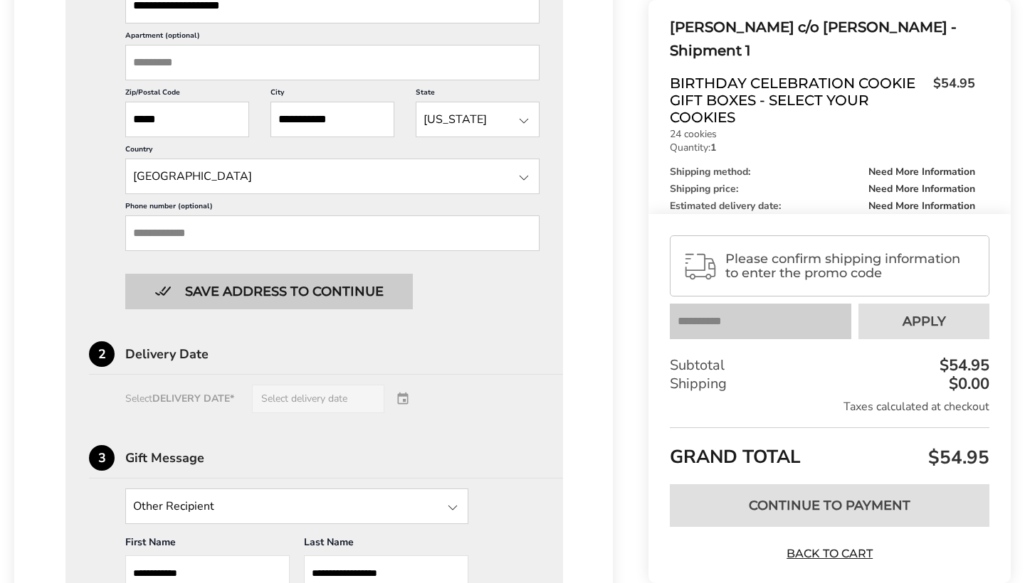
click at [364, 310] on button "Save address to continue" at bounding box center [268, 292] width 287 height 36
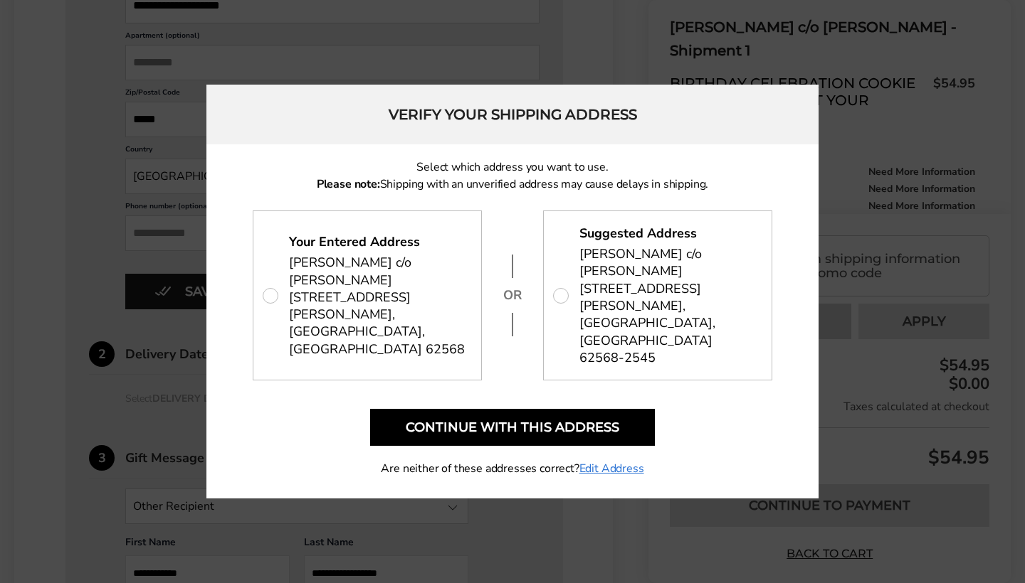
click at [646, 242] on strong "Suggested Address" at bounding box center [637, 233] width 117 height 17
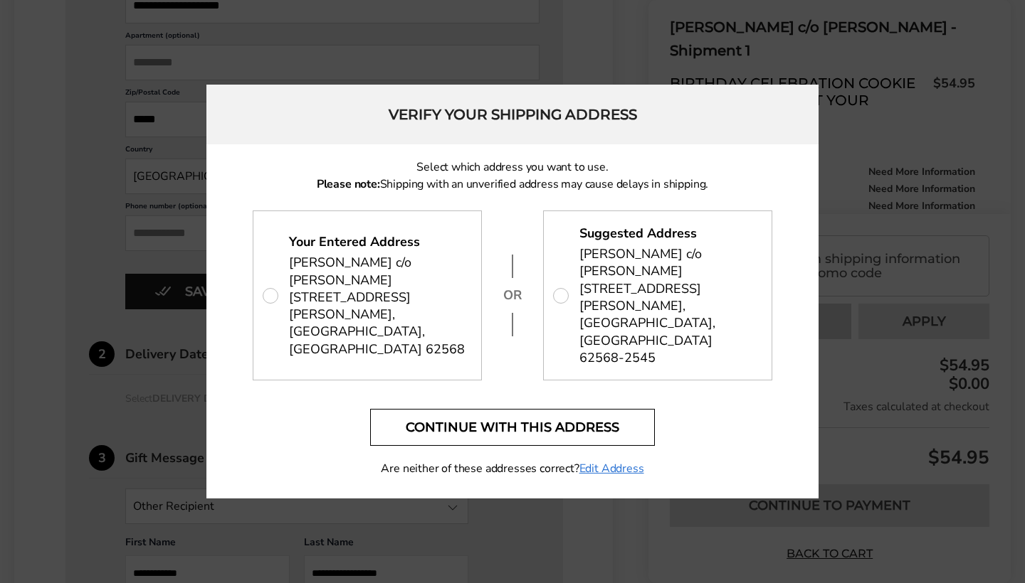
click at [552, 409] on button "Continue with this address" at bounding box center [512, 427] width 285 height 37
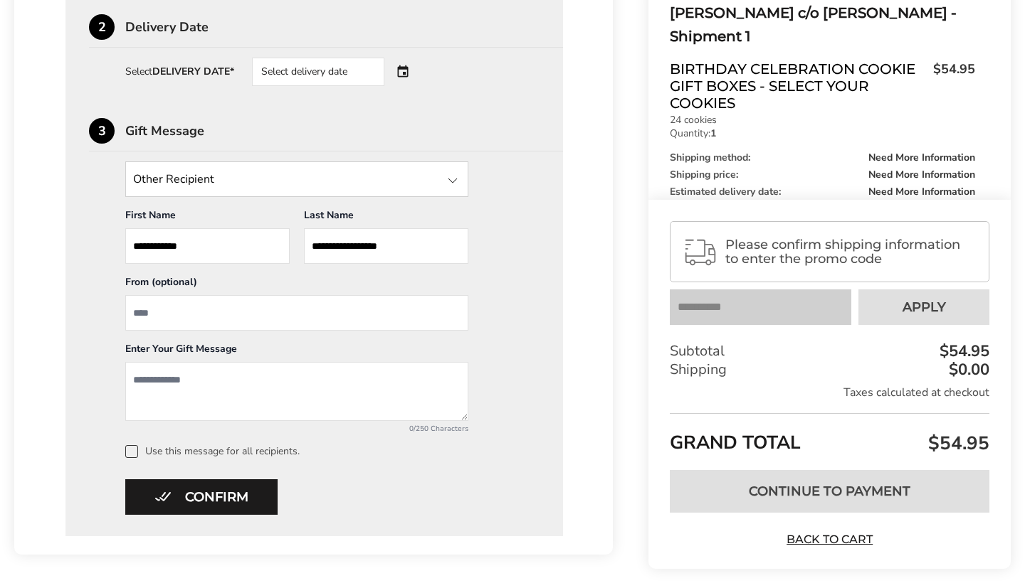
scroll to position [603, 0]
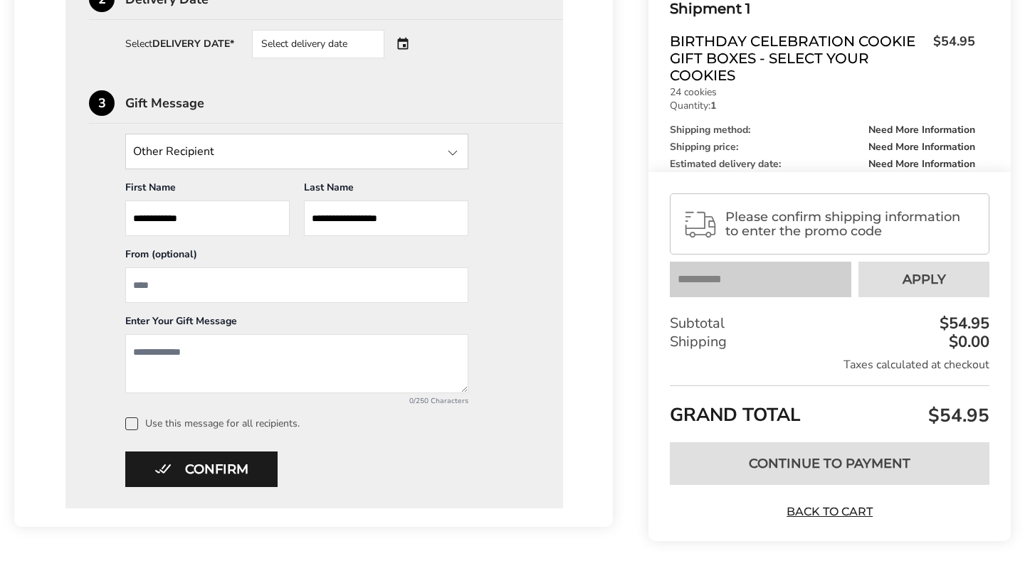
click at [204, 297] on input "From" at bounding box center [296, 286] width 343 height 36
type input "**********"
click at [219, 352] on textarea "**********" at bounding box center [296, 363] width 343 height 59
click at [304, 354] on textarea "**********" at bounding box center [296, 363] width 343 height 59
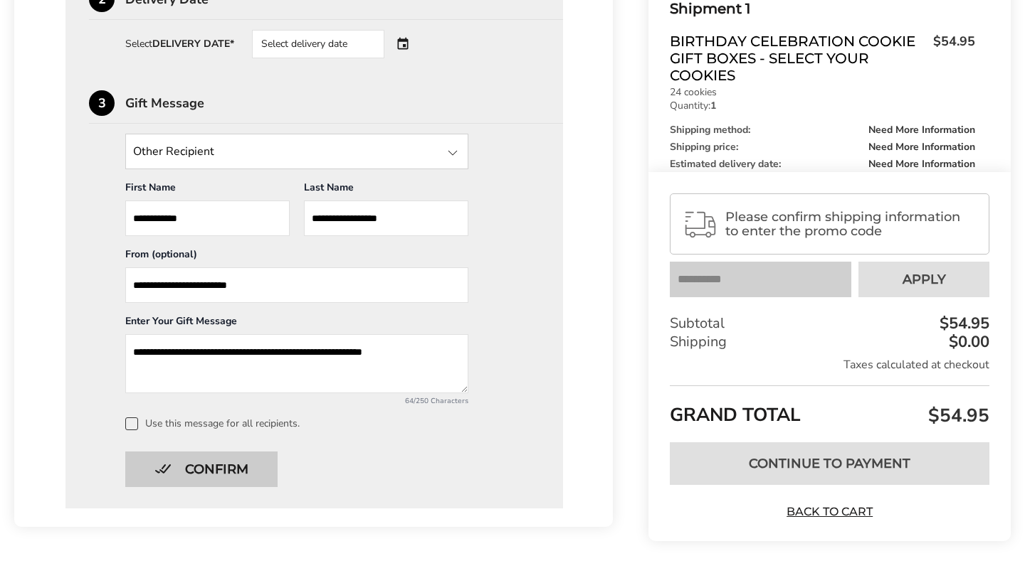
type textarea "**********"
click at [199, 465] on button "Confirm" at bounding box center [201, 470] width 152 height 36
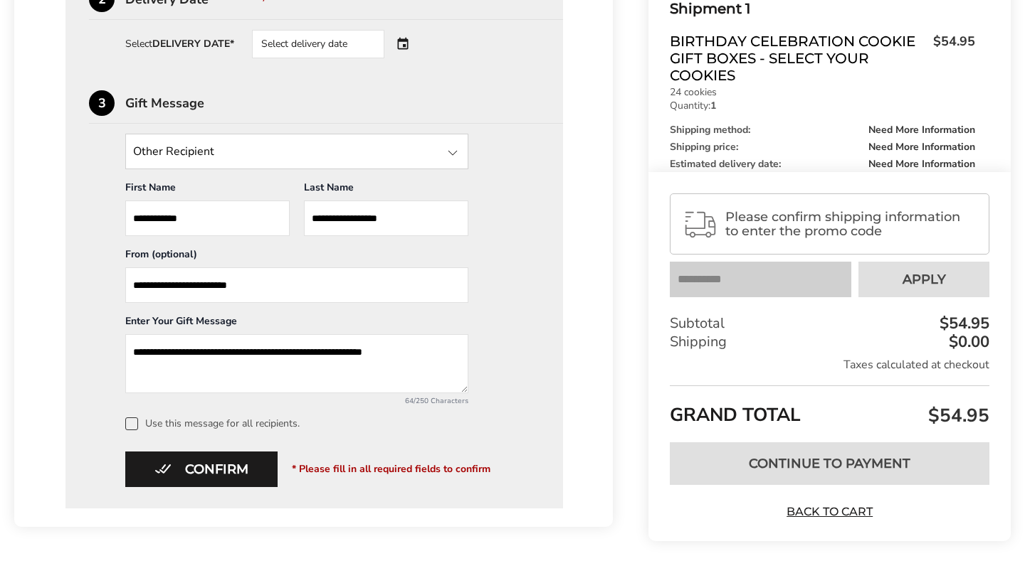
click at [453, 161] on div at bounding box center [452, 152] width 17 height 17
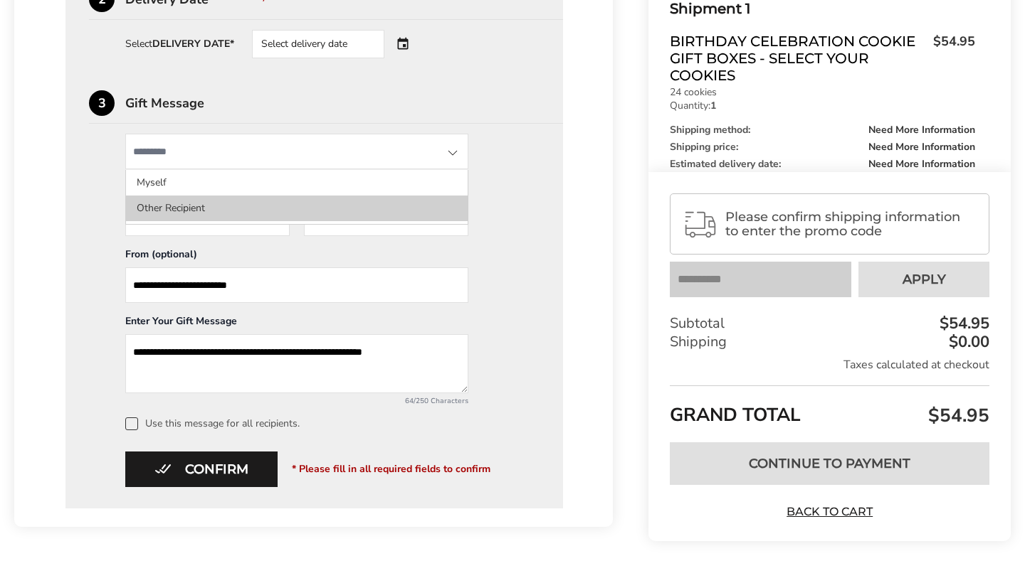
click at [384, 221] on li "Other Recipient" at bounding box center [297, 209] width 342 height 26
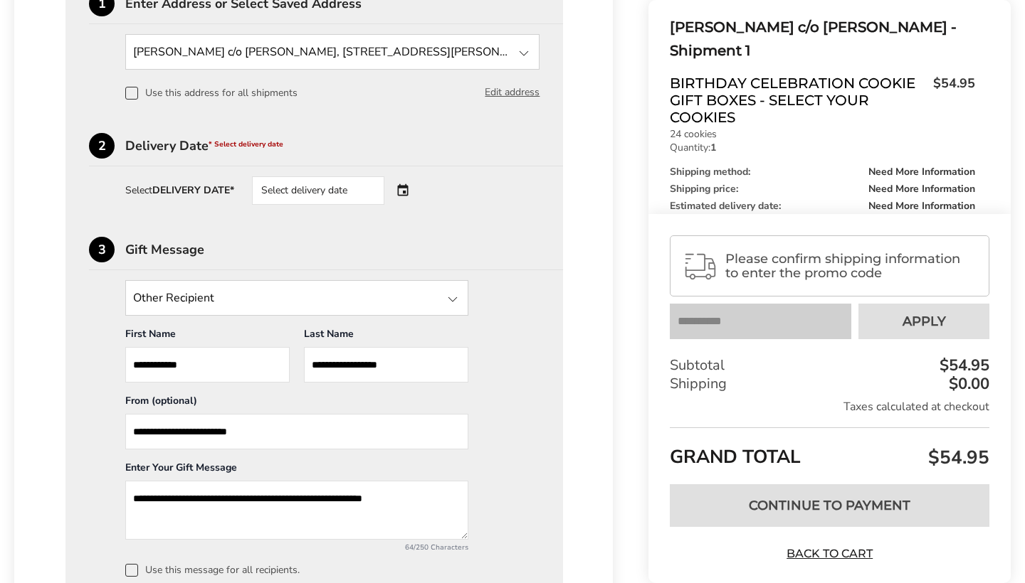
scroll to position [448, 0]
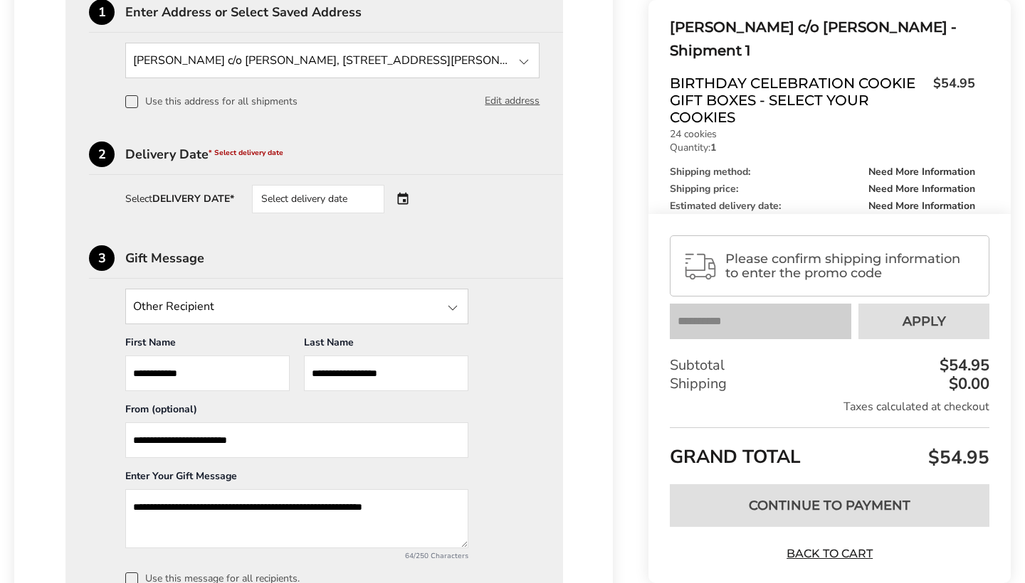
click at [350, 205] on div "Select delivery date" at bounding box center [318, 199] width 132 height 28
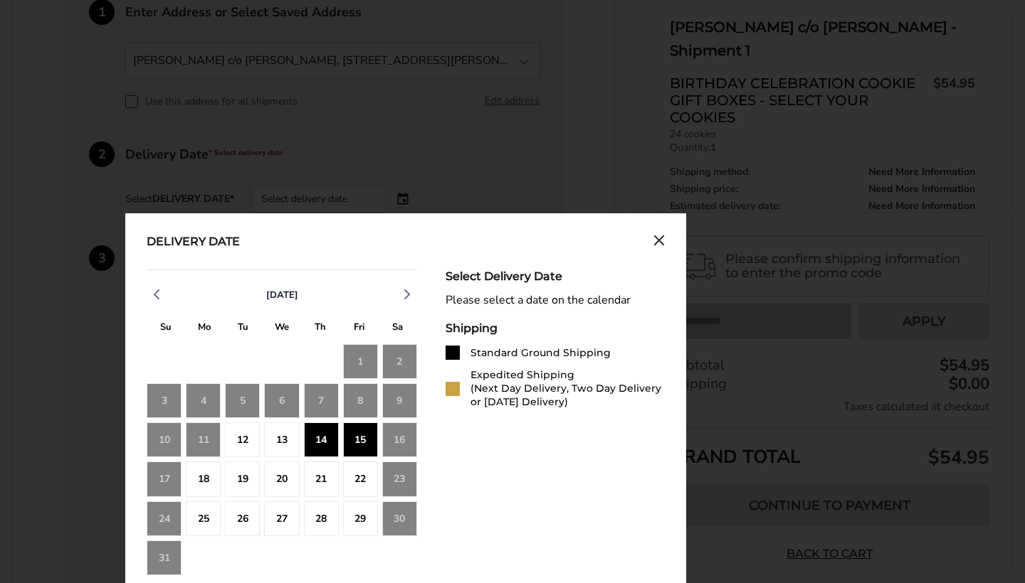
click at [362, 444] on div "15" at bounding box center [360, 440] width 35 height 35
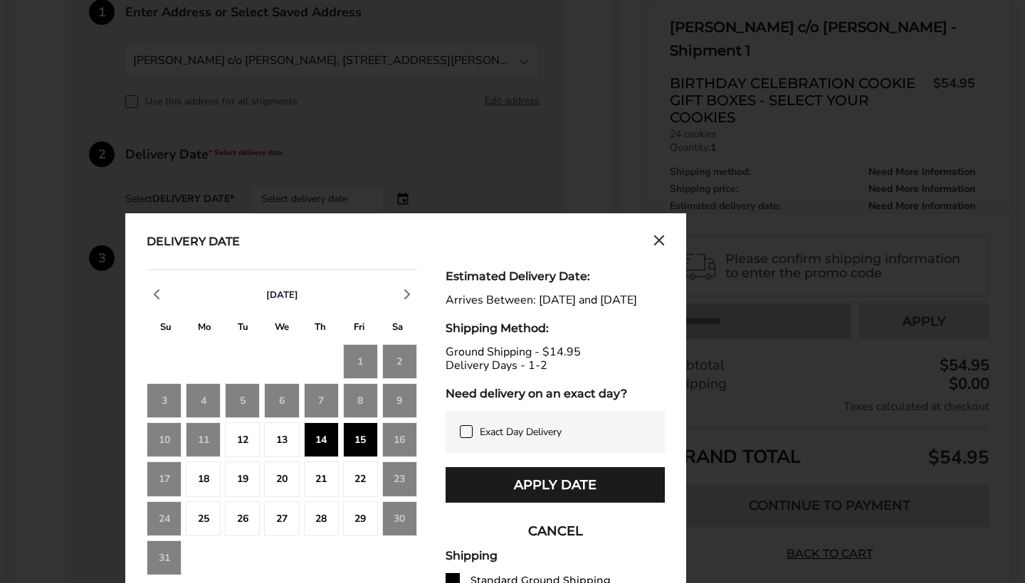
scroll to position [650, 0]
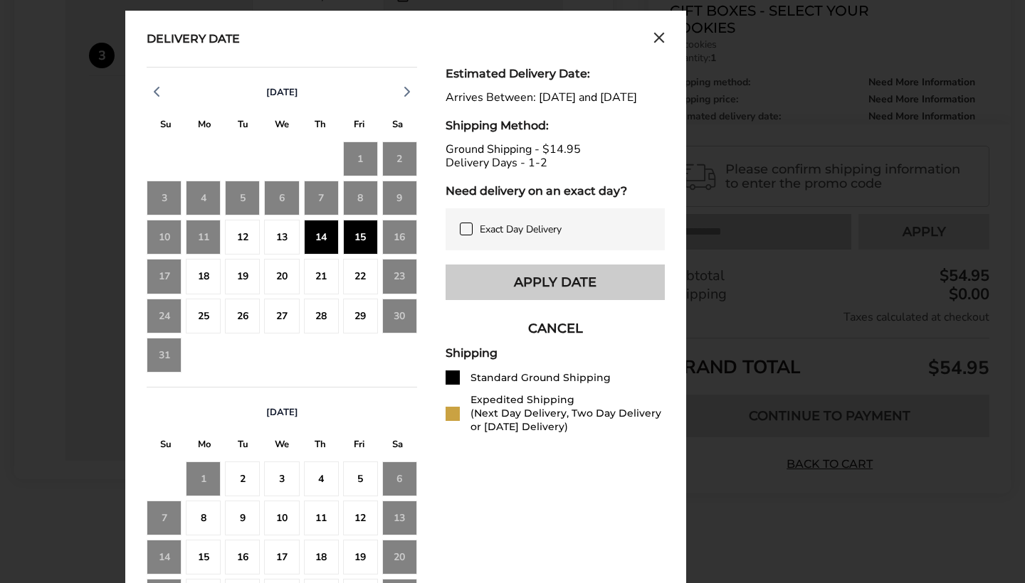
click at [564, 296] on button "Apply Date" at bounding box center [554, 283] width 219 height 36
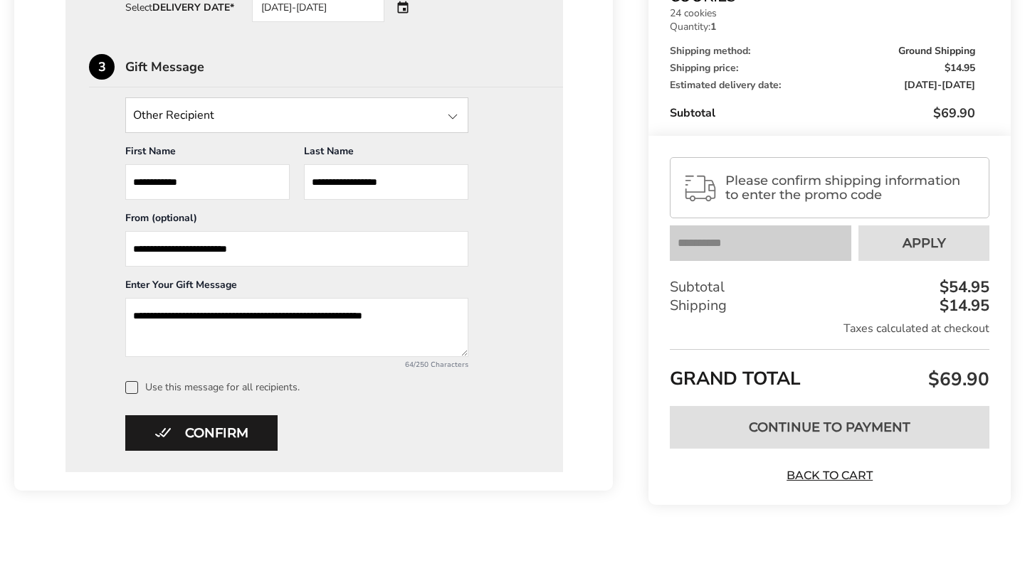
scroll to position [641, 0]
click at [196, 434] on button "Confirm" at bounding box center [201, 434] width 152 height 36
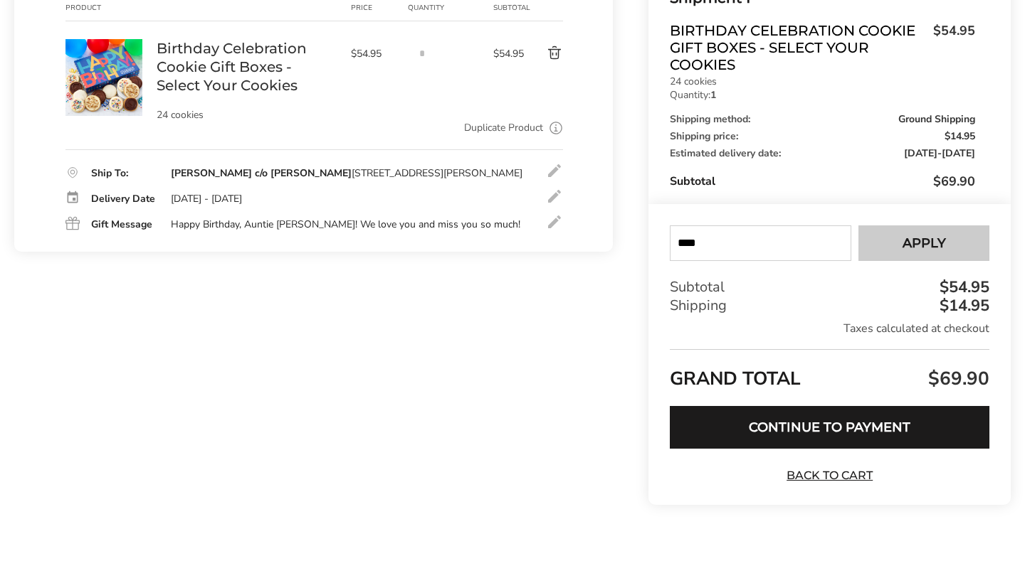
type input "****"
click at [904, 246] on span "Apply" at bounding box center [923, 243] width 43 height 13
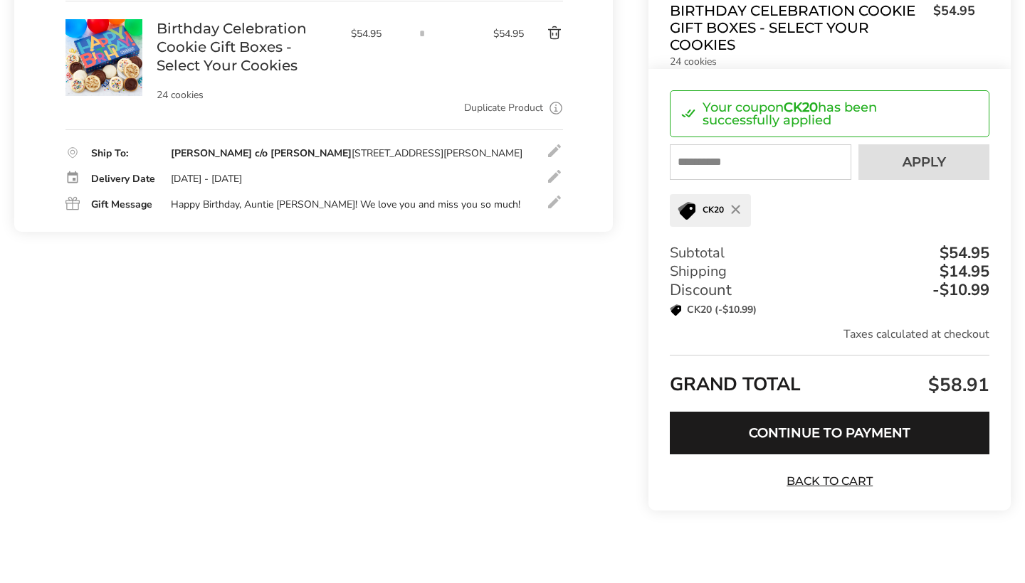
scroll to position [248, 0]
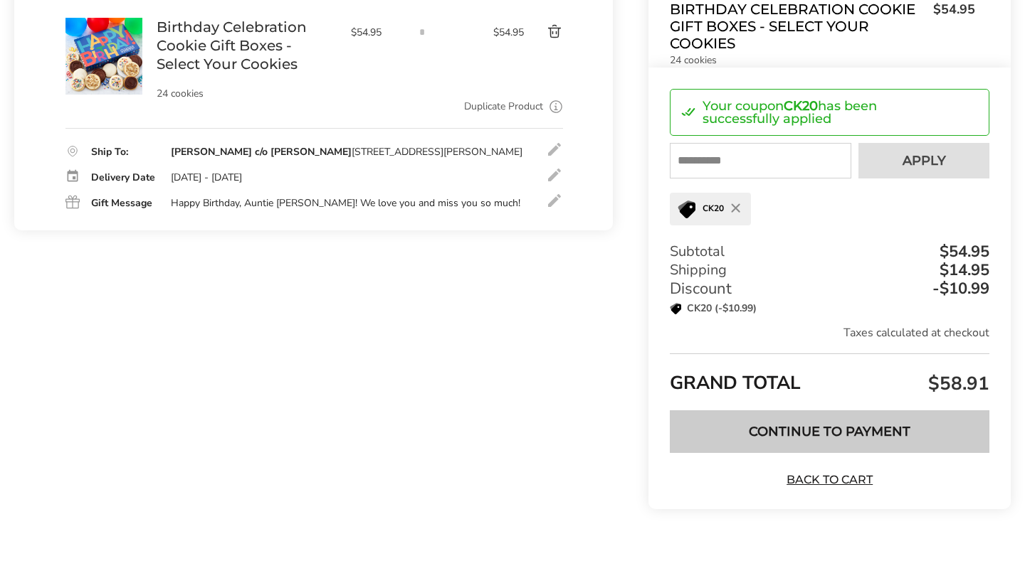
click at [814, 426] on button "Continue to Payment" at bounding box center [829, 432] width 319 height 43
